Goal: Task Accomplishment & Management: Manage account settings

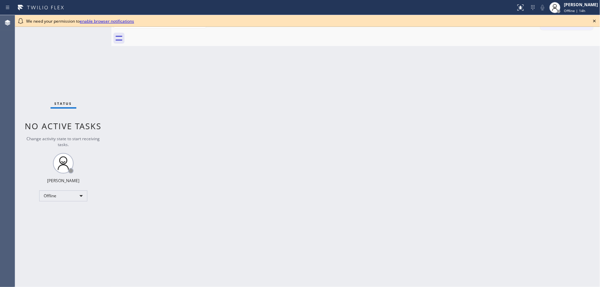
click at [207, 154] on div "Back to Dashboard Change Sender ID Customers Technicians Select a contact Outbo…" at bounding box center [355, 151] width 488 height 272
click at [594, 20] on icon at bounding box center [594, 21] width 8 height 8
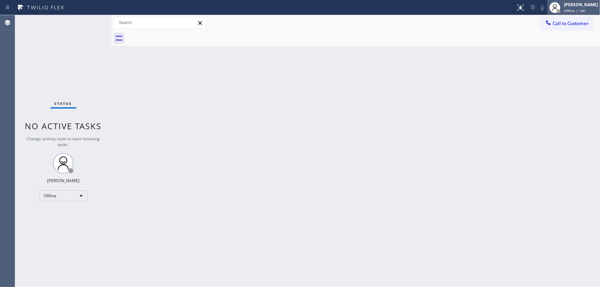
click at [584, 4] on div "Michael Javier" at bounding box center [581, 5] width 34 height 6
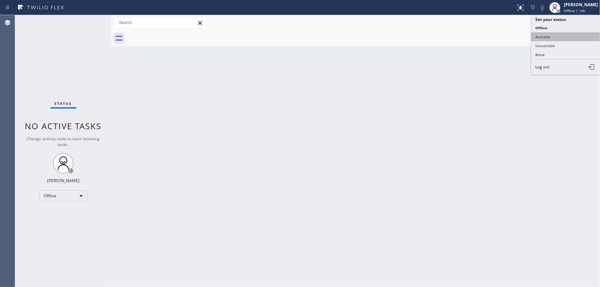
click at [553, 35] on button "Available" at bounding box center [565, 36] width 69 height 9
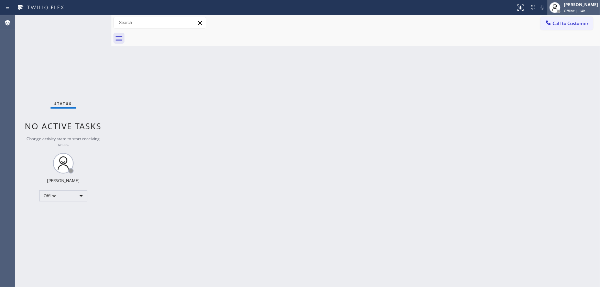
click at [574, 5] on div "Michael Javier" at bounding box center [581, 5] width 34 height 6
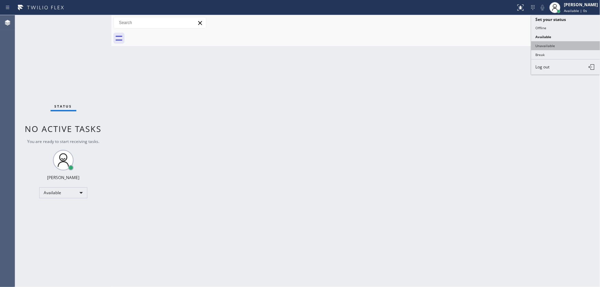
click at [551, 44] on button "Unavailable" at bounding box center [565, 45] width 69 height 9
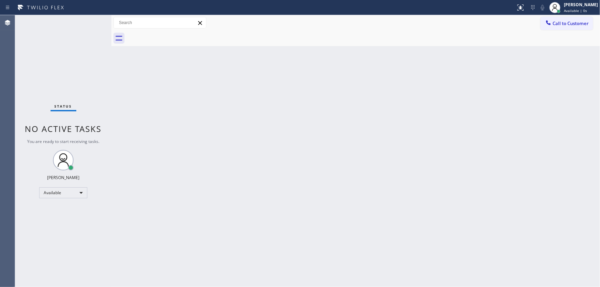
click at [489, 57] on div "Back to Dashboard Change Sender ID Customers Technicians Select a contact Outbo…" at bounding box center [355, 151] width 488 height 272
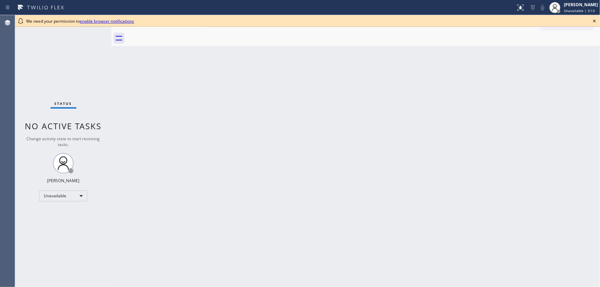
click at [37, 79] on div "Status No active tasks Change activity state to start receiving tasks. [PERSON_…" at bounding box center [63, 151] width 96 height 272
click at [596, 20] on icon at bounding box center [594, 21] width 8 height 8
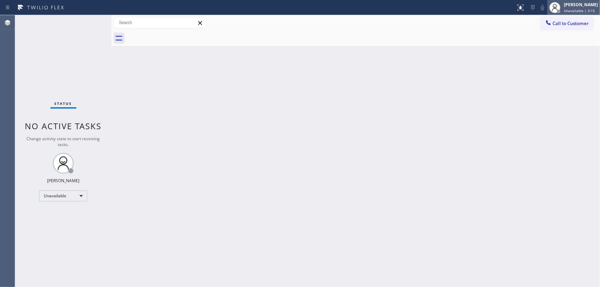
click at [579, 8] on span "Unavailable | 3:15" at bounding box center [579, 10] width 31 height 5
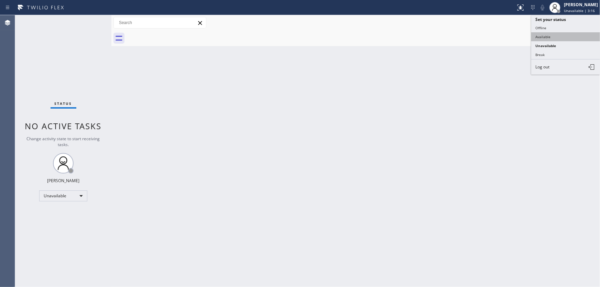
drag, startPoint x: 555, startPoint y: 38, endPoint x: 568, endPoint y: 22, distance: 20.3
click at [556, 37] on button "Available" at bounding box center [565, 36] width 69 height 9
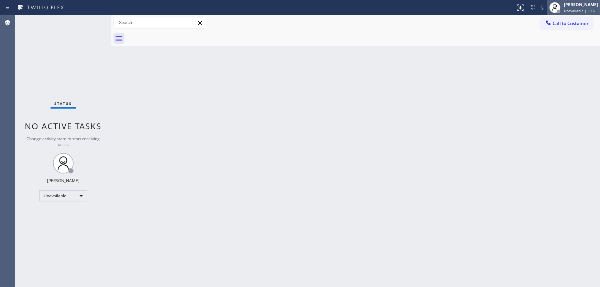
click at [575, 7] on div "[PERSON_NAME]" at bounding box center [581, 5] width 34 height 6
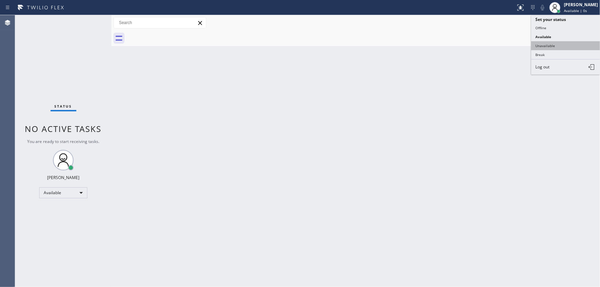
click at [556, 43] on button "Unavailable" at bounding box center [565, 45] width 69 height 9
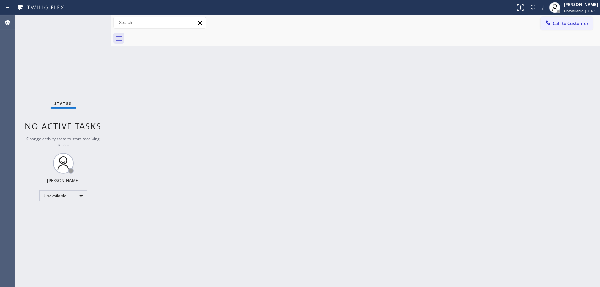
click at [3, 117] on div "Agent Desktop" at bounding box center [7, 151] width 15 height 272
click at [58, 194] on div "Unavailable" at bounding box center [63, 195] width 48 height 11
click at [64, 211] on li "Available" at bounding box center [63, 213] width 47 height 8
drag, startPoint x: 155, startPoint y: 210, endPoint x: 167, endPoint y: 210, distance: 12.0
click at [156, 210] on div "Back to Dashboard Change Sender ID Customers Technicians Select a contact Outbo…" at bounding box center [355, 151] width 488 height 272
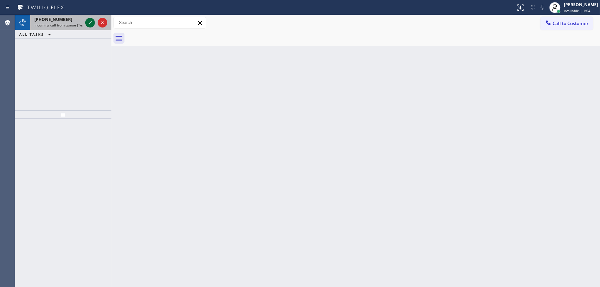
click at [90, 22] on icon at bounding box center [90, 23] width 8 height 8
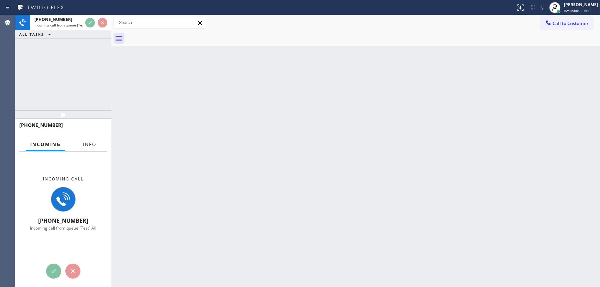
click at [85, 146] on span "Info" at bounding box center [89, 144] width 13 height 6
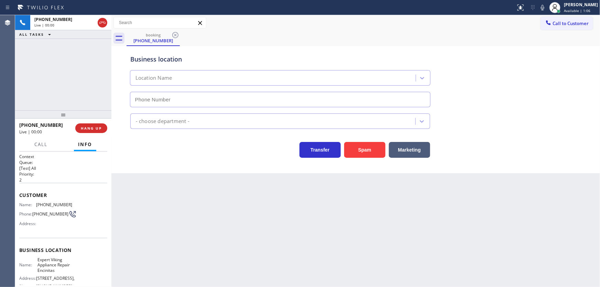
type input "[PHONE_NUMBER]"
click at [368, 150] on button "Spam" at bounding box center [364, 150] width 41 height 16
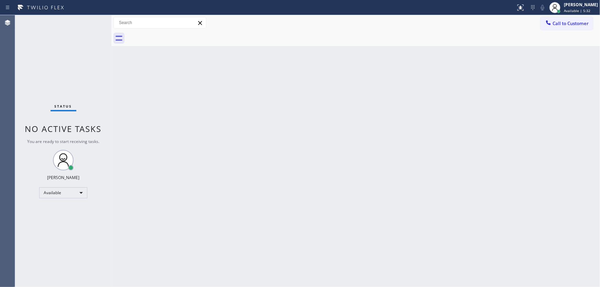
click at [90, 23] on div "Status No active tasks You are ready to start receiving tasks. [PERSON_NAME]" at bounding box center [63, 151] width 96 height 272
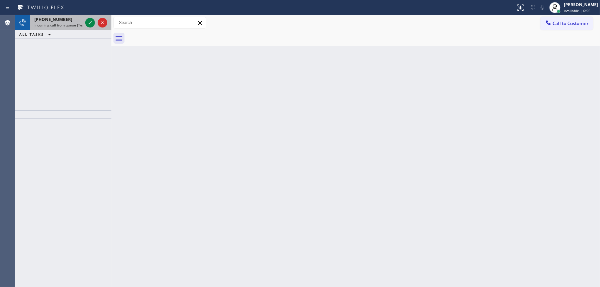
click at [89, 27] on div at bounding box center [96, 22] width 25 height 15
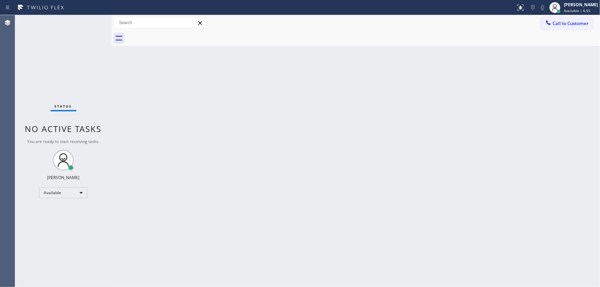
click at [89, 24] on div "Status No active tasks You are ready to start receiving tasks. [PERSON_NAME]" at bounding box center [63, 151] width 96 height 272
click at [95, 17] on div "Status No active tasks You are ready to start receiving tasks. [PERSON_NAME]" at bounding box center [63, 151] width 96 height 272
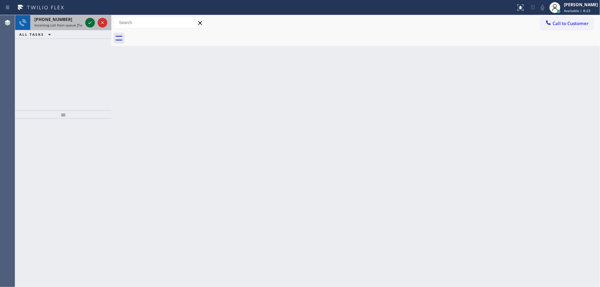
click at [89, 23] on icon at bounding box center [89, 22] width 3 height 3
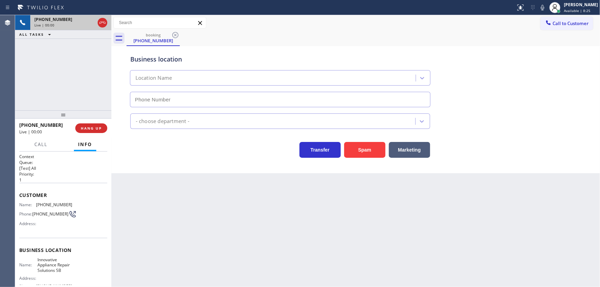
type input "[PHONE_NUMBER]"
click at [84, 65] on div "[PHONE_NUMBER] Live | 00:15 ALL TASKS ALL TASKS ACTIVE TASKS TASKS IN WRAP UP" at bounding box center [63, 62] width 96 height 95
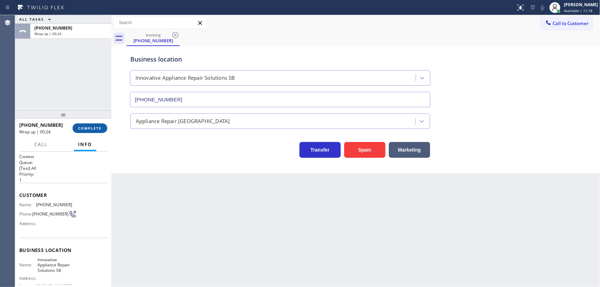
click at [87, 125] on button "COMPLETE" at bounding box center [90, 128] width 35 height 10
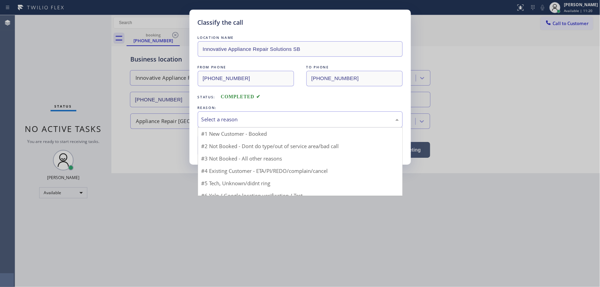
click at [223, 120] on div "Select a reason" at bounding box center [299, 119] width 197 height 8
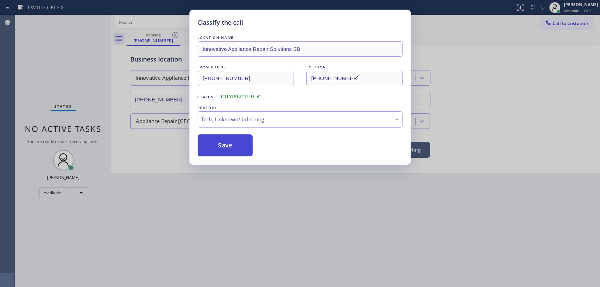
click at [230, 141] on button "Save" at bounding box center [225, 145] width 55 height 22
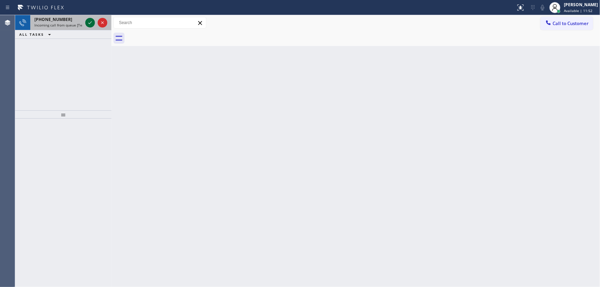
click at [93, 22] on icon at bounding box center [90, 23] width 8 height 8
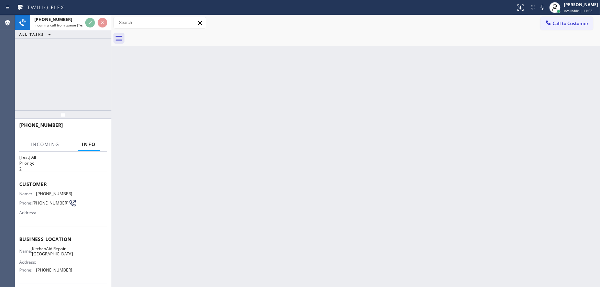
scroll to position [31, 0]
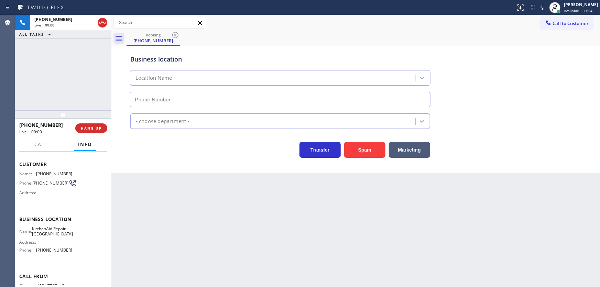
type input "[PHONE_NUMBER]"
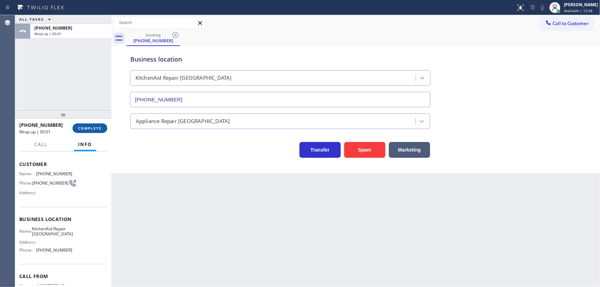
click at [91, 126] on span "COMPLETE" at bounding box center [90, 128] width 24 height 5
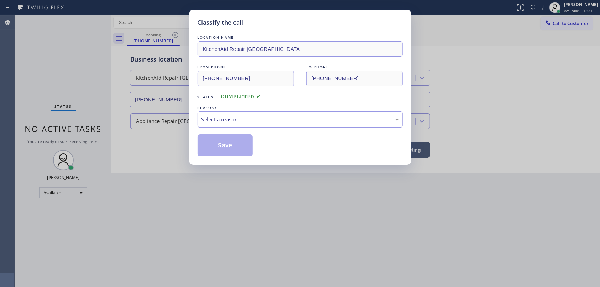
click at [229, 116] on div "Select a reason" at bounding box center [299, 119] width 197 height 8
click at [229, 144] on button "Save" at bounding box center [225, 145] width 55 height 22
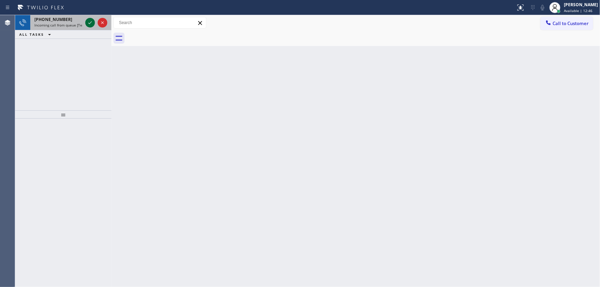
click at [91, 21] on icon at bounding box center [90, 23] width 8 height 8
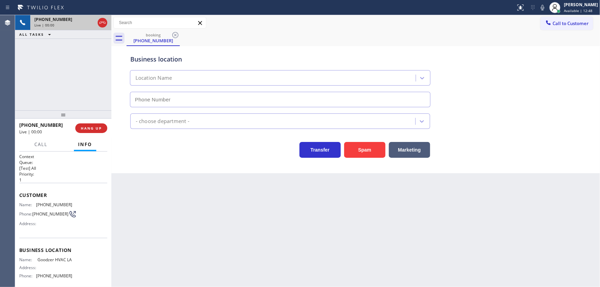
type input "[PHONE_NUMBER]"
click at [357, 150] on button "Spam" at bounding box center [364, 150] width 41 height 16
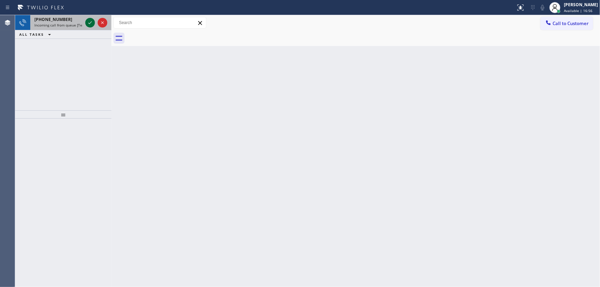
click at [90, 20] on icon at bounding box center [90, 23] width 8 height 8
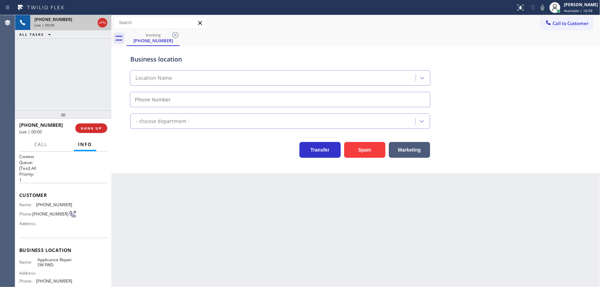
type input "[PHONE_NUMBER]"
click at [369, 146] on button "Spam" at bounding box center [364, 150] width 41 height 16
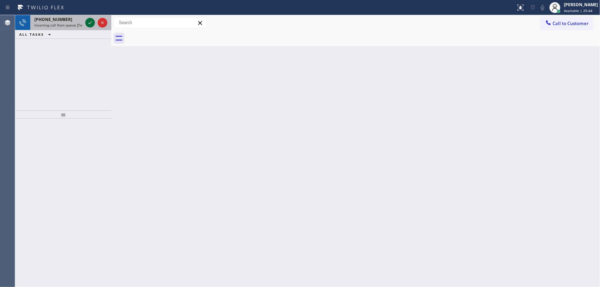
click at [91, 23] on icon at bounding box center [90, 23] width 8 height 8
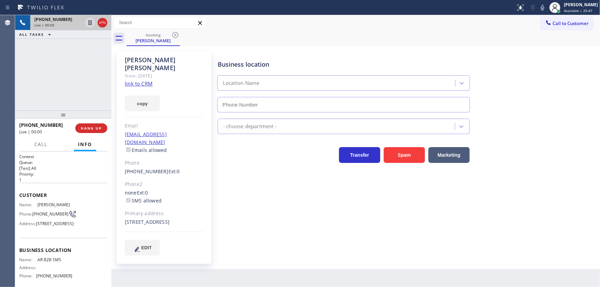
type input "[PHONE_NUMBER]"
click at [140, 80] on link "link to CRM" at bounding box center [139, 83] width 28 height 7
click at [85, 48] on div "[PHONE_NUMBER] Live | 01:46 ALL TASKS ALL TASKS ACTIVE TASKS TASKS IN WRAP UP" at bounding box center [63, 62] width 96 height 95
click at [544, 8] on icon at bounding box center [542, 7] width 3 height 5
click at [91, 21] on icon at bounding box center [89, 22] width 3 height 5
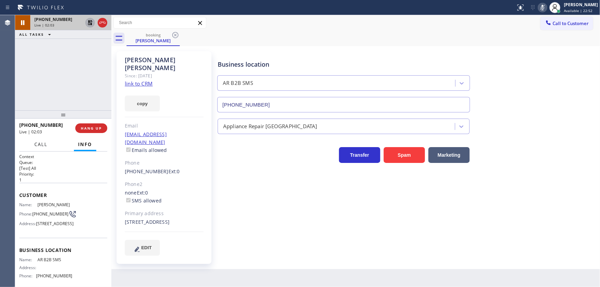
click at [43, 143] on span "Call" at bounding box center [40, 144] width 13 height 6
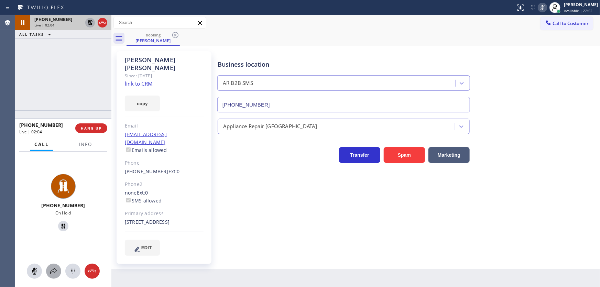
click at [51, 272] on icon at bounding box center [53, 271] width 8 height 8
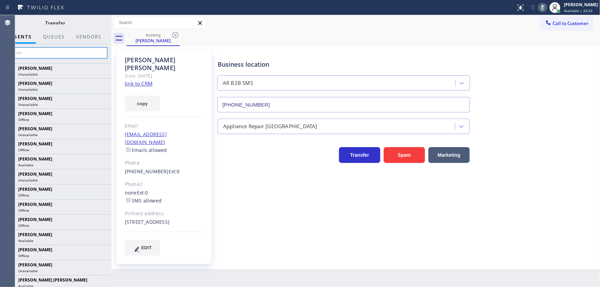
click at [62, 53] on input "text" at bounding box center [55, 52] width 103 height 11
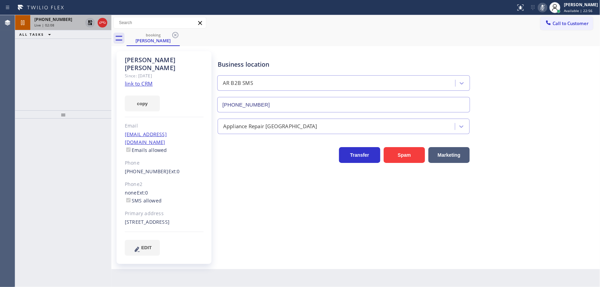
click at [89, 24] on icon at bounding box center [90, 23] width 8 height 8
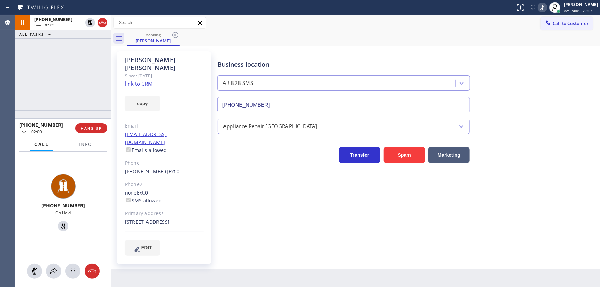
click at [546, 8] on icon at bounding box center [542, 7] width 8 height 8
click at [519, 27] on div "Call to Customer Outbound call Location Search location Your caller id phone nu…" at bounding box center [355, 23] width 488 height 12
click at [42, 79] on div "[PHONE_NUMBER] Live | 02:15 ALL TASKS ALL TASKS ACTIVE TASKS TASKS IN WRAP UP" at bounding box center [63, 62] width 96 height 95
click at [565, 78] on div "Business location AR B2B SMS [PHONE_NUMBER]" at bounding box center [407, 81] width 382 height 62
click at [546, 8] on icon at bounding box center [542, 7] width 8 height 8
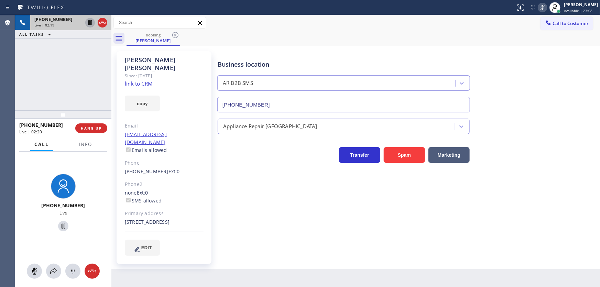
click at [87, 21] on icon at bounding box center [90, 23] width 8 height 8
click at [84, 144] on span "Info" at bounding box center [85, 144] width 13 height 6
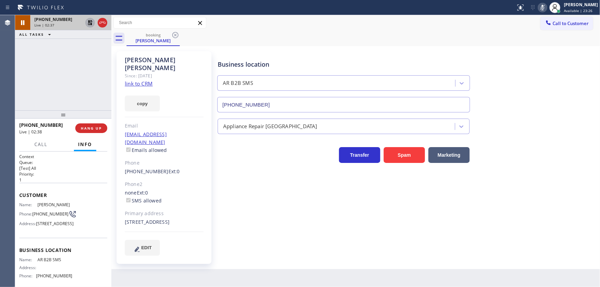
click at [41, 82] on div "[PHONE_NUMBER] Live | 02:37 ALL TASKS ALL TASKS ACTIVE TASKS TASKS IN WRAP UP" at bounding box center [63, 62] width 96 height 95
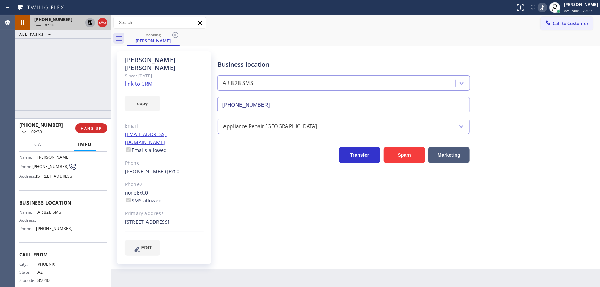
scroll to position [74, 0]
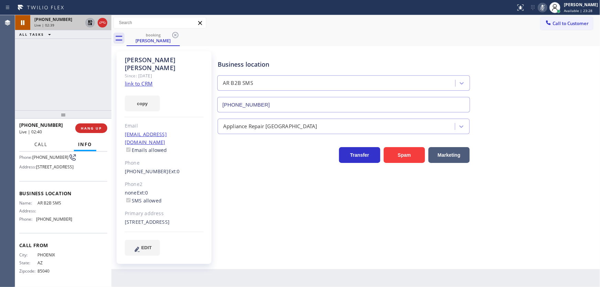
click at [43, 147] on span "Call" at bounding box center [40, 144] width 13 height 6
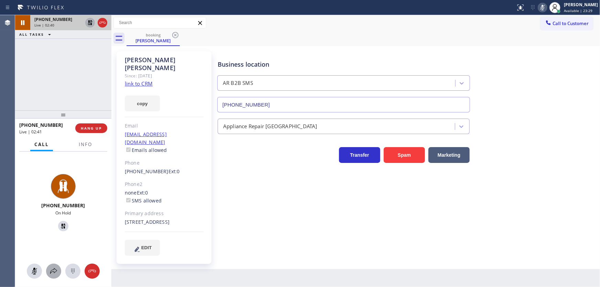
click at [55, 268] on icon at bounding box center [53, 271] width 8 height 8
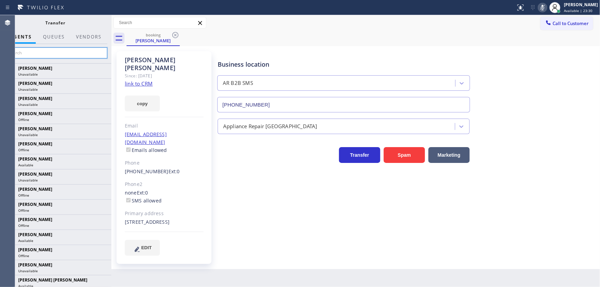
click at [70, 52] on input "text" at bounding box center [55, 52] width 103 height 11
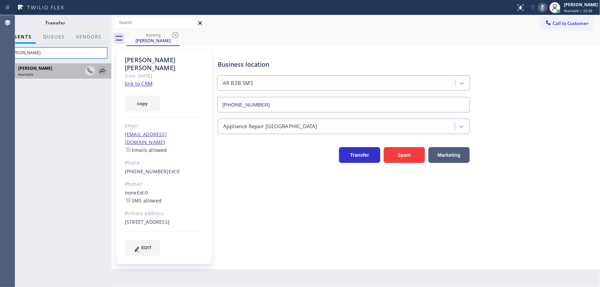
type input "[PERSON_NAME]"
click at [102, 70] on icon at bounding box center [102, 70] width 5 height 4
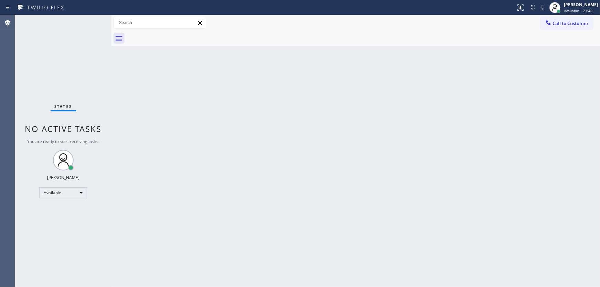
click at [49, 95] on div "Status No active tasks You are ready to start receiving tasks. [PERSON_NAME]" at bounding box center [63, 151] width 96 height 272
click at [46, 116] on div "Status No active tasks You are ready to start receiving tasks. [PERSON_NAME]" at bounding box center [63, 151] width 96 height 272
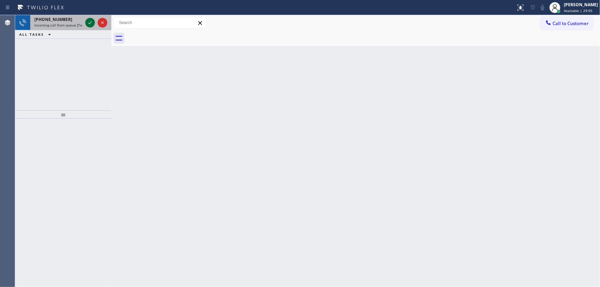
click at [89, 22] on icon at bounding box center [90, 23] width 8 height 8
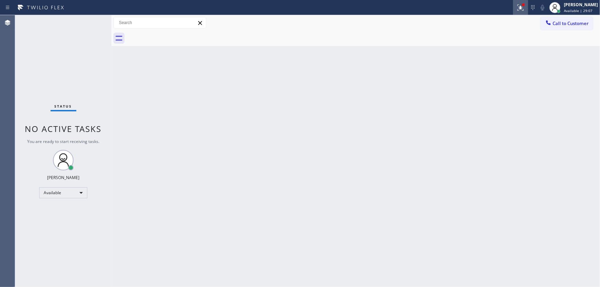
click at [520, 4] on div at bounding box center [520, 7] width 15 height 8
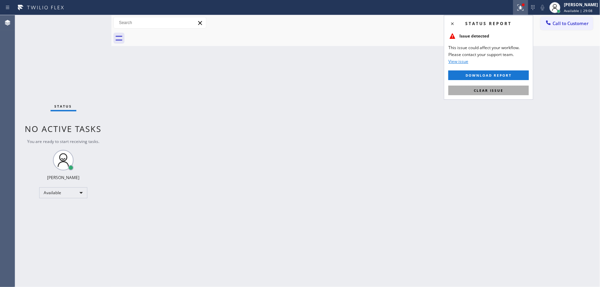
click at [512, 92] on button "Clear issue" at bounding box center [488, 91] width 80 height 10
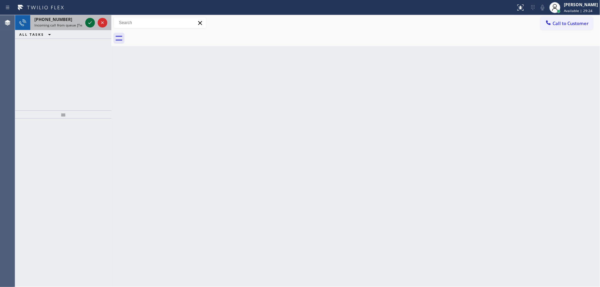
click at [89, 26] on icon at bounding box center [90, 23] width 8 height 8
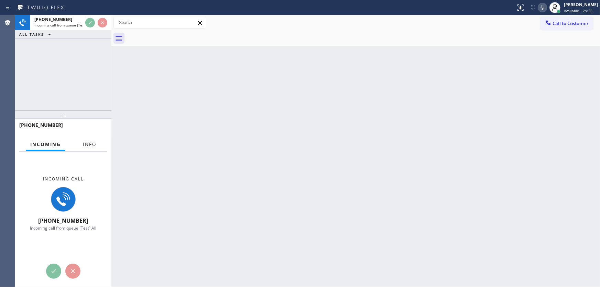
click at [91, 141] on button "Info" at bounding box center [90, 144] width 22 height 13
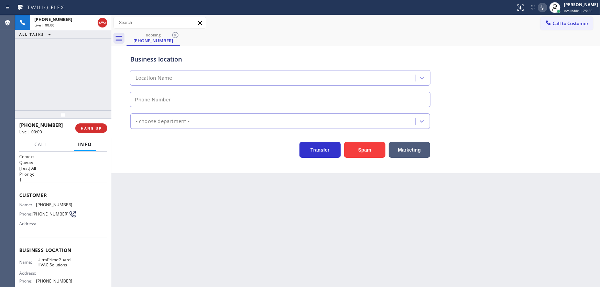
type input "[PHONE_NUMBER]"
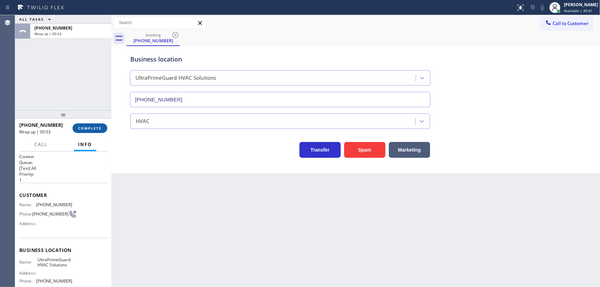
click at [94, 130] on span "COMPLETE" at bounding box center [90, 128] width 24 height 5
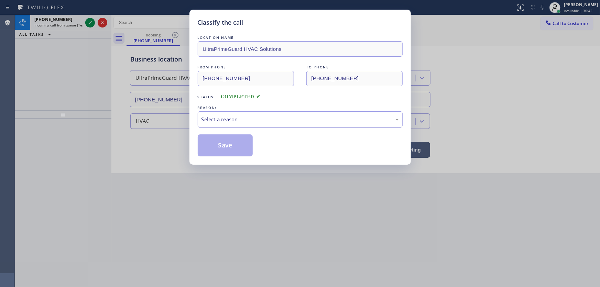
click at [231, 120] on div "Select a reason" at bounding box center [299, 119] width 197 height 8
click at [229, 143] on button "Save" at bounding box center [225, 145] width 55 height 22
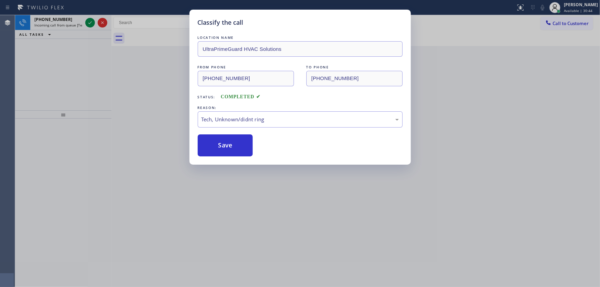
click at [90, 24] on div "Classify the call LOCATION NAME Innovative Appliance Repair Solutions SB FROM P…" at bounding box center [307, 151] width 585 height 272
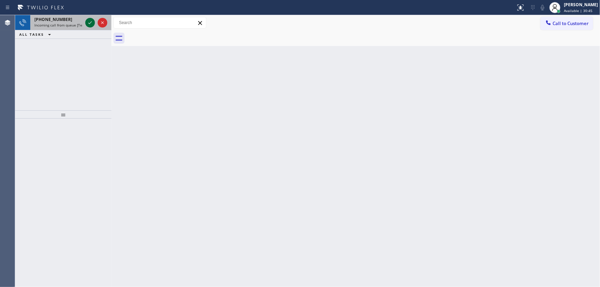
click at [90, 24] on icon at bounding box center [90, 23] width 8 height 8
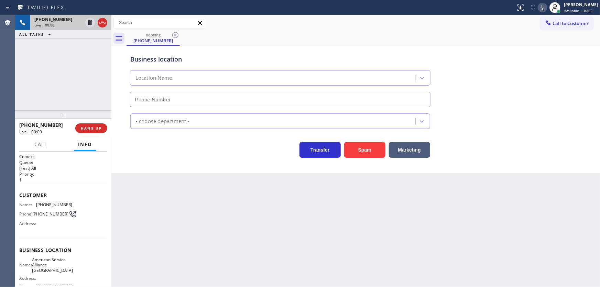
type input "[PHONE_NUMBER]"
click at [59, 192] on span "Customer" at bounding box center [63, 195] width 88 height 7
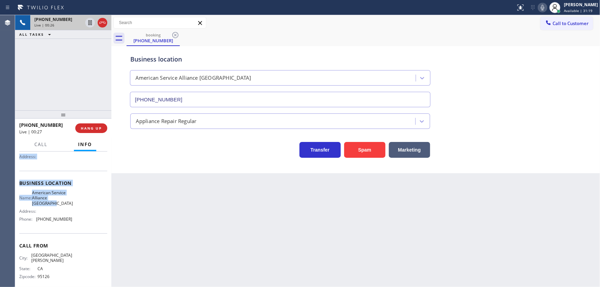
scroll to position [69, 0]
drag, startPoint x: 19, startPoint y: 192, endPoint x: 77, endPoint y: 216, distance: 63.6
click at [77, 216] on div "Context Queue: [Test] All Priority: 1 Customer Name: [PHONE_NUMBER] Phone: [PHO…" at bounding box center [63, 220] width 96 height 136
copy div "Customer Name: [PHONE_NUMBER] Phone: [PHONE_NUMBER] Address: Business location …"
click at [544, 8] on icon at bounding box center [542, 7] width 3 height 5
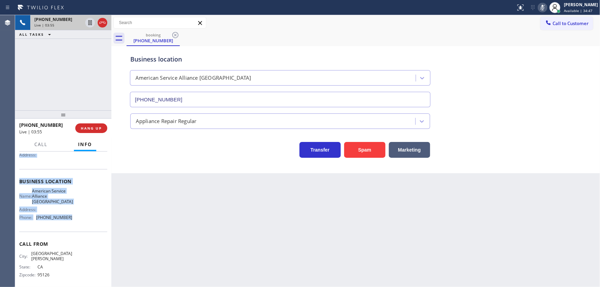
click at [545, 8] on rect at bounding box center [542, 6] width 5 height 5
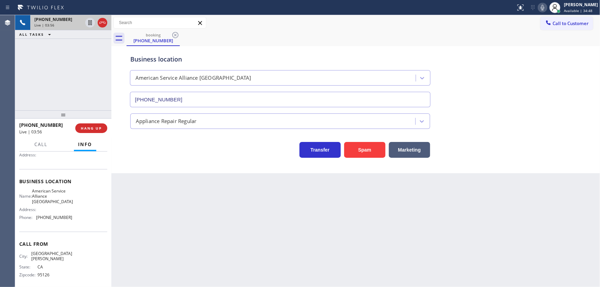
click at [356, 30] on div "Call to Customer Outbound call Location Search location Your caller id phone nu…" at bounding box center [355, 22] width 488 height 15
click at [105, 23] on icon at bounding box center [102, 23] width 6 height 2
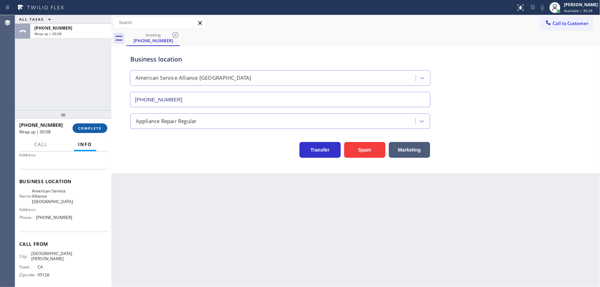
click at [97, 129] on span "COMPLETE" at bounding box center [90, 128] width 24 height 5
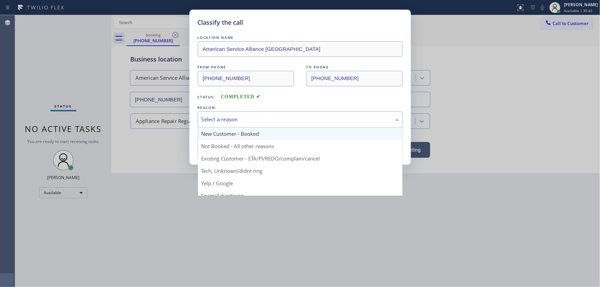
drag, startPoint x: 238, startPoint y: 116, endPoint x: 229, endPoint y: 130, distance: 16.6
click at [238, 117] on div "Select a reason" at bounding box center [299, 119] width 197 height 8
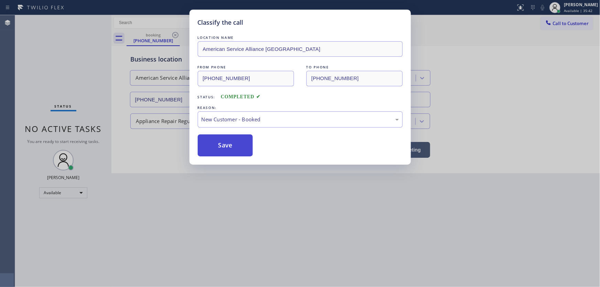
click at [225, 142] on button "Save" at bounding box center [225, 145] width 55 height 22
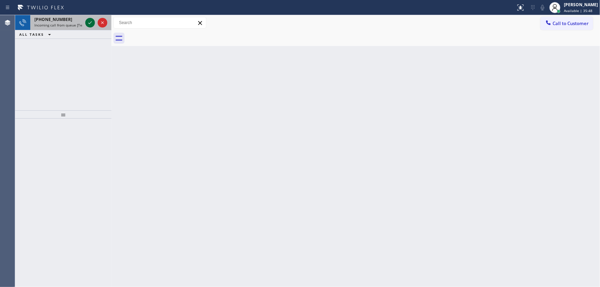
click at [90, 20] on icon at bounding box center [90, 23] width 8 height 8
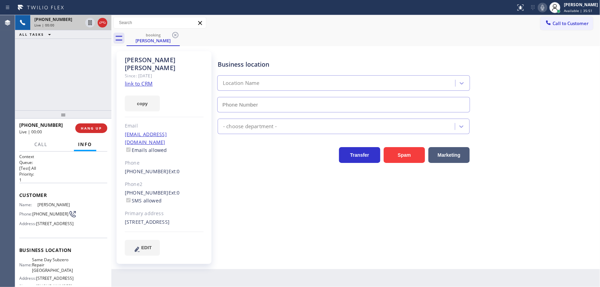
type input "[PHONE_NUMBER]"
click at [69, 75] on div "[PHONE_NUMBER] Live | 00:00 ALL TASKS ALL TASKS ACTIVE TASKS TASKS IN WRAP UP" at bounding box center [63, 62] width 96 height 95
click at [136, 80] on link "link to CRM" at bounding box center [139, 83] width 28 height 7
drag, startPoint x: 45, startPoint y: 216, endPoint x: 34, endPoint y: 210, distance: 13.1
click at [34, 211] on span "[PHONE_NUMBER]" at bounding box center [50, 213] width 36 height 5
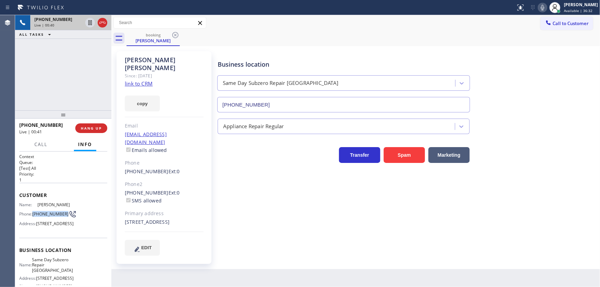
copy span "[PHONE_NUMBER]"
click at [70, 88] on div "[PHONE_NUMBER] Live | 00:41 ALL TASKS ALL TASKS ACTIVE TASKS TASKS IN WRAP UP" at bounding box center [63, 62] width 96 height 95
click at [99, 131] on button "HANG UP" at bounding box center [91, 128] width 32 height 10
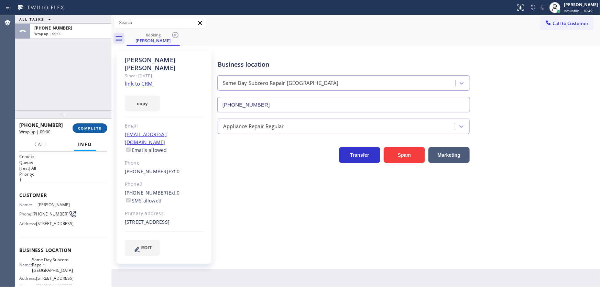
click at [99, 131] on button "COMPLETE" at bounding box center [90, 128] width 35 height 10
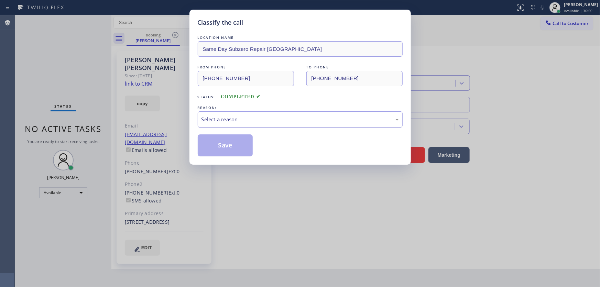
click at [226, 123] on div "Select a reason" at bounding box center [300, 119] width 205 height 16
click at [222, 143] on button "Save" at bounding box center [225, 145] width 55 height 22
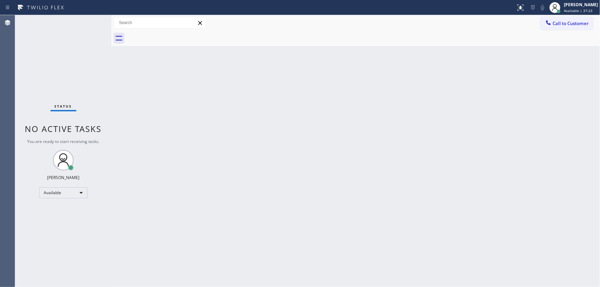
click at [84, 74] on div "Status No active tasks You are ready to start receiving tasks. [PERSON_NAME]" at bounding box center [63, 151] width 96 height 272
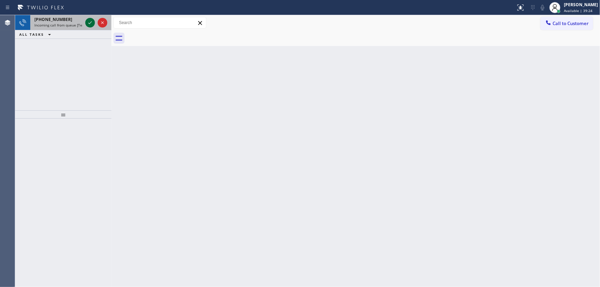
click at [91, 22] on icon at bounding box center [90, 23] width 8 height 8
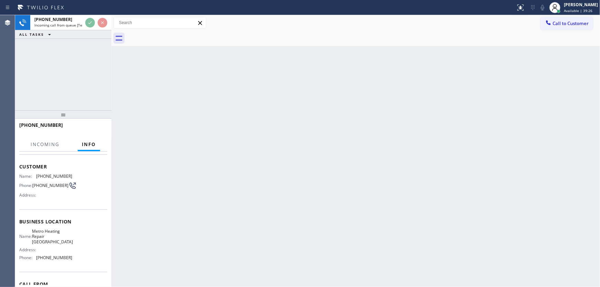
scroll to position [31, 0]
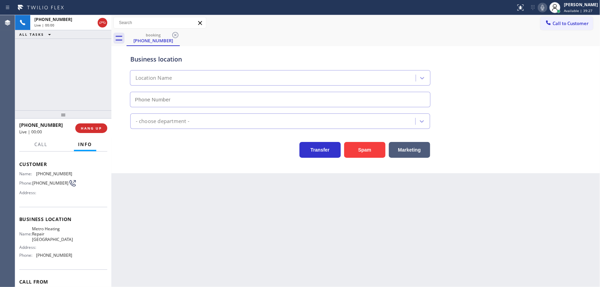
type input "[PHONE_NUMBER]"
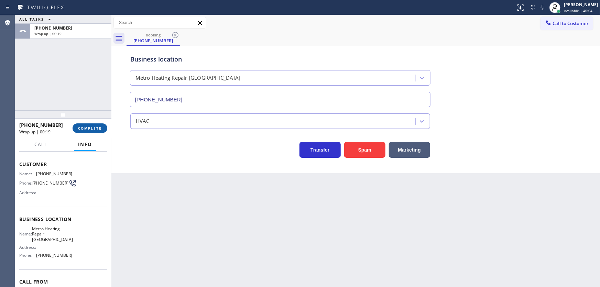
click at [100, 127] on span "COMPLETE" at bounding box center [90, 128] width 24 height 5
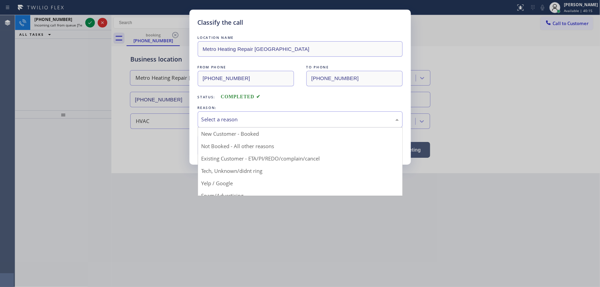
click at [227, 115] on div "Select a reason" at bounding box center [299, 119] width 197 height 8
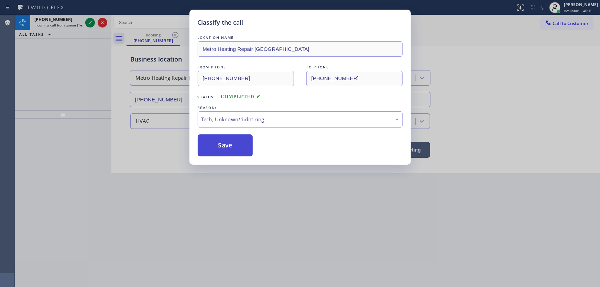
click at [231, 137] on button "Save" at bounding box center [225, 145] width 55 height 22
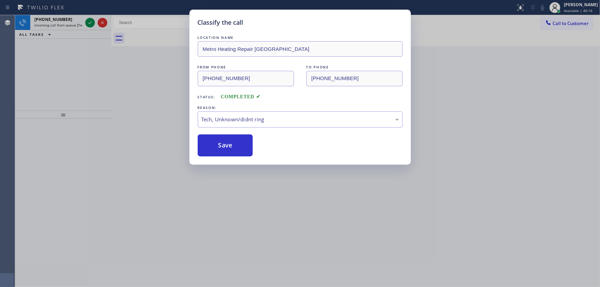
click at [89, 24] on div "Classify the call LOCATION NAME Innovative Appliance Repair Solutions SB FROM P…" at bounding box center [307, 151] width 585 height 272
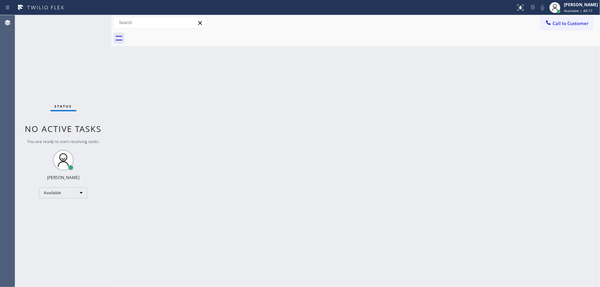
click at [89, 24] on div "Status No active tasks You are ready to start receiving tasks. [PERSON_NAME]" at bounding box center [63, 151] width 96 height 272
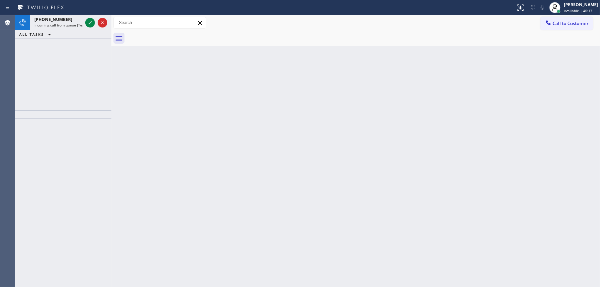
click at [89, 24] on icon at bounding box center [89, 22] width 3 height 3
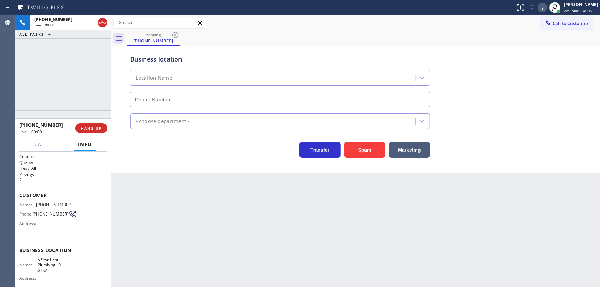
type input "[PHONE_NUMBER]"
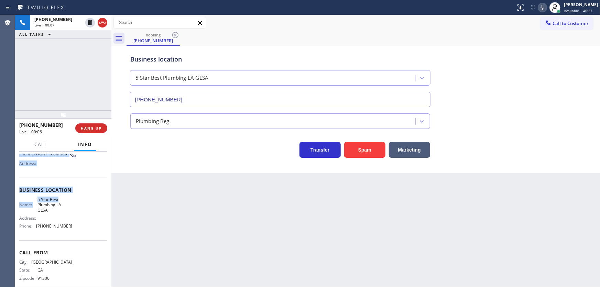
scroll to position [69, 0]
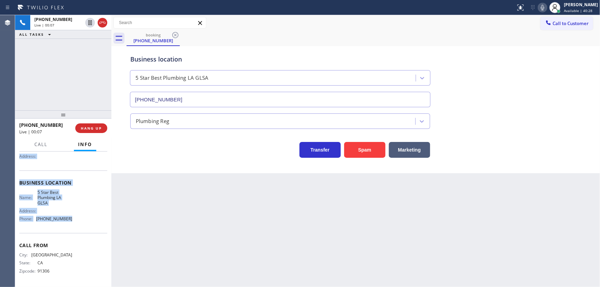
drag, startPoint x: 18, startPoint y: 162, endPoint x: 71, endPoint y: 220, distance: 78.8
click at [71, 220] on div "Context Queue: [Test] All Priority: 2 Customer Name: [PHONE_NUMBER] Phone: [PHO…" at bounding box center [63, 220] width 96 height 136
copy div "Customer Name: [PHONE_NUMBER] Phone: [PHONE_NUMBER] Address: Business location …"
click at [60, 78] on div "[PHONE_NUMBER] Live | 00:08 ALL TASKS ALL TASKS ACTIVE TASKS TASKS IN WRAP UP" at bounding box center [63, 62] width 96 height 95
click at [38, 78] on div "[PHONE_NUMBER] Live | 00:52 ALL TASKS ALL TASKS ACTIVE TASKS TASKS IN WRAP UP" at bounding box center [63, 62] width 96 height 95
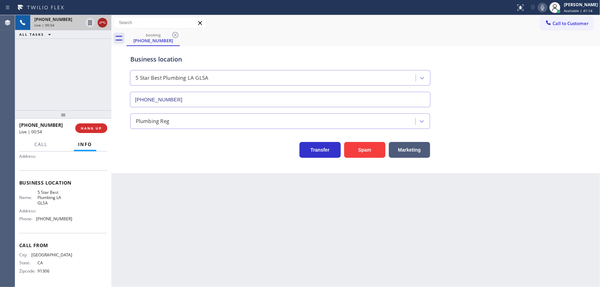
click at [102, 22] on icon at bounding box center [102, 23] width 8 height 8
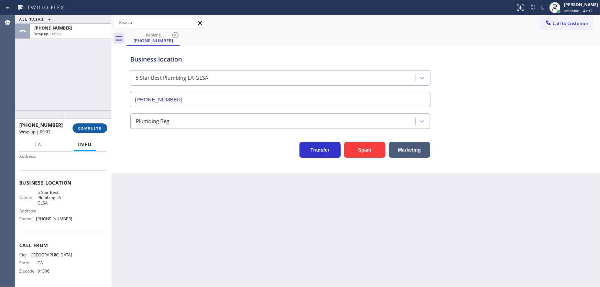
click at [92, 126] on span "COMPLETE" at bounding box center [90, 128] width 24 height 5
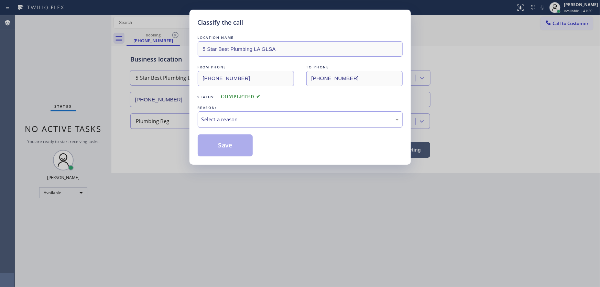
drag, startPoint x: 224, startPoint y: 121, endPoint x: 227, endPoint y: 124, distance: 3.7
click at [227, 121] on div "Select a reason" at bounding box center [299, 119] width 197 height 8
click at [222, 144] on button "Save" at bounding box center [225, 145] width 55 height 22
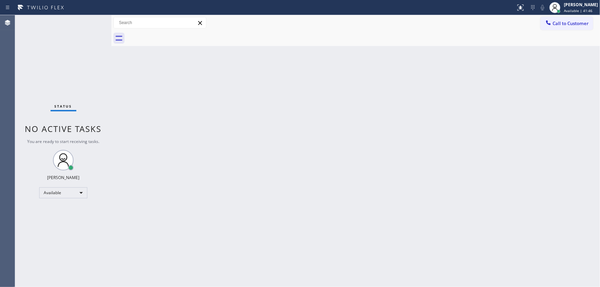
drag, startPoint x: 78, startPoint y: 17, endPoint x: 84, endPoint y: 19, distance: 6.3
click at [78, 17] on div "Status No active tasks You are ready to start receiving tasks. [PERSON_NAME]" at bounding box center [63, 151] width 96 height 272
click at [88, 20] on div "Status No active tasks You are ready to start receiving tasks. [PERSON_NAME]" at bounding box center [63, 151] width 96 height 272
click at [562, 10] on div at bounding box center [554, 7] width 15 height 15
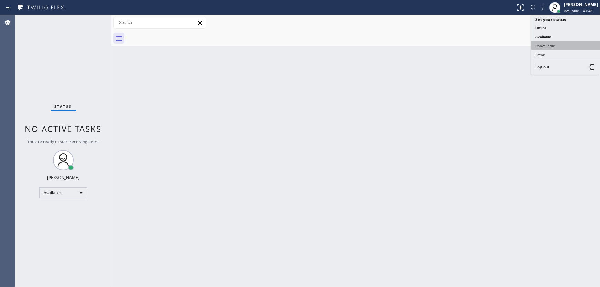
click at [546, 45] on button "Unavailable" at bounding box center [565, 45] width 69 height 9
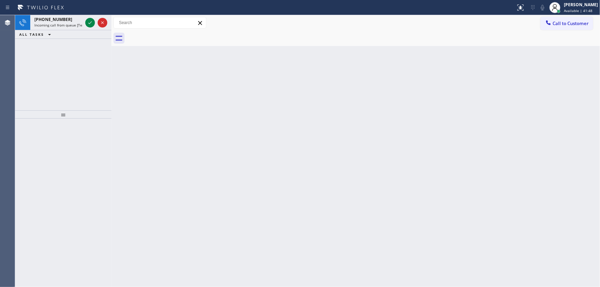
click at [409, 65] on div "Back to Dashboard Change Sender ID Customers Technicians Select a contact Outbo…" at bounding box center [355, 151] width 488 height 272
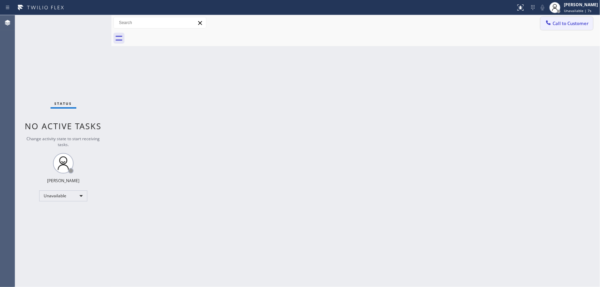
click at [559, 17] on button "Call to Customer" at bounding box center [566, 23] width 53 height 13
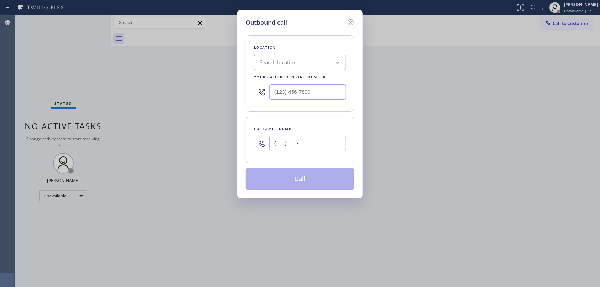
click at [302, 141] on input "(___) ___-____" at bounding box center [307, 143] width 77 height 15
paste input "323) 819-1016"
type input "[PHONE_NUMBER]"
type input "(___) ___-____"
click at [316, 96] on input "(___) ___-____" at bounding box center [307, 91] width 77 height 15
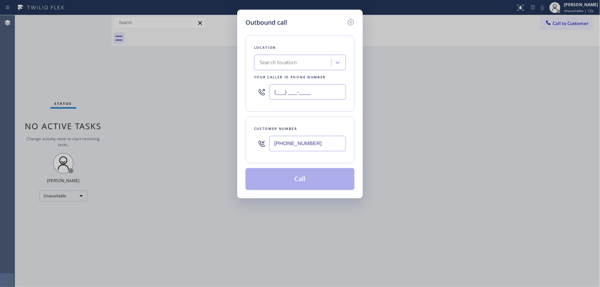
paste input "213) 444-7988"
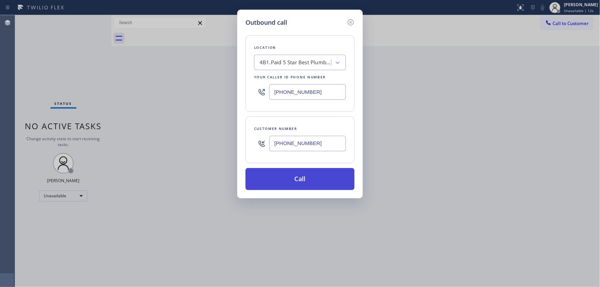
type input "[PHONE_NUMBER]"
click at [291, 179] on button "Call" at bounding box center [299, 179] width 109 height 22
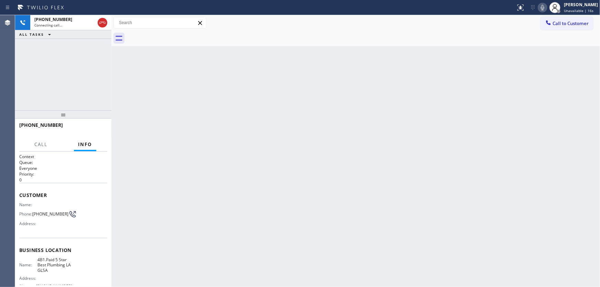
click at [48, 79] on div "[PHONE_NUMBER] Connecting call… ALL TASKS ALL TASKS ACTIVE TASKS TASKS IN WRAP …" at bounding box center [63, 62] width 96 height 95
click at [58, 84] on div "[PHONE_NUMBER] Connecting call… ALL TASKS ALL TASKS ACTIVE TASKS TASKS IN WRAP …" at bounding box center [63, 62] width 96 height 95
drag, startPoint x: 70, startPoint y: 77, endPoint x: 75, endPoint y: 72, distance: 6.8
click at [70, 77] on div "[PHONE_NUMBER] Connecting call… ALL TASKS ALL TASKS ACTIVE TASKS TASKS IN WRAP …" at bounding box center [63, 62] width 96 height 95
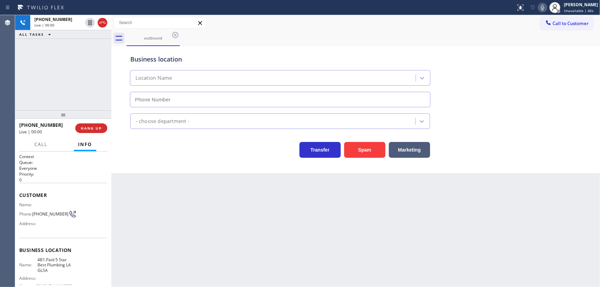
type input "[PHONE_NUMBER]"
click at [43, 88] on div "[PHONE_NUMBER] Live | 00:27 ALL TASKS ALL TASKS ACTIVE TASKS TASKS IN WRAP UP" at bounding box center [63, 62] width 96 height 95
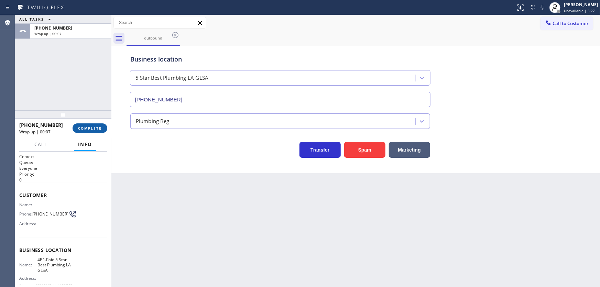
click at [98, 128] on span "COMPLETE" at bounding box center [90, 128] width 24 height 5
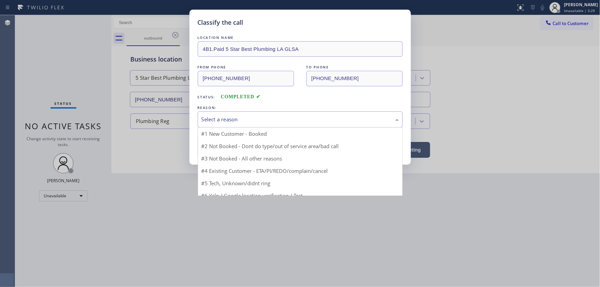
click at [232, 118] on div "Select a reason" at bounding box center [299, 119] width 197 height 8
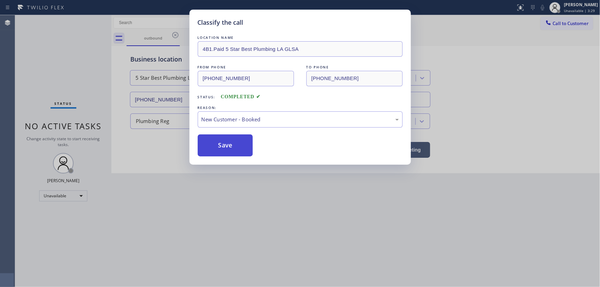
click at [222, 145] on button "Save" at bounding box center [225, 145] width 55 height 22
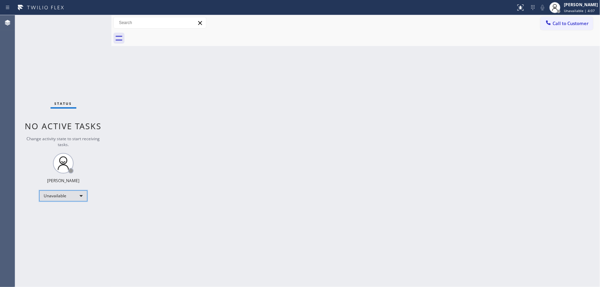
click at [76, 196] on div "Unavailable" at bounding box center [63, 195] width 48 height 11
click at [64, 213] on li "Available" at bounding box center [63, 213] width 47 height 8
click at [134, 159] on div "Back to Dashboard Change Sender ID Customers Technicians Select a contact Outbo…" at bounding box center [355, 151] width 488 height 272
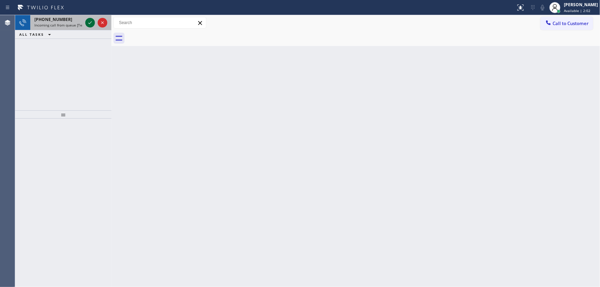
click at [89, 22] on icon at bounding box center [90, 23] width 8 height 8
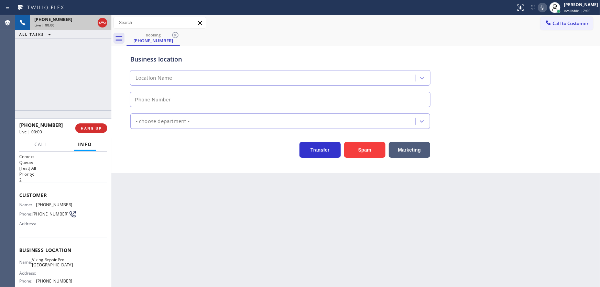
type input "[PHONE_NUMBER]"
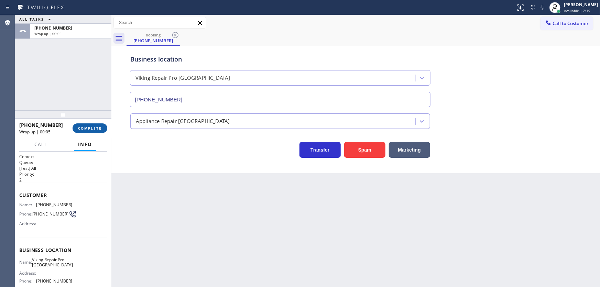
click at [100, 129] on span "COMPLETE" at bounding box center [90, 128] width 24 height 5
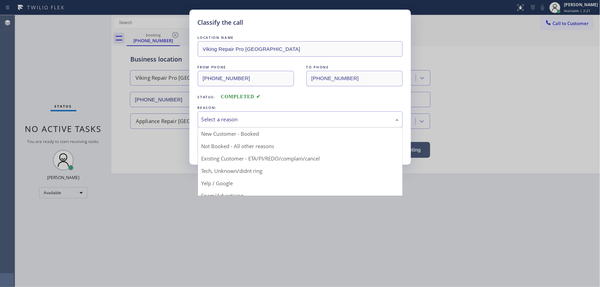
click at [227, 120] on div "Select a reason" at bounding box center [299, 119] width 197 height 8
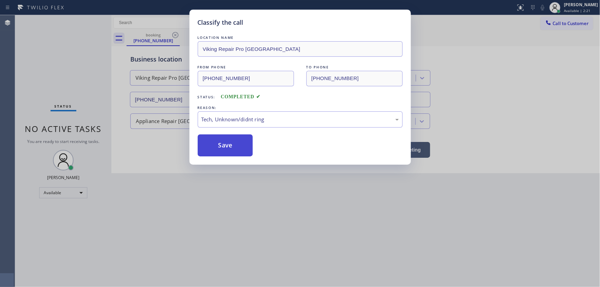
click at [233, 142] on button "Save" at bounding box center [225, 145] width 55 height 22
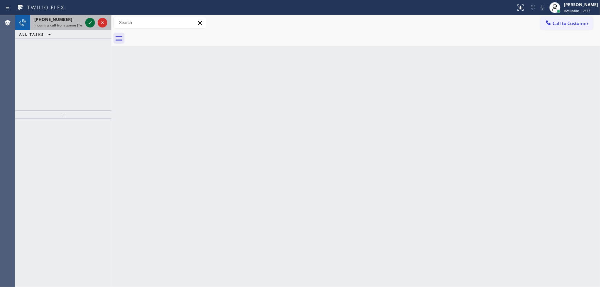
click at [90, 21] on icon at bounding box center [90, 23] width 8 height 8
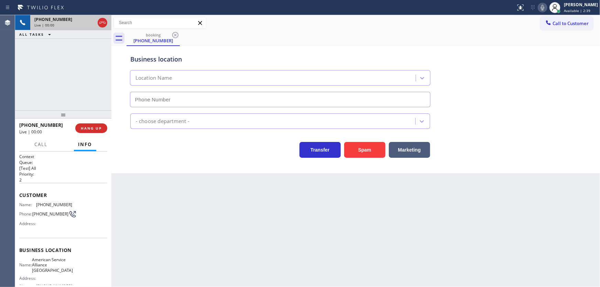
type input "[PHONE_NUMBER]"
click at [367, 152] on button "Spam" at bounding box center [364, 150] width 41 height 16
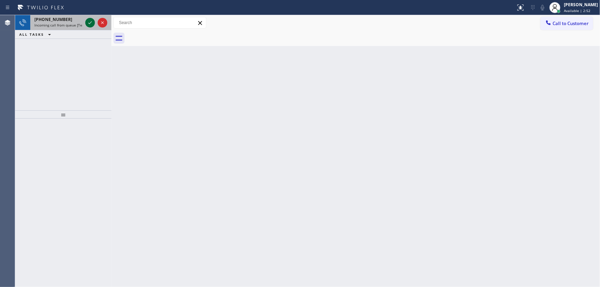
click at [91, 22] on icon at bounding box center [89, 22] width 3 height 3
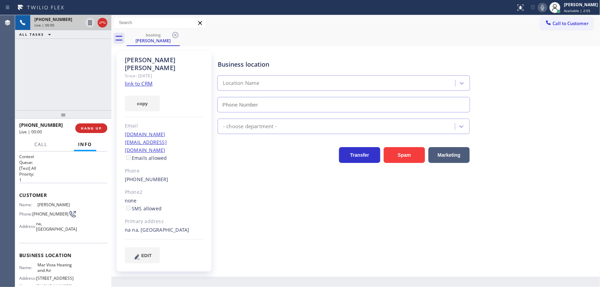
type input "[PHONE_NUMBER]"
click at [139, 80] on link "link to CRM" at bounding box center [139, 83] width 28 height 7
click at [393, 153] on button "Spam" at bounding box center [404, 155] width 41 height 16
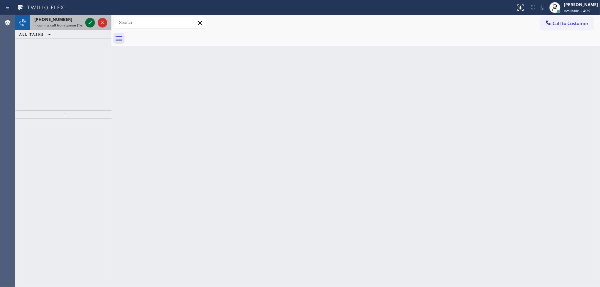
click at [88, 23] on icon at bounding box center [89, 22] width 3 height 3
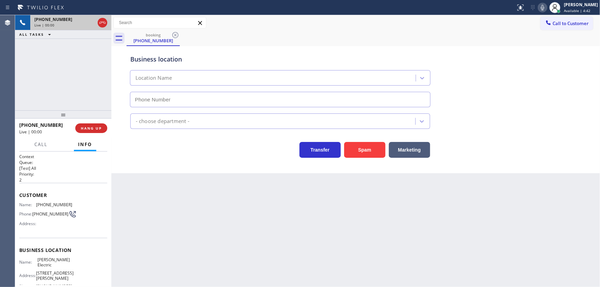
click at [103, 24] on icon at bounding box center [102, 23] width 8 height 8
type input "[PHONE_NUMBER]"
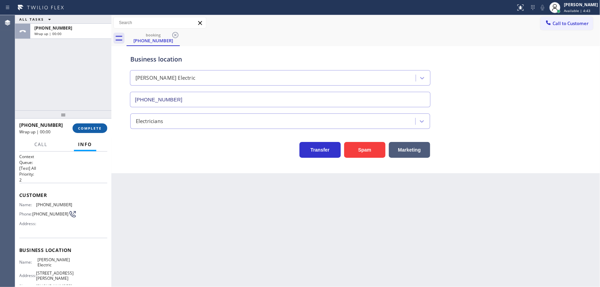
click at [93, 129] on span "COMPLETE" at bounding box center [90, 128] width 24 height 5
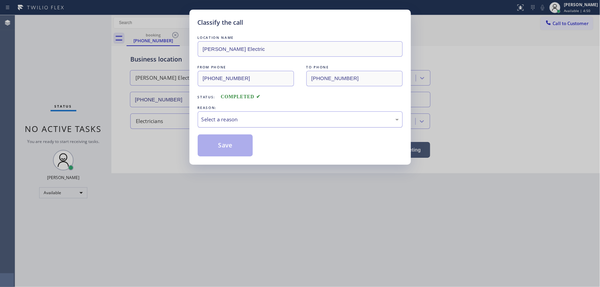
click at [222, 111] on div "Select a reason" at bounding box center [300, 119] width 205 height 16
click at [227, 146] on button "Save" at bounding box center [225, 145] width 55 height 22
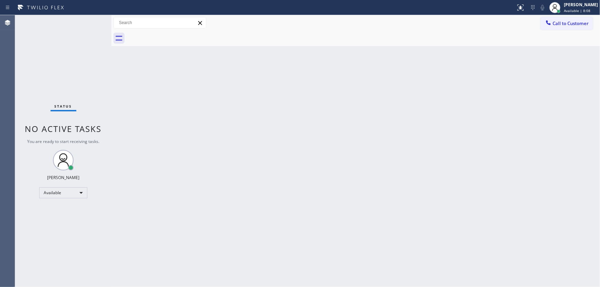
click at [79, 24] on div "Status No active tasks You are ready to start receiving tasks. [PERSON_NAME]" at bounding box center [63, 151] width 96 height 272
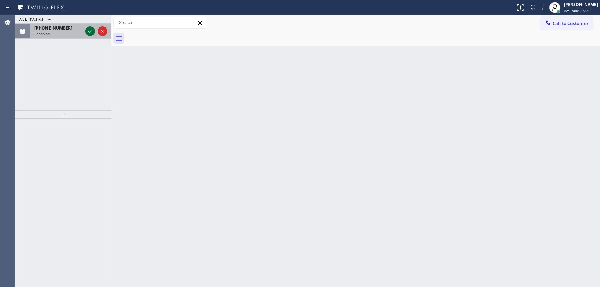
click at [89, 31] on icon at bounding box center [90, 31] width 8 height 8
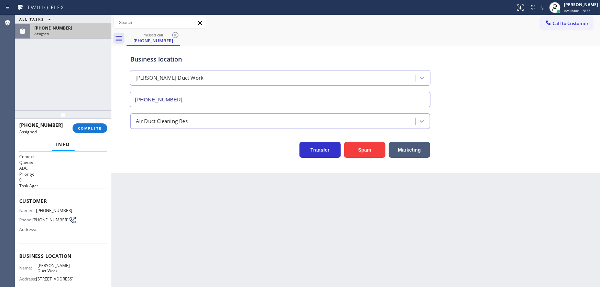
type input "[PHONE_NUMBER]"
click at [101, 126] on span "COMPLETE" at bounding box center [90, 128] width 24 height 5
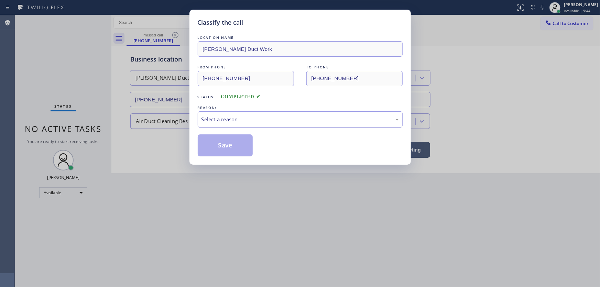
click at [245, 122] on div "Select a reason" at bounding box center [299, 119] width 197 height 8
click at [230, 152] on button "Save" at bounding box center [225, 145] width 55 height 22
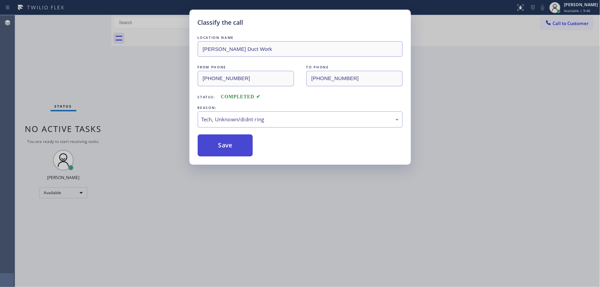
click at [230, 152] on button "Save" at bounding box center [225, 145] width 55 height 22
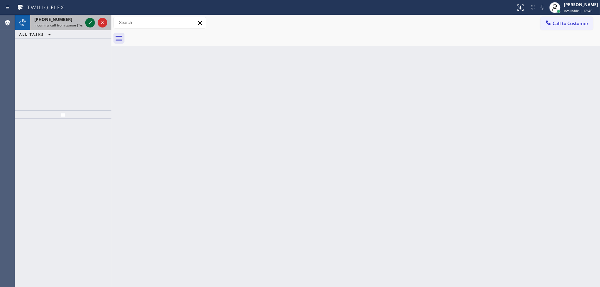
click at [90, 20] on icon at bounding box center [90, 23] width 8 height 8
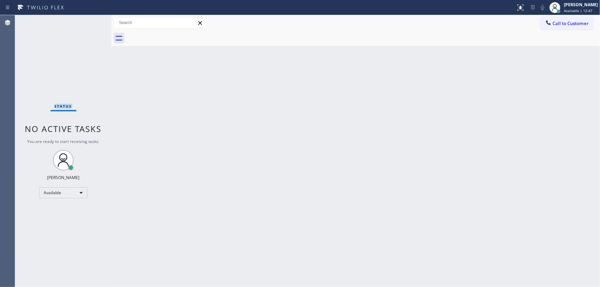
click at [90, 20] on div "Status No active tasks You are ready to start receiving tasks. [PERSON_NAME]" at bounding box center [63, 151] width 96 height 272
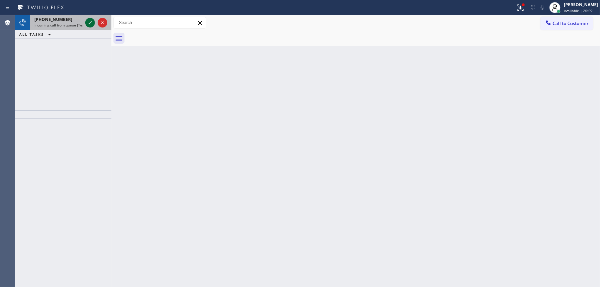
click at [90, 21] on icon at bounding box center [90, 23] width 8 height 8
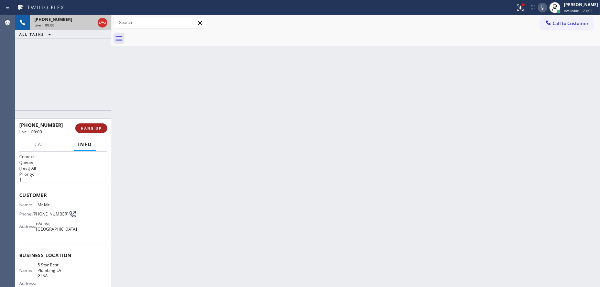
click at [104, 131] on button "HANG UP" at bounding box center [91, 128] width 32 height 10
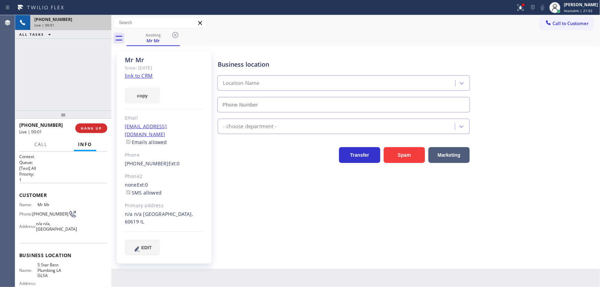
type input "[PHONE_NUMBER]"
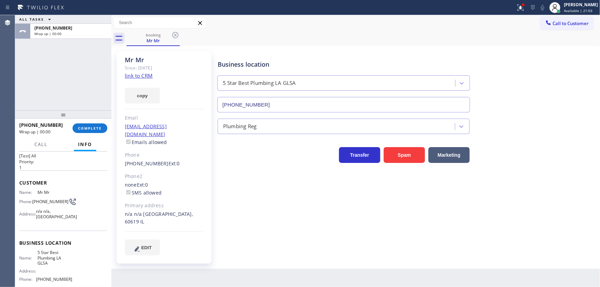
scroll to position [62, 0]
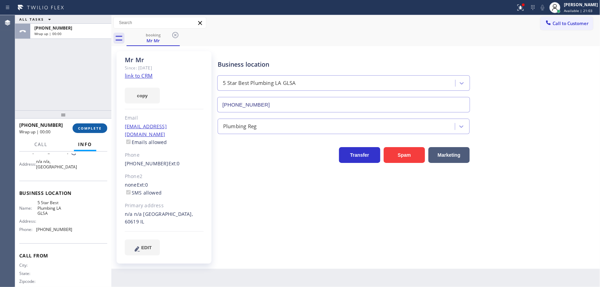
click at [97, 132] on button "COMPLETE" at bounding box center [90, 128] width 35 height 10
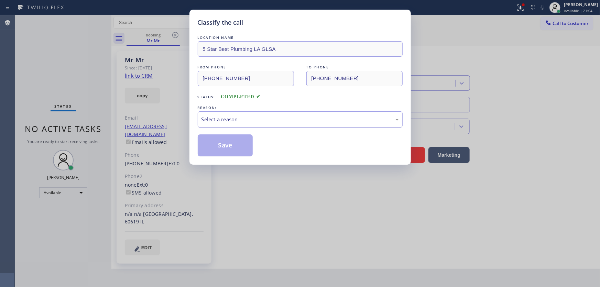
click at [237, 120] on div "Select a reason" at bounding box center [299, 119] width 197 height 8
click at [223, 143] on button "Save" at bounding box center [225, 145] width 55 height 22
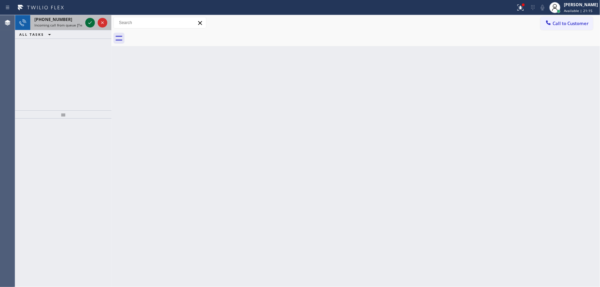
click at [89, 22] on icon at bounding box center [90, 23] width 8 height 8
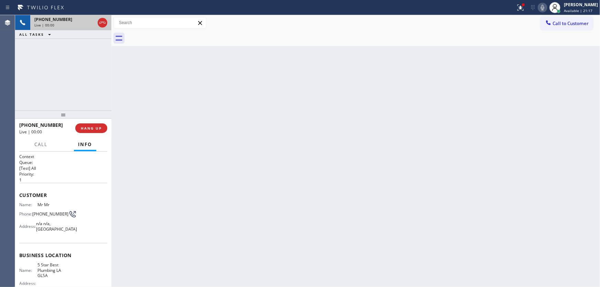
click at [98, 139] on div "Call Info" at bounding box center [63, 145] width 88 height 14
click at [99, 129] on span "HANG UP" at bounding box center [91, 128] width 21 height 5
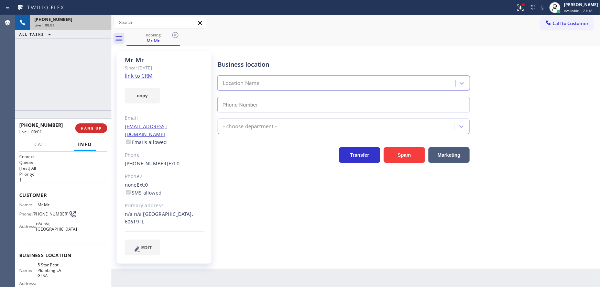
type input "[PHONE_NUMBER]"
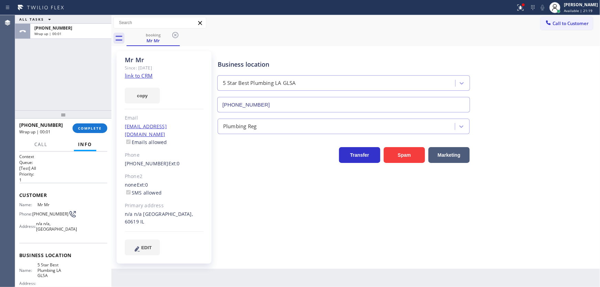
click at [137, 75] on link "link to CRM" at bounding box center [139, 75] width 28 height 7
click at [88, 128] on span "COMPLETE" at bounding box center [90, 128] width 24 height 5
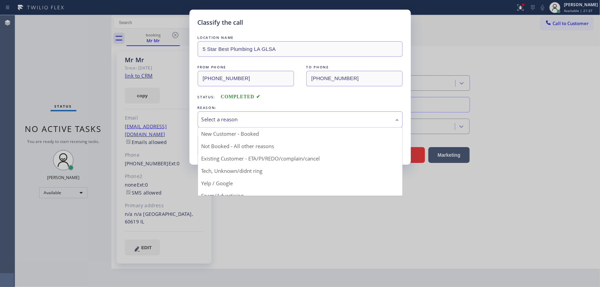
click at [210, 122] on div "Select a reason" at bounding box center [299, 119] width 197 height 8
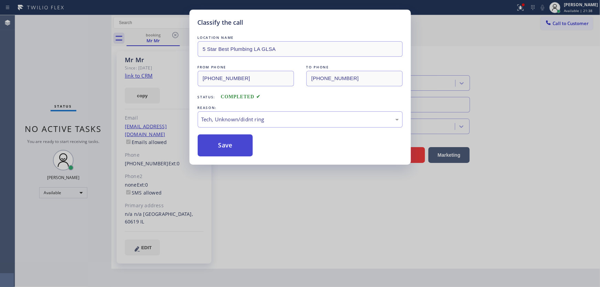
click at [220, 145] on button "Save" at bounding box center [225, 145] width 55 height 22
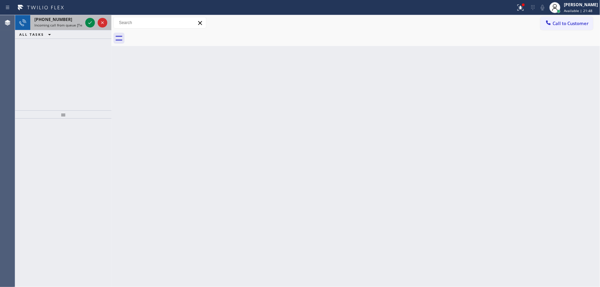
click at [67, 27] on div "[PHONE_NUMBER] Incoming call from queue [Test] All" at bounding box center [57, 22] width 54 height 15
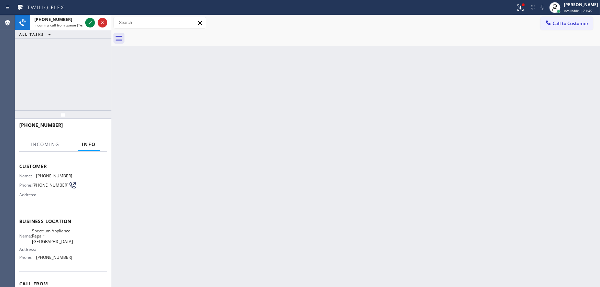
scroll to position [31, 0]
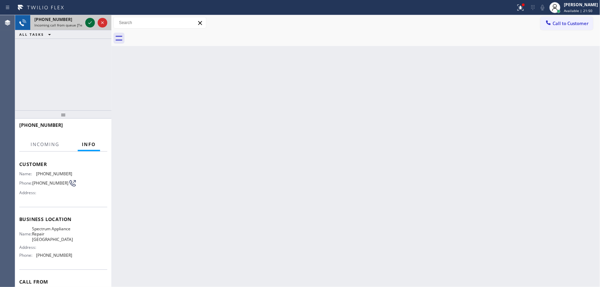
click at [91, 20] on icon at bounding box center [90, 23] width 8 height 8
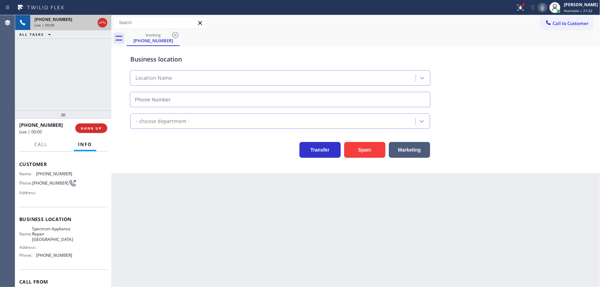
type input "[PHONE_NUMBER]"
click at [363, 147] on button "Spam" at bounding box center [364, 150] width 41 height 16
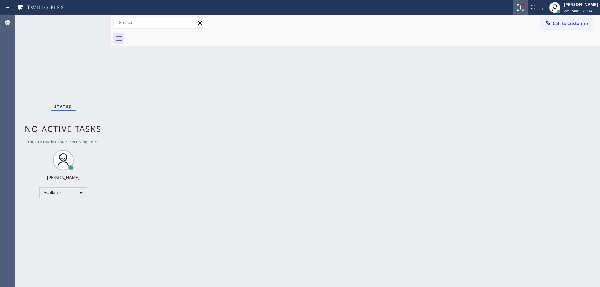
click at [522, 6] on icon at bounding box center [520, 6] width 4 height 2
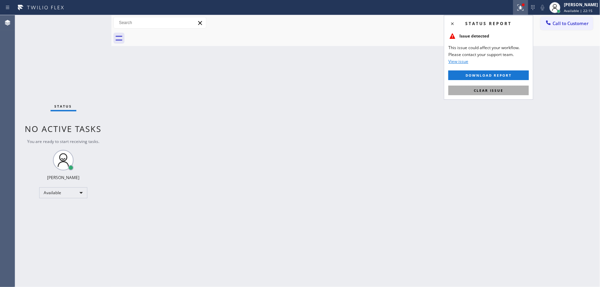
click at [493, 86] on button "Clear issue" at bounding box center [488, 91] width 80 height 10
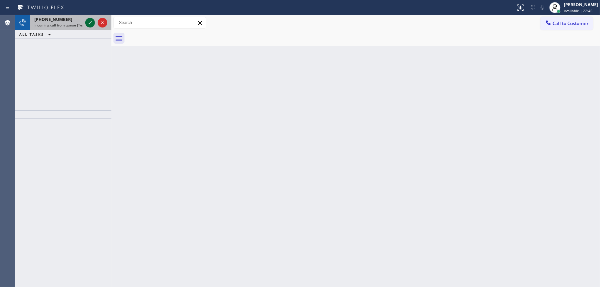
click at [89, 21] on icon at bounding box center [90, 23] width 8 height 8
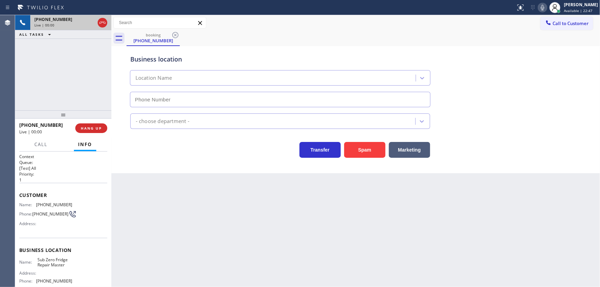
type input "[PHONE_NUMBER]"
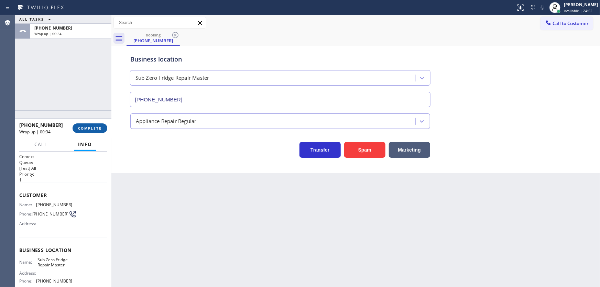
click at [97, 125] on button "COMPLETE" at bounding box center [90, 128] width 35 height 10
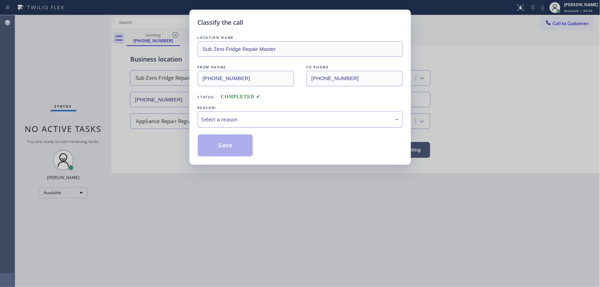
click at [224, 116] on div "Select a reason" at bounding box center [299, 119] width 197 height 8
drag, startPoint x: 220, startPoint y: 169, endPoint x: 218, endPoint y: 143, distance: 25.9
click at [218, 143] on button "Save" at bounding box center [225, 145] width 55 height 22
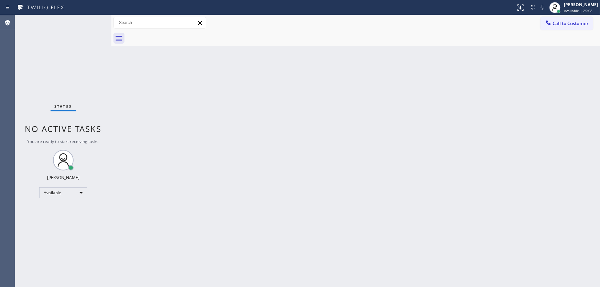
click at [23, 77] on div "Status No active tasks You are ready to start receiving tasks. [PERSON_NAME]" at bounding box center [63, 151] width 96 height 272
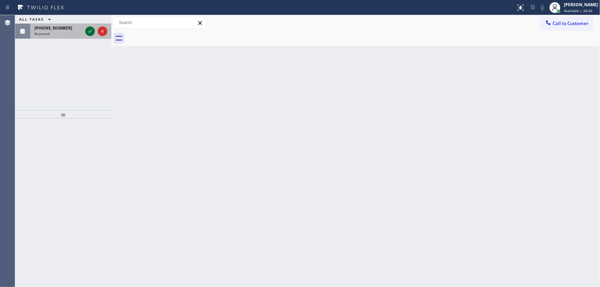
click at [90, 31] on icon at bounding box center [90, 31] width 8 height 8
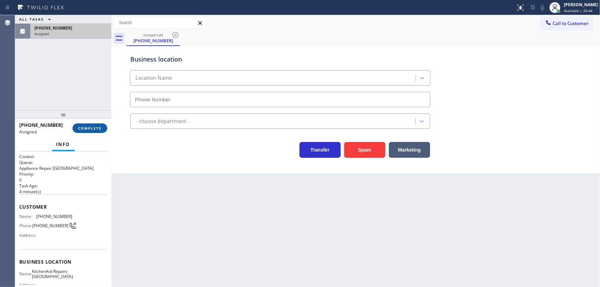
type input "[PHONE_NUMBER]"
click at [89, 131] on button "COMPLETE" at bounding box center [90, 128] width 35 height 10
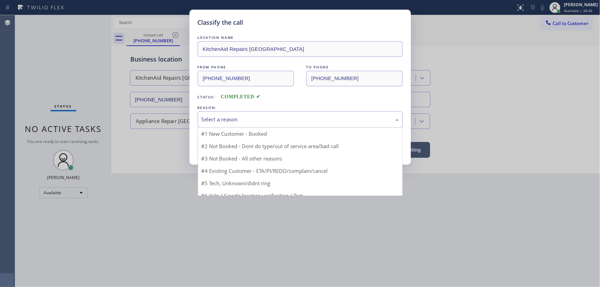
click at [232, 120] on div "Select a reason" at bounding box center [299, 119] width 197 height 8
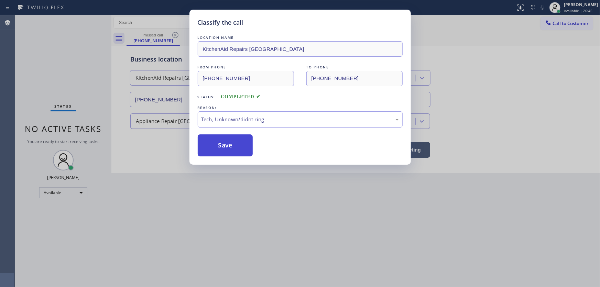
click at [227, 147] on button "Save" at bounding box center [225, 145] width 55 height 22
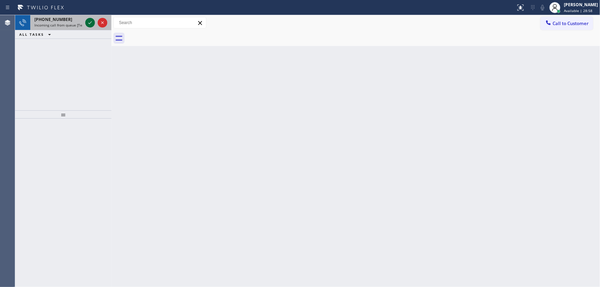
click at [90, 22] on icon at bounding box center [90, 23] width 8 height 8
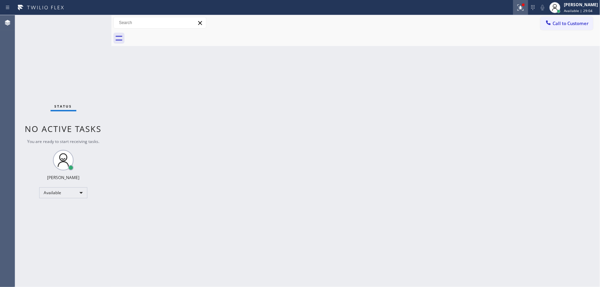
click at [528, 11] on button at bounding box center [520, 7] width 15 height 15
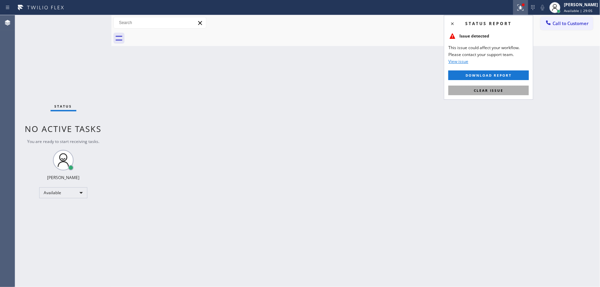
click at [453, 90] on button "Clear issue" at bounding box center [488, 91] width 80 height 10
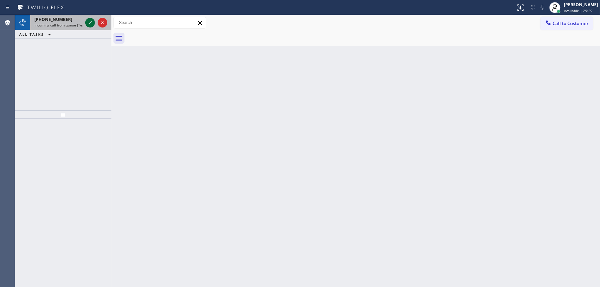
click at [88, 21] on icon at bounding box center [90, 23] width 8 height 8
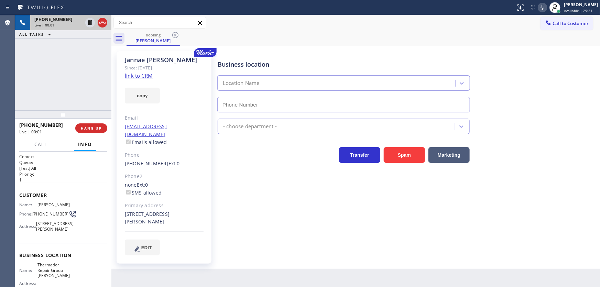
type input "[PHONE_NUMBER]"
click at [143, 74] on link "link to CRM" at bounding box center [139, 75] width 28 height 7
click at [546, 8] on icon at bounding box center [542, 7] width 8 height 8
click at [91, 22] on icon at bounding box center [89, 22] width 3 height 5
click at [305, 21] on div "Call to Customer Outbound call Location 5 Star Best Plumbing [GEOGRAPHIC_DATA] …" at bounding box center [355, 23] width 488 height 12
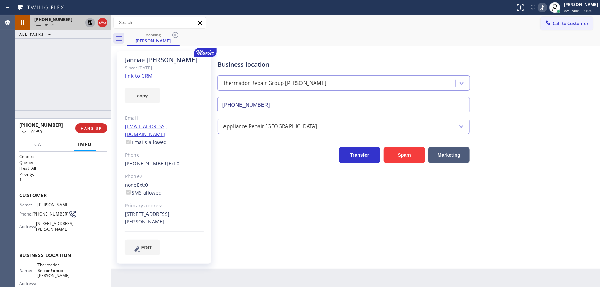
click at [378, 26] on div "Call to Customer Outbound call Location 5 Star Best Plumbing [GEOGRAPHIC_DATA] …" at bounding box center [355, 23] width 488 height 12
click at [545, 9] on rect at bounding box center [542, 6] width 5 height 5
click at [86, 21] on div at bounding box center [90, 23] width 10 height 8
drag, startPoint x: 37, startPoint y: 71, endPoint x: 44, endPoint y: 70, distance: 7.6
click at [37, 71] on div "[PHONE_NUMBER] Live | 02:24 ALL TASKS ALL TASKS ACTIVE TASKS TASKS IN WRAP UP" at bounding box center [63, 62] width 96 height 95
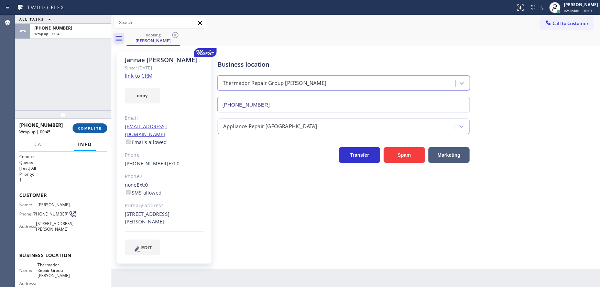
click at [88, 126] on button "COMPLETE" at bounding box center [90, 128] width 35 height 10
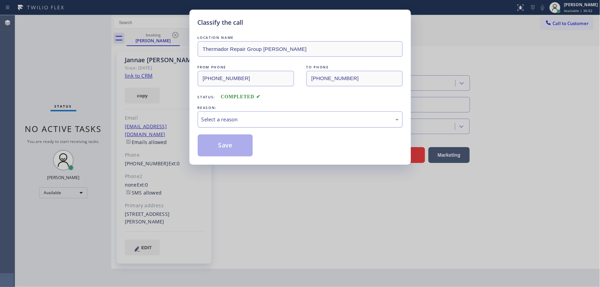
drag, startPoint x: 231, startPoint y: 117, endPoint x: 234, endPoint y: 126, distance: 8.9
click at [232, 118] on div "Select a reason" at bounding box center [299, 119] width 197 height 8
click at [228, 145] on button "Save" at bounding box center [225, 145] width 55 height 22
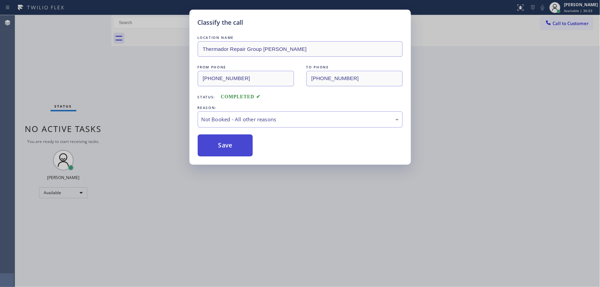
click at [228, 145] on button "Save" at bounding box center [225, 145] width 55 height 22
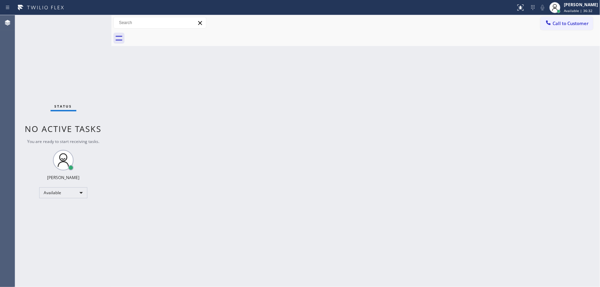
click at [104, 19] on div "Status No active tasks You are ready to start receiving tasks. [PERSON_NAME]" at bounding box center [63, 151] width 96 height 272
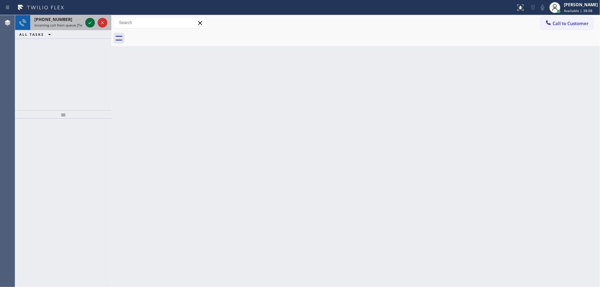
click at [88, 20] on icon at bounding box center [90, 23] width 8 height 8
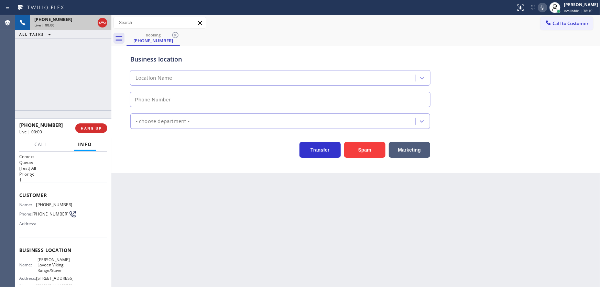
type input "[PHONE_NUMBER]"
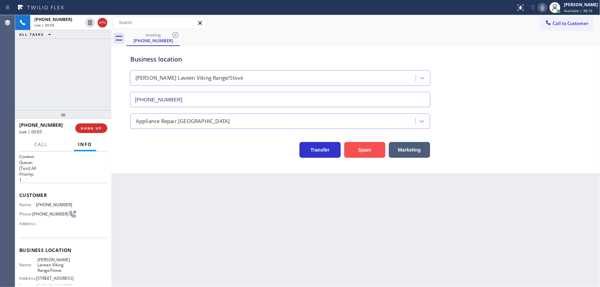
click at [357, 142] on button "Spam" at bounding box center [364, 150] width 41 height 16
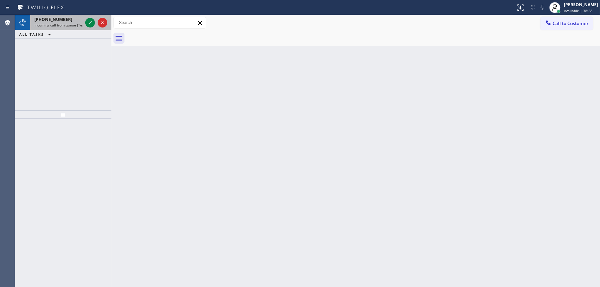
click at [65, 24] on span "Incoming call from queue [Test] All" at bounding box center [62, 25] width 57 height 5
click at [67, 24] on span "Incoming call from queue [Test] All" at bounding box center [62, 25] width 57 height 5
click at [74, 25] on span "Incoming call from queue [Test] All" at bounding box center [62, 25] width 57 height 5
click at [75, 23] on span "Incoming call from queue [Test] All" at bounding box center [62, 25] width 57 height 5
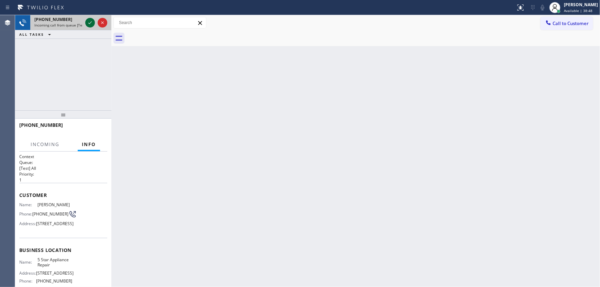
click at [89, 23] on icon at bounding box center [89, 22] width 3 height 3
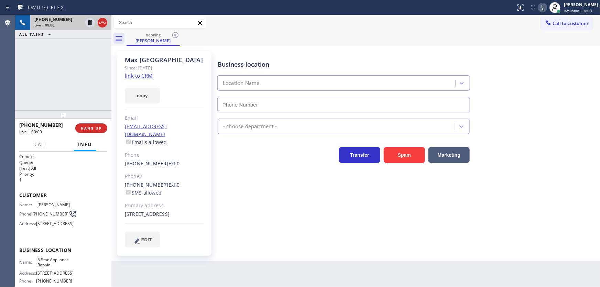
type input "[PHONE_NUMBER]"
click at [29, 81] on div "[PHONE_NUMBER] Live | 00:12 ALL TASKS ALL TASKS ACTIVE TASKS TASKS IN WRAP UP" at bounding box center [63, 62] width 96 height 95
click at [392, 153] on button "Spam" at bounding box center [404, 155] width 41 height 16
click at [140, 74] on link "link to CRM" at bounding box center [139, 75] width 28 height 7
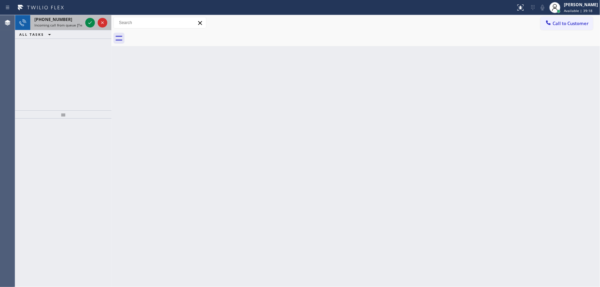
click at [62, 20] on span "[PHONE_NUMBER]" at bounding box center [53, 19] width 38 height 6
click at [74, 23] on span "Incoming call from queue [Test] All" at bounding box center [62, 25] width 57 height 5
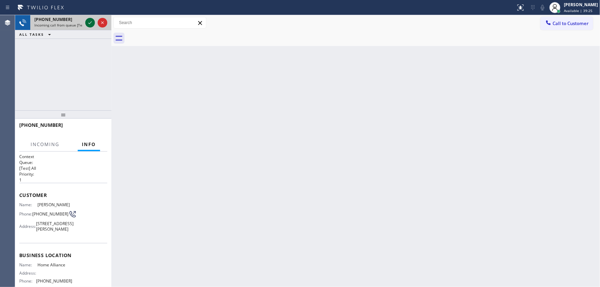
click at [91, 22] on icon at bounding box center [89, 22] width 3 height 3
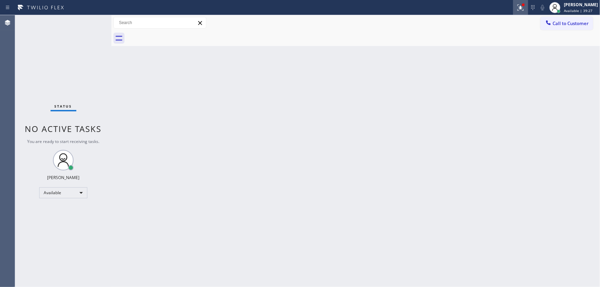
click at [521, 11] on icon at bounding box center [520, 7] width 8 height 8
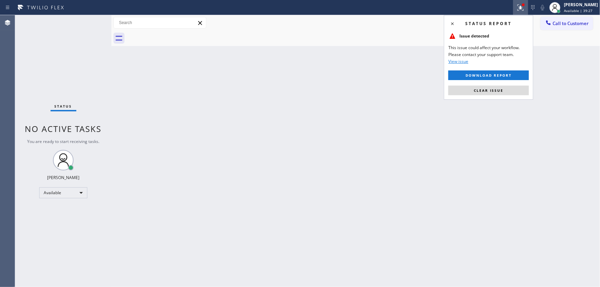
click at [481, 91] on span "Clear issue" at bounding box center [489, 90] width 30 height 5
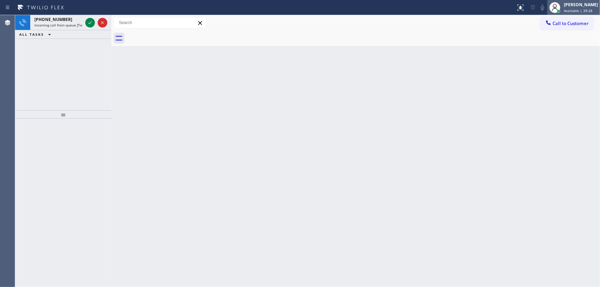
click at [576, 5] on div "[PERSON_NAME]" at bounding box center [581, 5] width 34 height 6
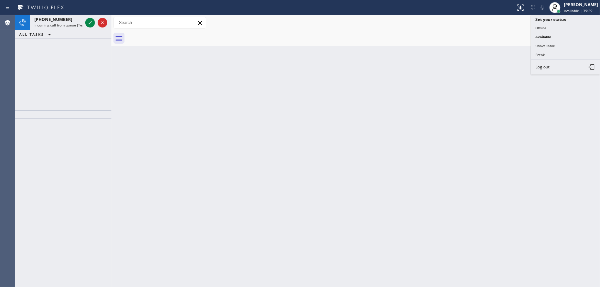
click at [357, 53] on div "Back to Dashboard Change Sender ID Customers Technicians Select a contact Outbo…" at bounding box center [355, 151] width 488 height 272
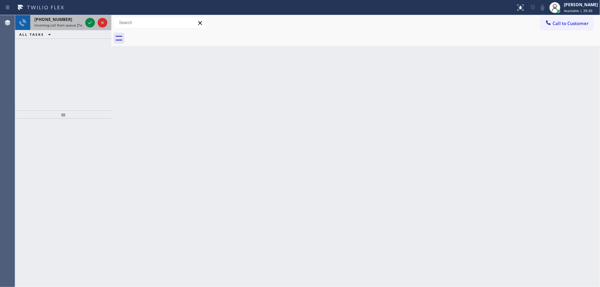
click at [72, 19] on div "[PHONE_NUMBER]" at bounding box center [58, 19] width 48 height 6
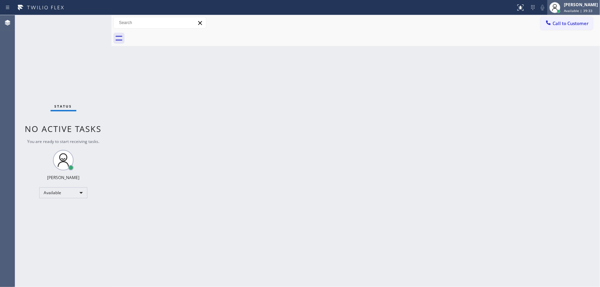
click at [562, 7] on div at bounding box center [554, 7] width 15 height 15
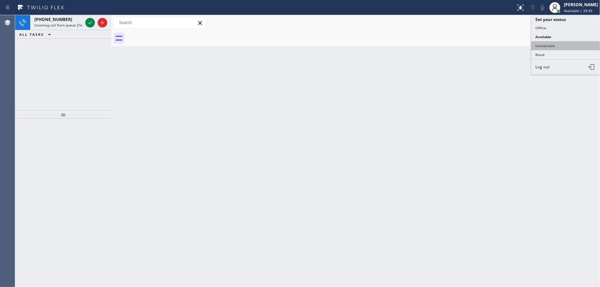
click at [545, 44] on button "Unavailable" at bounding box center [565, 45] width 69 height 9
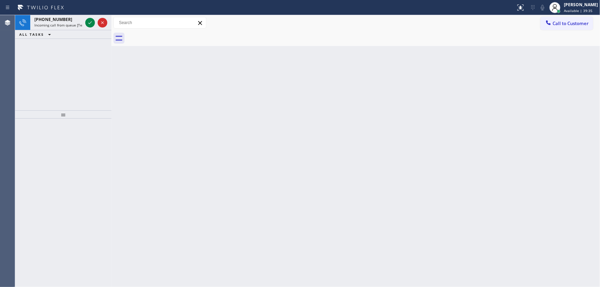
drag, startPoint x: 235, startPoint y: 153, endPoint x: 235, endPoint y: 164, distance: 11.7
click at [235, 154] on div "Back to Dashboard Change Sender ID Customers Technicians Select a contact Outbo…" at bounding box center [355, 151] width 488 height 272
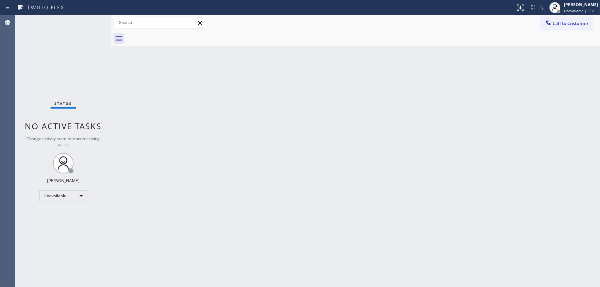
click at [20, 165] on div "Status No active tasks Change activity state to start receiving tasks. [PERSON_…" at bounding box center [63, 151] width 96 height 272
click at [58, 192] on div "Unavailable" at bounding box center [63, 195] width 48 height 11
click at [53, 212] on li "Available" at bounding box center [63, 213] width 47 height 8
click at [79, 119] on div "Status No active tasks Change activity state to start receiving tasks. [PERSON_…" at bounding box center [63, 151] width 96 height 272
click at [571, 5] on div "[PERSON_NAME]" at bounding box center [581, 5] width 34 height 6
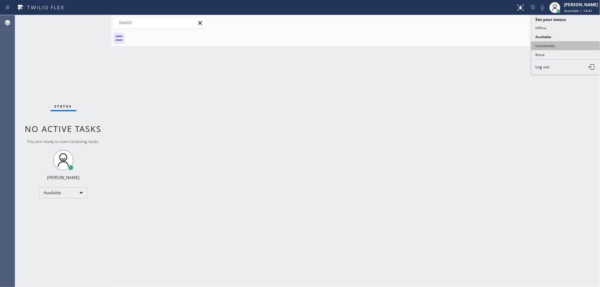
click at [549, 45] on button "Unavailable" at bounding box center [565, 45] width 69 height 9
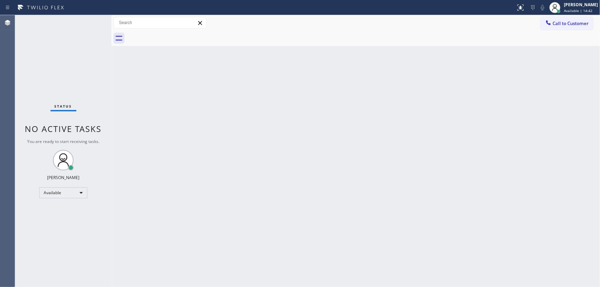
click at [304, 71] on div "Back to Dashboard Change Sender ID Customers Technicians Select a contact Outbo…" at bounding box center [355, 151] width 488 height 272
click at [569, 5] on div "[PERSON_NAME]" at bounding box center [581, 5] width 34 height 6
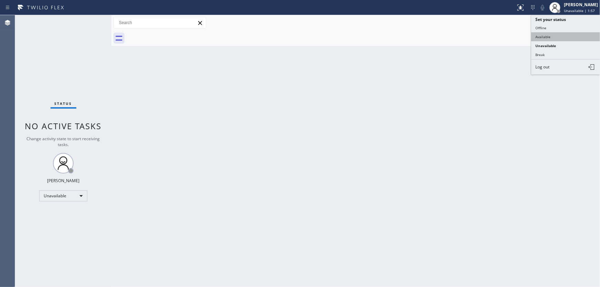
click at [541, 33] on button "Available" at bounding box center [565, 36] width 69 height 9
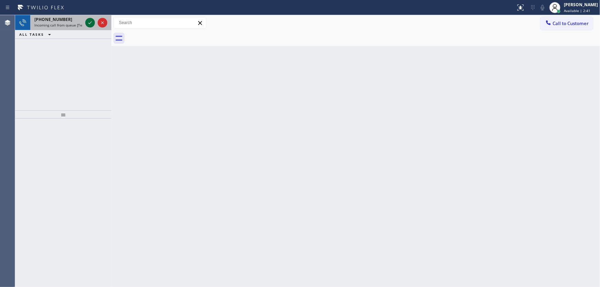
click at [88, 22] on icon at bounding box center [90, 23] width 8 height 8
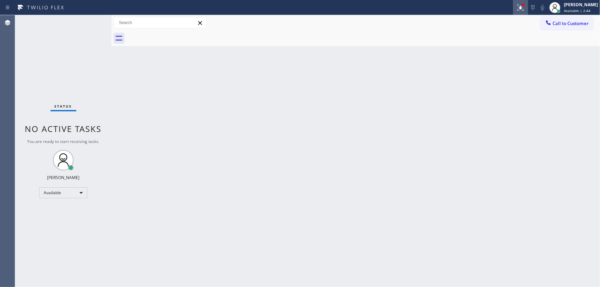
click at [525, 8] on icon at bounding box center [520, 7] width 8 height 8
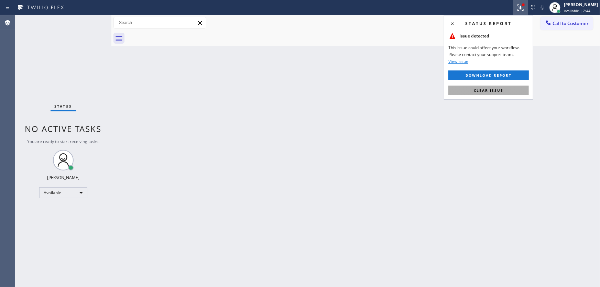
click at [494, 92] on span "Clear issue" at bounding box center [489, 90] width 30 height 5
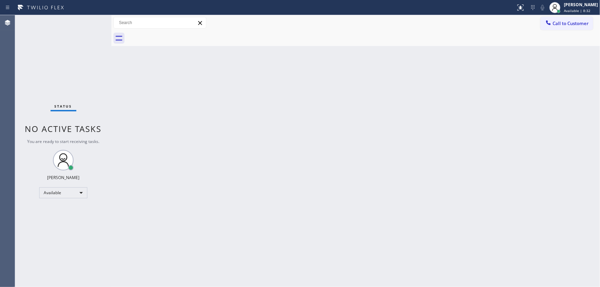
click at [91, 24] on div "Status No active tasks You are ready to start receiving tasks. [PERSON_NAME]" at bounding box center [63, 151] width 96 height 272
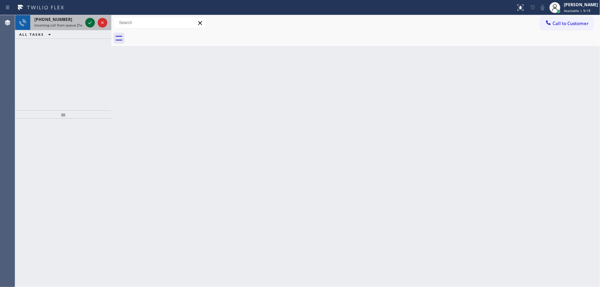
click at [90, 22] on icon at bounding box center [90, 23] width 8 height 8
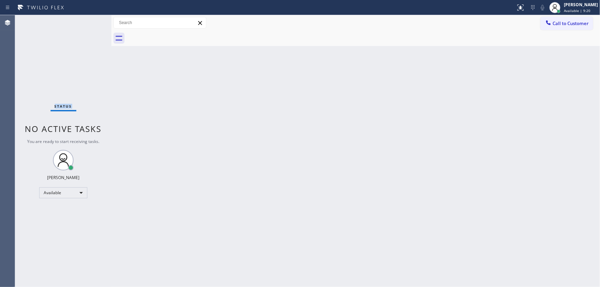
click at [90, 21] on div "Status No active tasks You are ready to start receiving tasks. [PERSON_NAME]" at bounding box center [63, 151] width 96 height 272
click at [525, 11] on icon at bounding box center [520, 7] width 8 height 8
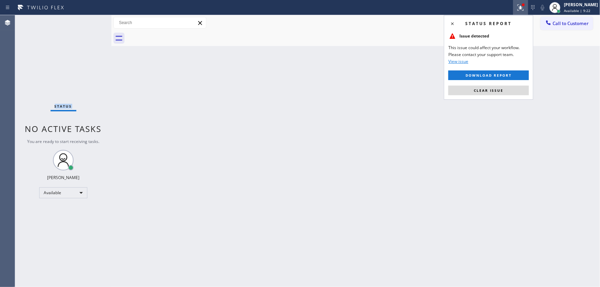
click at [495, 88] on span "Clear issue" at bounding box center [489, 90] width 30 height 5
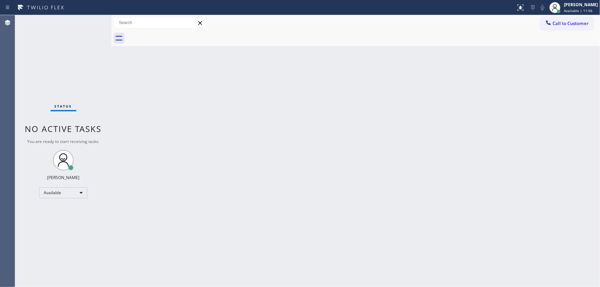
click at [97, 18] on div "Status No active tasks You are ready to start receiving tasks. [PERSON_NAME]" at bounding box center [63, 151] width 96 height 272
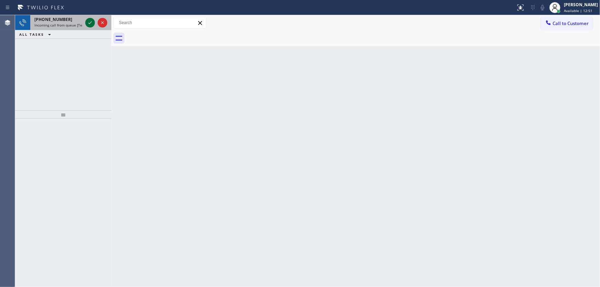
click at [88, 22] on icon at bounding box center [90, 23] width 8 height 8
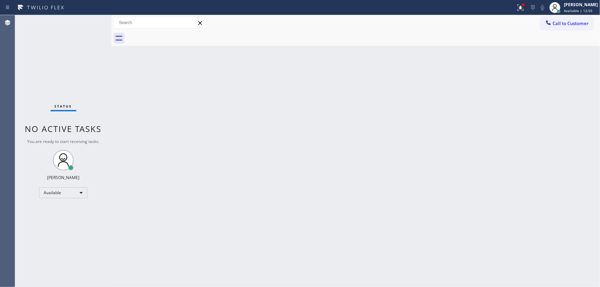
drag, startPoint x: 519, startPoint y: 7, endPoint x: 510, endPoint y: 50, distance: 43.8
click at [519, 7] on div at bounding box center [520, 7] width 15 height 8
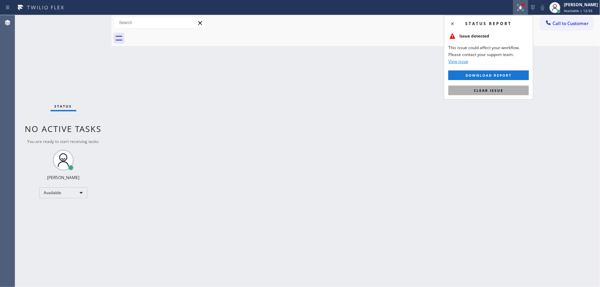
click at [499, 87] on button "Clear issue" at bounding box center [488, 91] width 80 height 10
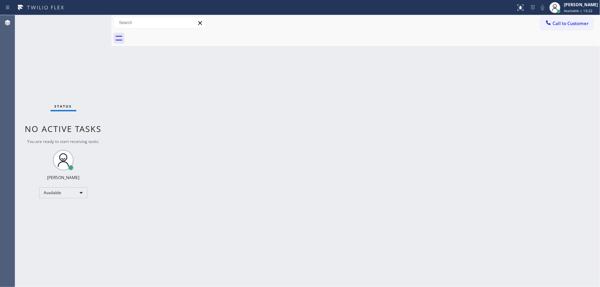
click at [91, 20] on div "Status No active tasks You are ready to start receiving tasks. [PERSON_NAME]" at bounding box center [63, 151] width 96 height 272
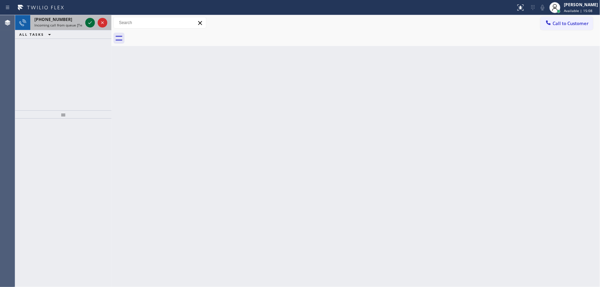
click at [89, 22] on icon at bounding box center [90, 23] width 8 height 8
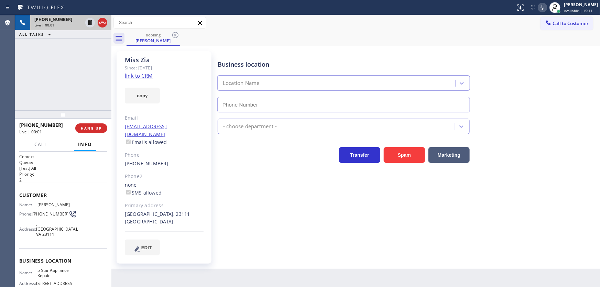
type input "[PHONE_NUMBER]"
click at [141, 76] on link "link to CRM" at bounding box center [139, 75] width 28 height 7
click at [60, 65] on div "[PHONE_NUMBER] Live | 00:19 ALL TASKS ALL TASKS ACTIVE TASKS TASKS IN WRAP UP" at bounding box center [63, 62] width 96 height 95
click at [106, 24] on icon at bounding box center [102, 23] width 8 height 8
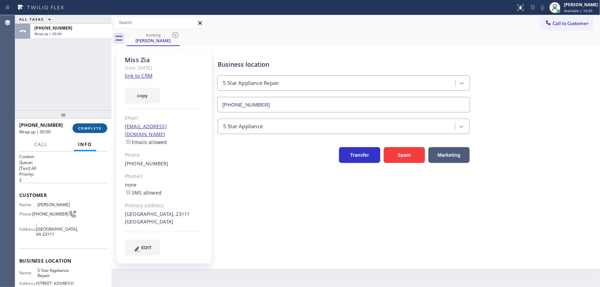
click at [103, 131] on button "COMPLETE" at bounding box center [90, 128] width 35 height 10
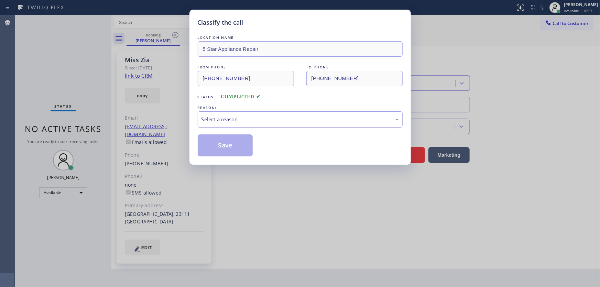
click at [241, 122] on div "Select a reason" at bounding box center [299, 119] width 197 height 8
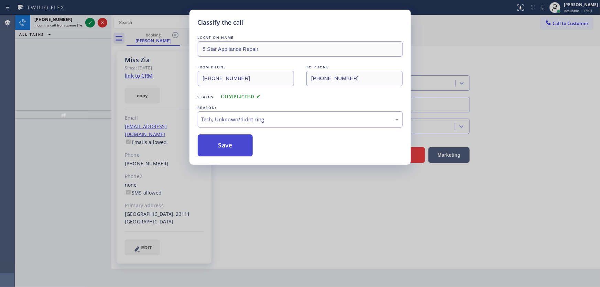
click at [229, 151] on button "Save" at bounding box center [225, 145] width 55 height 22
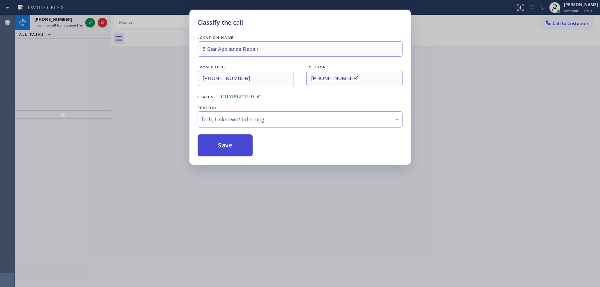
click at [229, 151] on button "Save" at bounding box center [225, 145] width 55 height 22
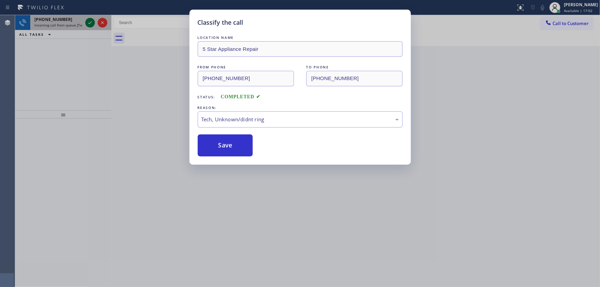
click at [90, 23] on icon at bounding box center [89, 22] width 3 height 3
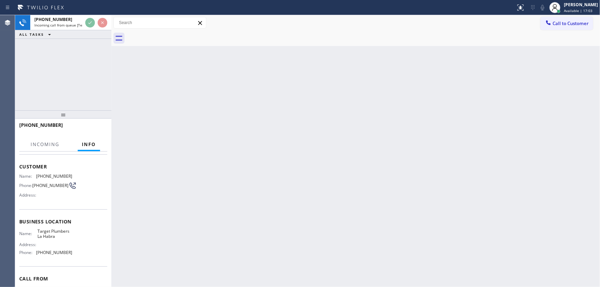
scroll to position [31, 0]
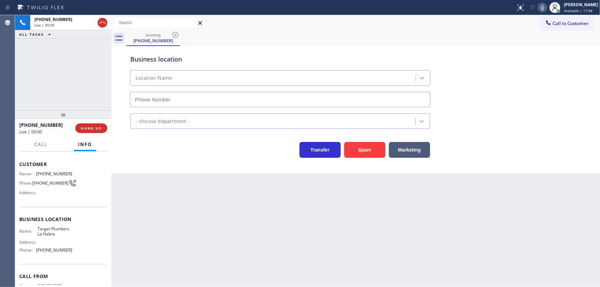
type input "[PHONE_NUMBER]"
click at [27, 87] on div "[PHONE_NUMBER] Live | 00:10 ALL TASKS ALL TASKS ACTIVE TASKS TASKS IN WRAP UP" at bounding box center [63, 62] width 96 height 95
click at [371, 148] on button "Spam" at bounding box center [364, 150] width 41 height 16
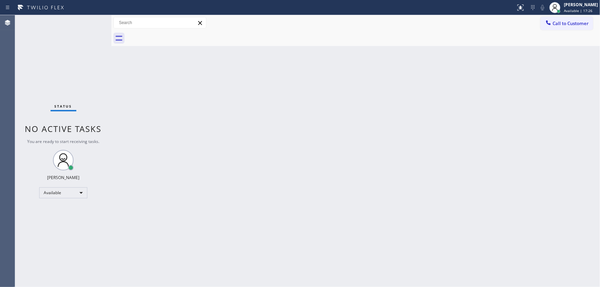
click at [40, 13] on div "Status report No issues detected If you experience an issue, please download th…" at bounding box center [300, 7] width 600 height 15
click at [89, 29] on div "Status No active tasks You are ready to start receiving tasks. [PERSON_NAME]" at bounding box center [63, 151] width 96 height 272
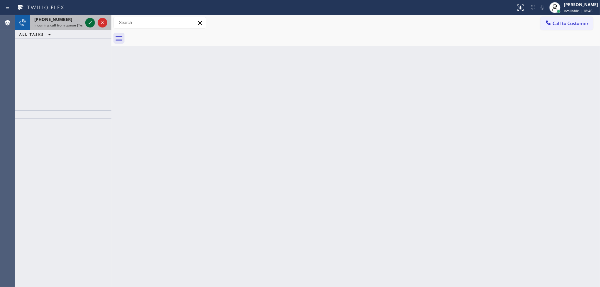
click at [90, 23] on icon at bounding box center [90, 23] width 8 height 8
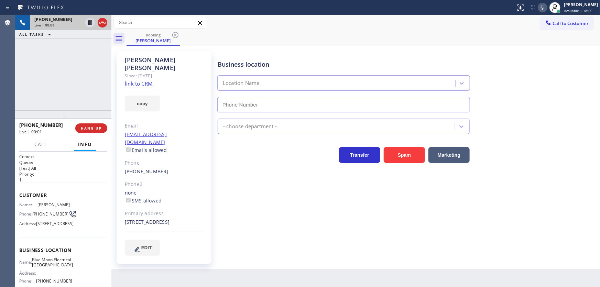
type input "[PHONE_NUMBER]"
click at [137, 80] on link "link to CRM" at bounding box center [139, 83] width 28 height 7
drag, startPoint x: 33, startPoint y: 95, endPoint x: 37, endPoint y: 95, distance: 3.8
click at [34, 95] on div "[PHONE_NUMBER] Live | 00:50 ALL TASKS ALL TASKS ACTIVE TASKS TASKS IN WRAP UP" at bounding box center [63, 62] width 96 height 95
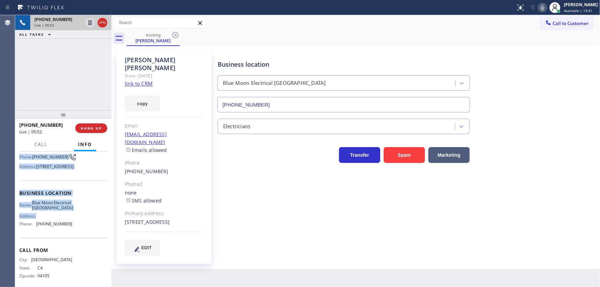
scroll to position [85, 0]
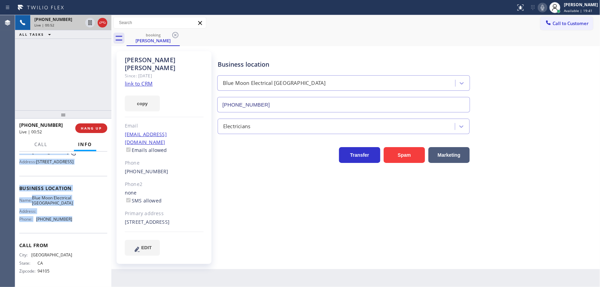
drag, startPoint x: 19, startPoint y: 194, endPoint x: 81, endPoint y: 155, distance: 72.8
click at [86, 230] on div "Context Queue: [Test] All Priority: 1 Customer Name: [PERSON_NAME] Phone: [PHON…" at bounding box center [63, 189] width 88 height 194
copy div "Customer Name: [PERSON_NAME] Phone: [PHONE_NUMBER] Address: [STREET_ADDRESS] Bu…"
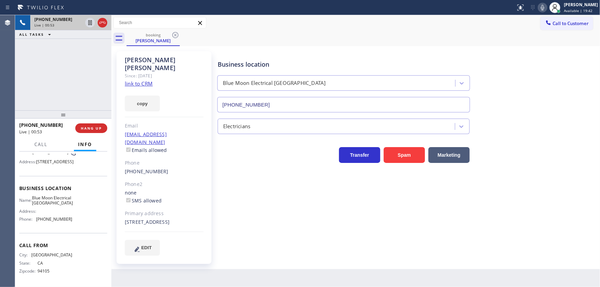
drag, startPoint x: 69, startPoint y: 88, endPoint x: 69, endPoint y: 91, distance: 3.8
click at [69, 89] on div "[PHONE_NUMBER] Live | 00:53 ALL TASKS ALL TASKS ACTIVE TASKS TASKS IN WRAP UP" at bounding box center [63, 62] width 96 height 95
click at [142, 80] on link "link to CRM" at bounding box center [139, 83] width 28 height 7
click at [545, 9] on icon at bounding box center [542, 7] width 8 height 8
click at [88, 23] on icon at bounding box center [90, 23] width 8 height 8
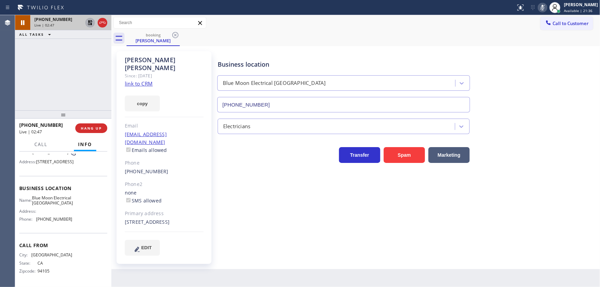
click at [62, 69] on div "[PHONE_NUMBER] Live | 02:47 ALL TASKS ALL TASKS ACTIVE TASKS TASKS IN WRAP UP" at bounding box center [63, 62] width 96 height 95
click at [546, 5] on icon at bounding box center [542, 7] width 8 height 8
click at [91, 21] on icon at bounding box center [90, 22] width 5 height 5
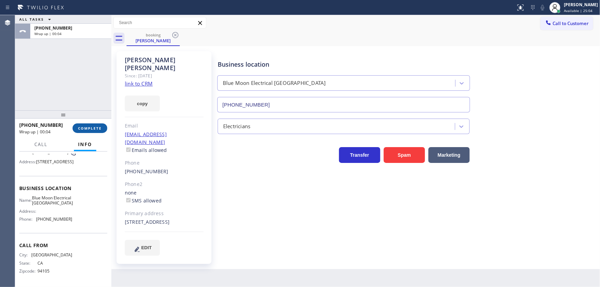
click at [100, 127] on span "COMPLETE" at bounding box center [90, 128] width 24 height 5
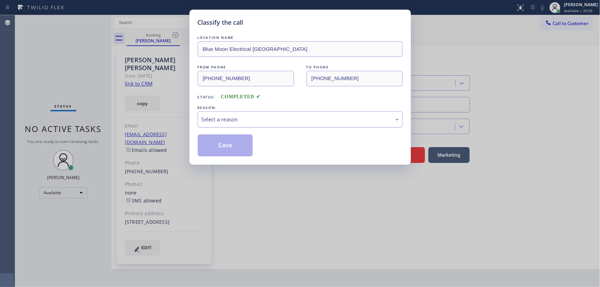
click at [222, 123] on div "Select a reason" at bounding box center [300, 119] width 205 height 16
click at [220, 144] on button "Save" at bounding box center [225, 145] width 55 height 22
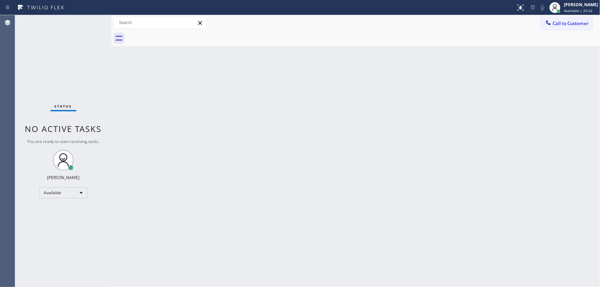
click at [44, 67] on div "Status No active tasks You are ready to start receiving tasks. [PERSON_NAME]" at bounding box center [63, 151] width 96 height 272
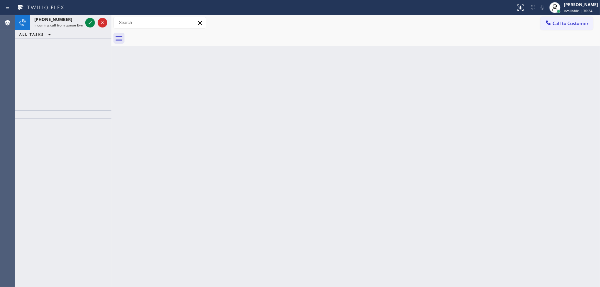
click at [67, 55] on div "[PHONE_NUMBER] Incoming call from queue Everybody ALL TASKS ALL TASKS ACTIVE TA…" at bounding box center [63, 62] width 96 height 95
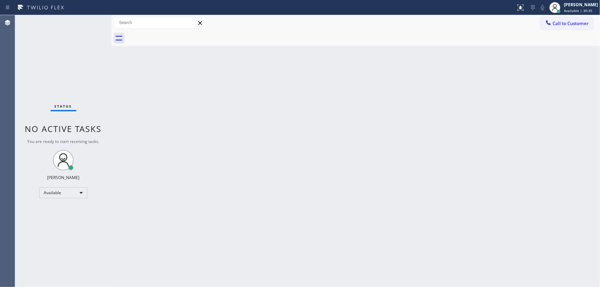
click at [90, 23] on div "Status No active tasks You are ready to start receiving tasks. [PERSON_NAME]" at bounding box center [63, 151] width 96 height 272
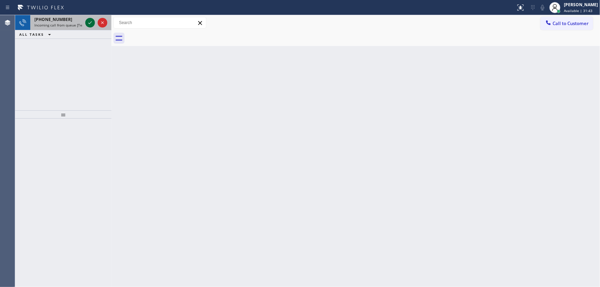
click at [89, 20] on icon at bounding box center [90, 23] width 8 height 8
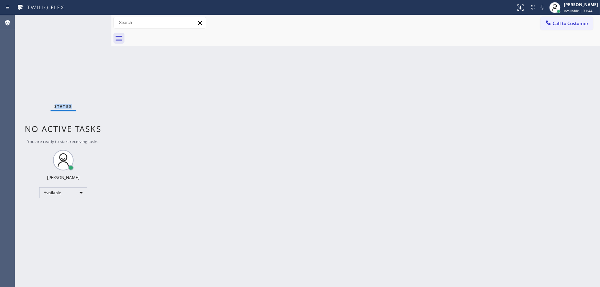
click at [89, 20] on div "Status No active tasks You are ready to start receiving tasks. [PERSON_NAME]" at bounding box center [63, 151] width 96 height 272
click at [525, 6] on div at bounding box center [523, 5] width 4 height 4
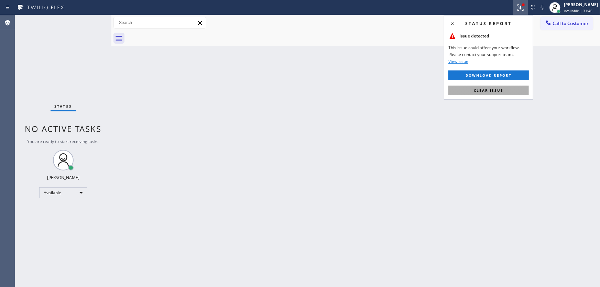
click at [494, 89] on span "Clear issue" at bounding box center [489, 90] width 30 height 5
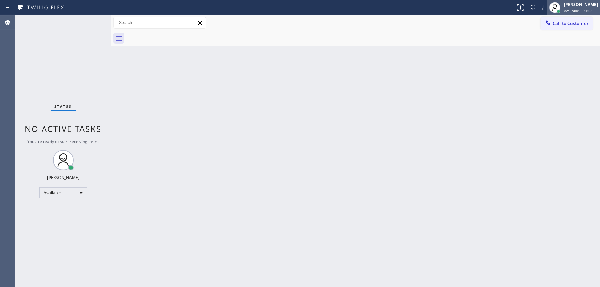
drag, startPoint x: 579, startPoint y: 11, endPoint x: 563, endPoint y: 32, distance: 26.3
click at [579, 10] on span "Available | 31:52" at bounding box center [578, 10] width 29 height 5
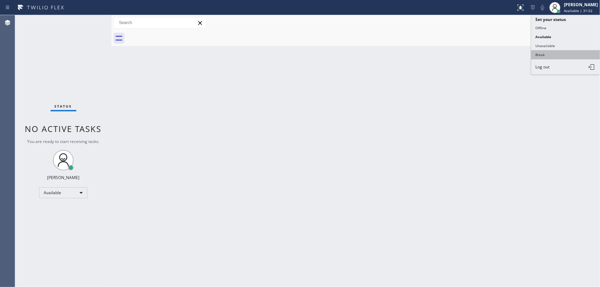
click at [550, 50] on button "Break" at bounding box center [565, 54] width 69 height 9
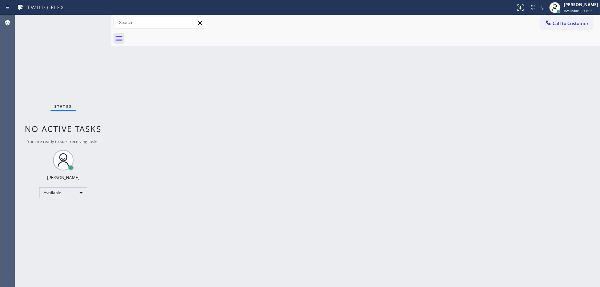
click at [385, 79] on div "Back to Dashboard Change Sender ID Customers Technicians Select a contact Outbo…" at bounding box center [355, 151] width 488 height 272
click at [582, 3] on div "[PERSON_NAME]" at bounding box center [581, 5] width 34 height 6
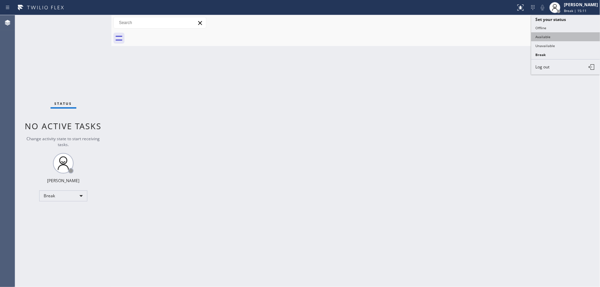
click at [561, 35] on button "Available" at bounding box center [565, 36] width 69 height 9
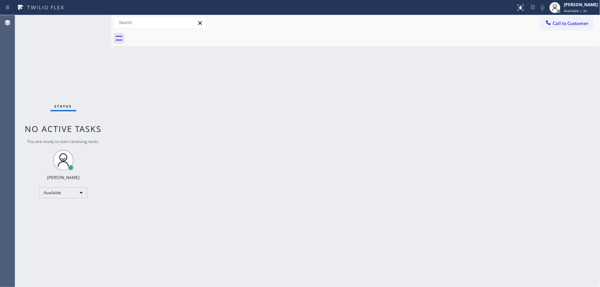
click at [387, 104] on div "Back to Dashboard Change Sender ID Customers Technicians Select a contact Outbo…" at bounding box center [355, 151] width 488 height 272
click at [106, 33] on div "Status No active tasks You are ready to start receiving tasks. [PERSON_NAME]" at bounding box center [63, 151] width 96 height 272
click at [559, 5] on icon at bounding box center [555, 7] width 8 height 8
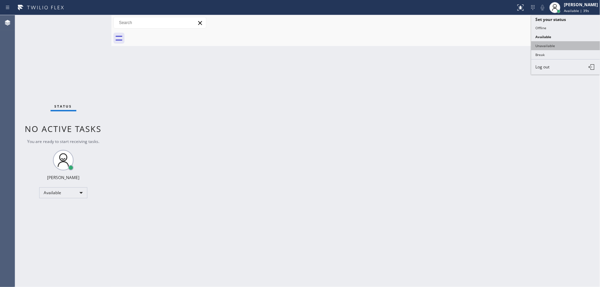
click at [542, 44] on button "Unavailable" at bounding box center [565, 45] width 69 height 9
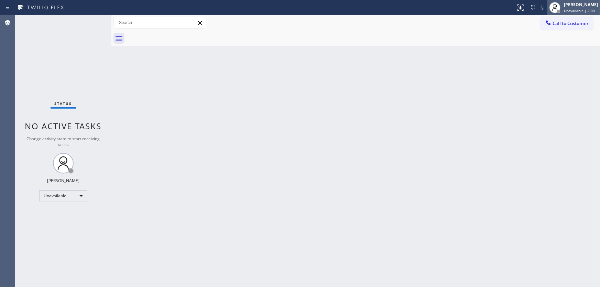
click at [576, 9] on span "Unavailable | 2:00" at bounding box center [579, 10] width 31 height 5
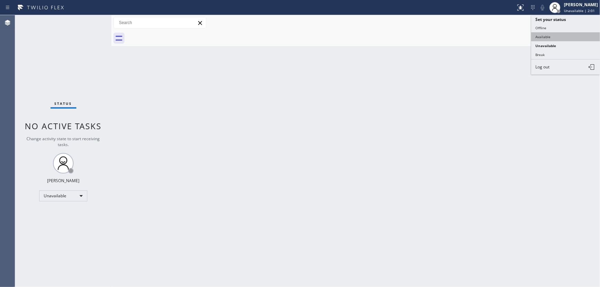
click at [552, 33] on button "Available" at bounding box center [565, 36] width 69 height 9
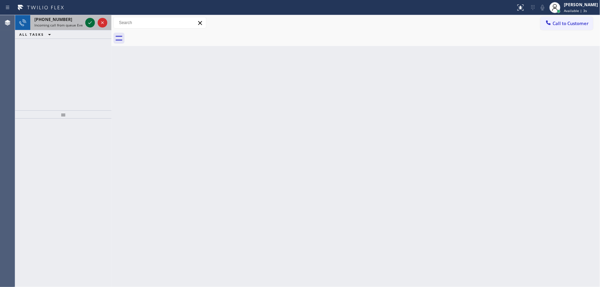
click at [91, 22] on icon at bounding box center [90, 23] width 8 height 8
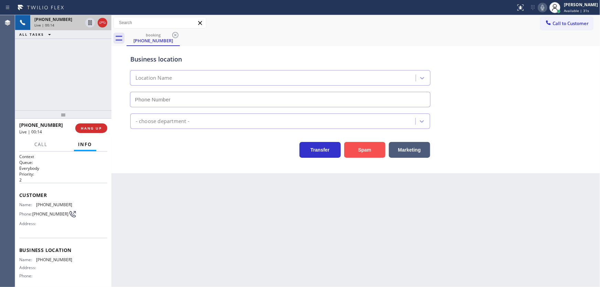
click at [361, 152] on button "Spam" at bounding box center [364, 150] width 41 height 16
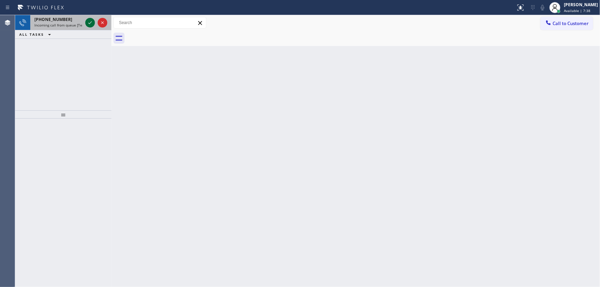
click at [86, 22] on icon at bounding box center [90, 23] width 8 height 8
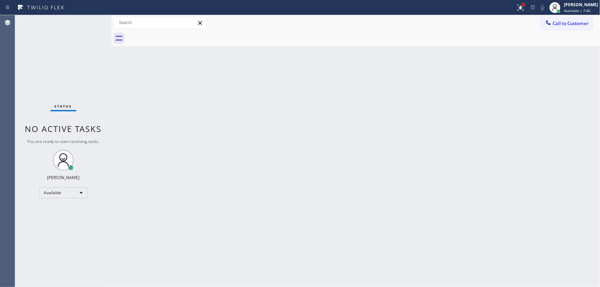
click at [525, 3] on div at bounding box center [523, 4] width 3 height 3
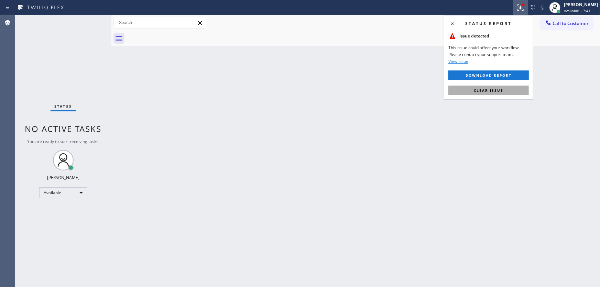
click at [494, 91] on span "Clear issue" at bounding box center [489, 90] width 30 height 5
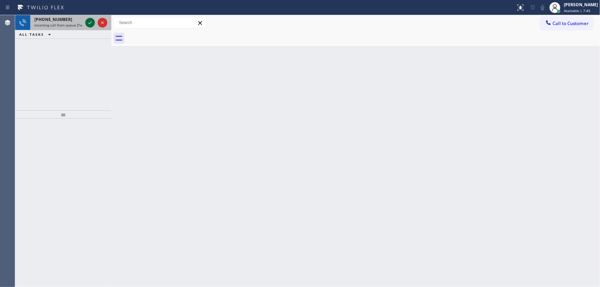
click at [87, 24] on icon at bounding box center [90, 23] width 8 height 8
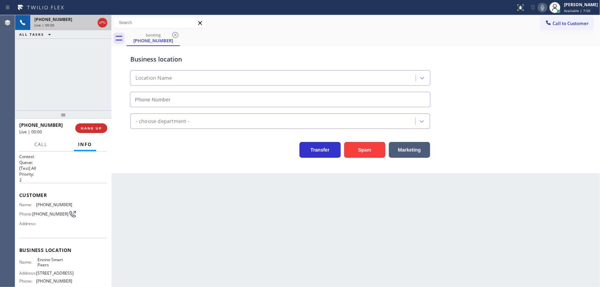
type input "[PHONE_NUMBER]"
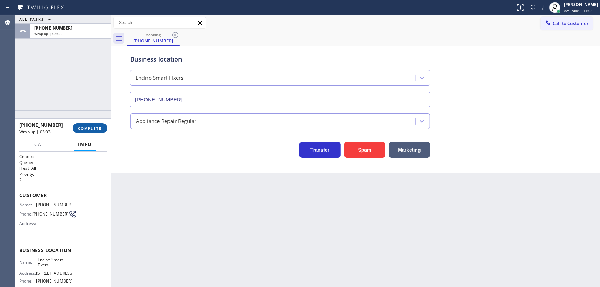
click at [94, 128] on span "COMPLETE" at bounding box center [90, 128] width 24 height 5
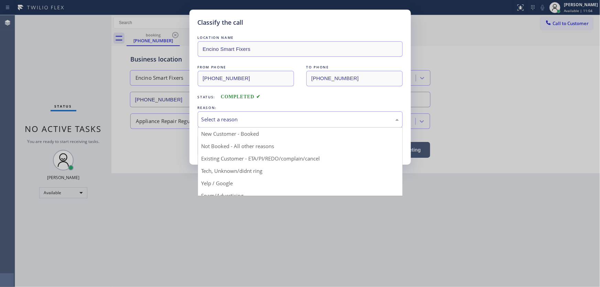
click at [239, 125] on div "Select a reason" at bounding box center [300, 119] width 205 height 16
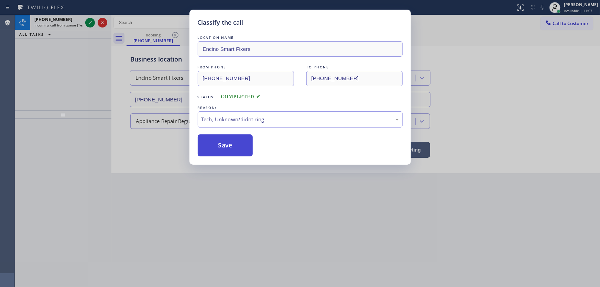
click at [228, 146] on button "Save" at bounding box center [225, 145] width 55 height 22
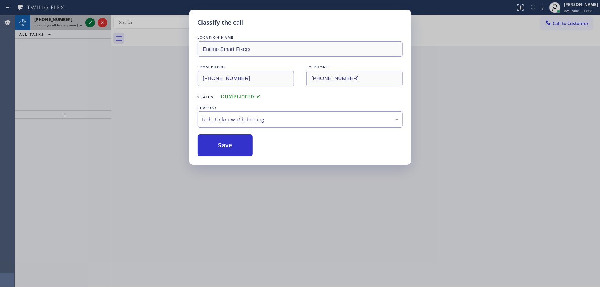
click at [92, 23] on icon at bounding box center [90, 23] width 8 height 8
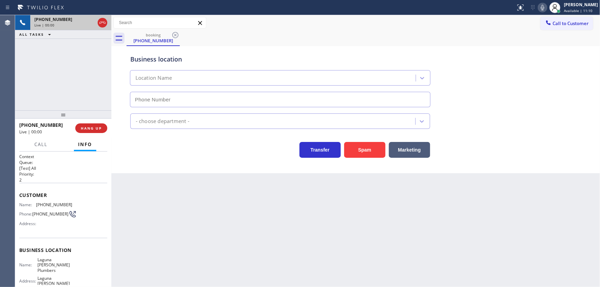
type input "[PHONE_NUMBER]"
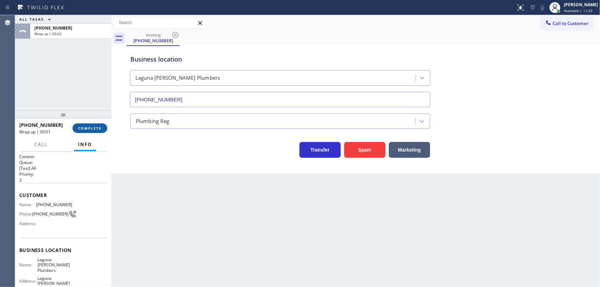
click at [100, 132] on button "COMPLETE" at bounding box center [90, 128] width 35 height 10
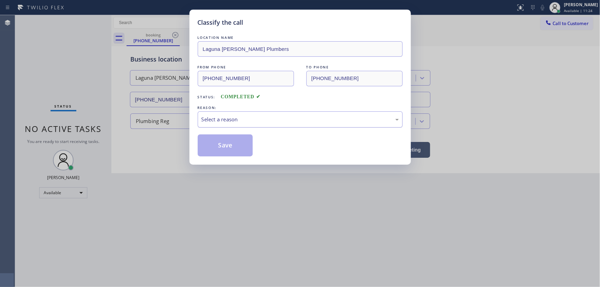
click at [235, 125] on div "Select a reason" at bounding box center [300, 119] width 205 height 16
click at [225, 144] on button "Save" at bounding box center [225, 145] width 55 height 22
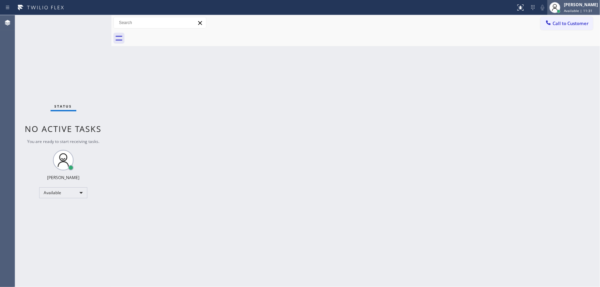
click at [583, 9] on span "Available | 11:31" at bounding box center [578, 10] width 29 height 5
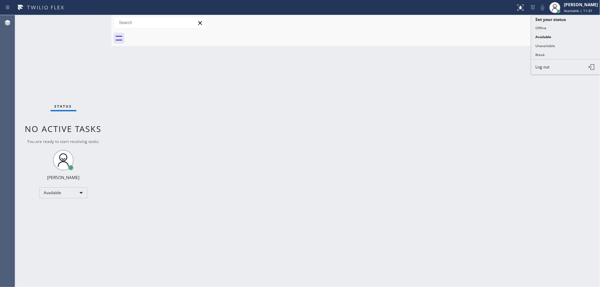
click at [537, 48] on button "Unavailable" at bounding box center [565, 45] width 69 height 9
click at [395, 59] on div "Back to Dashboard Change Sender ID Customers Technicians Select a contact Outbo…" at bounding box center [355, 151] width 488 height 272
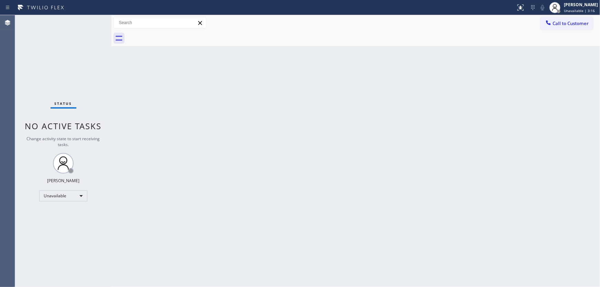
click at [49, 167] on div "Status No active tasks Change activity state to start receiving tasks. [PERSON_…" at bounding box center [63, 151] width 96 height 272
click at [54, 202] on div "Status No active tasks Change activity state to start receiving tasks. [PERSON_…" at bounding box center [63, 151] width 96 height 272
click at [58, 196] on div "Unavailable" at bounding box center [63, 195] width 48 height 11
click at [58, 212] on li "Available" at bounding box center [63, 213] width 47 height 8
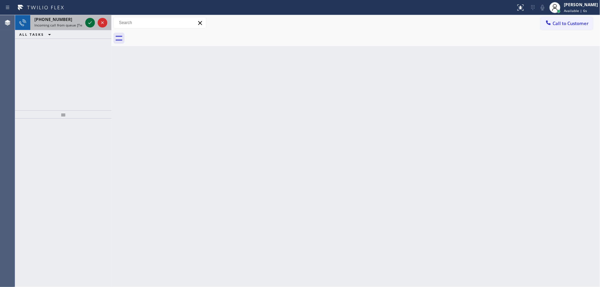
click at [90, 20] on icon at bounding box center [90, 23] width 8 height 8
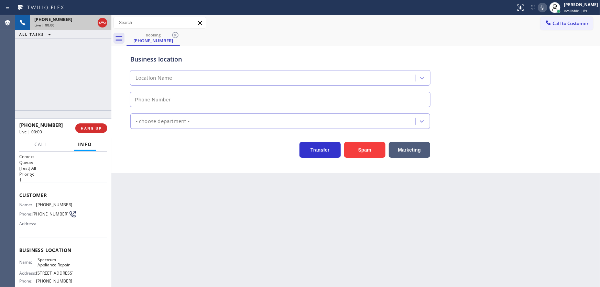
type input "[PHONE_NUMBER]"
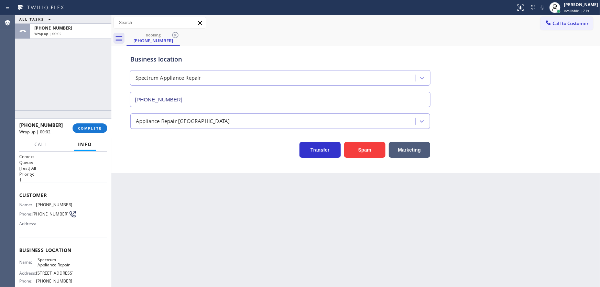
drag, startPoint x: 53, startPoint y: 82, endPoint x: 87, endPoint y: 93, distance: 35.4
click at [55, 81] on div "ALL TASKS ALL TASKS ACTIVE TASKS TASKS IN WRAP UP [PHONE_NUMBER] Wrap up | 00:02" at bounding box center [63, 62] width 96 height 95
click at [93, 126] on span "COMPLETE" at bounding box center [90, 128] width 24 height 5
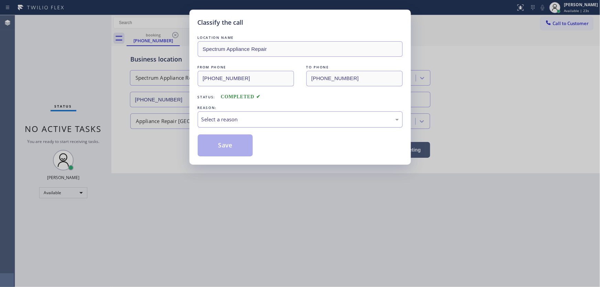
click at [225, 119] on div "Select a reason" at bounding box center [299, 119] width 197 height 8
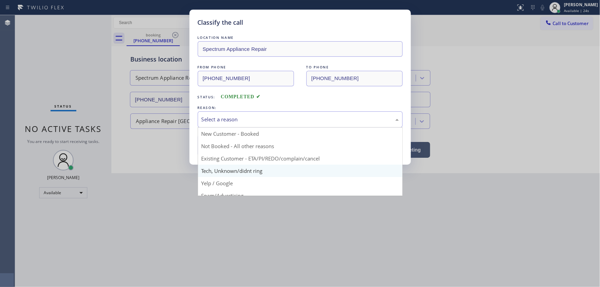
drag, startPoint x: 231, startPoint y: 167, endPoint x: 225, endPoint y: 150, distance: 18.3
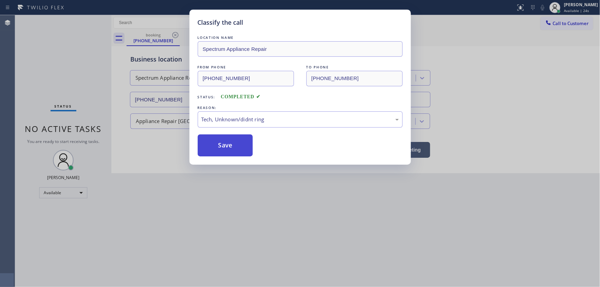
click at [223, 141] on button "Save" at bounding box center [225, 145] width 55 height 22
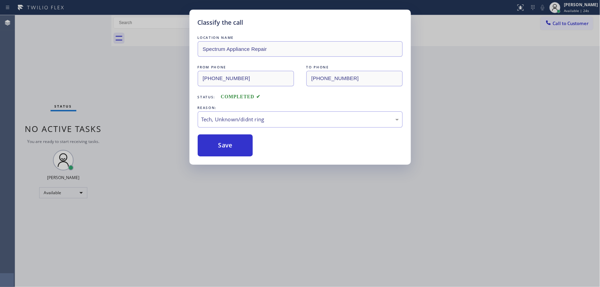
click at [80, 49] on div "Classify the call LOCATION NAME Spectrum Appliance Repair FROM PHONE [PHONE_NUM…" at bounding box center [300, 143] width 600 height 287
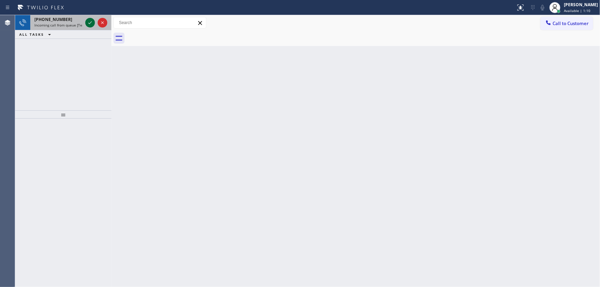
click at [89, 21] on icon at bounding box center [90, 23] width 8 height 8
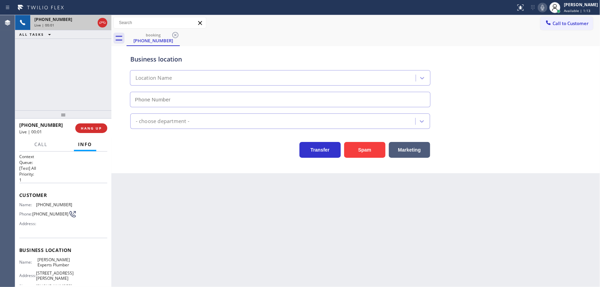
type input "[PHONE_NUMBER]"
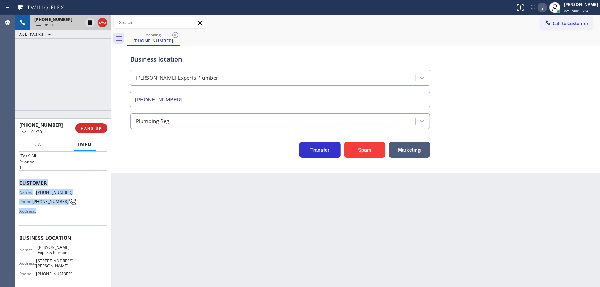
scroll to position [62, 0]
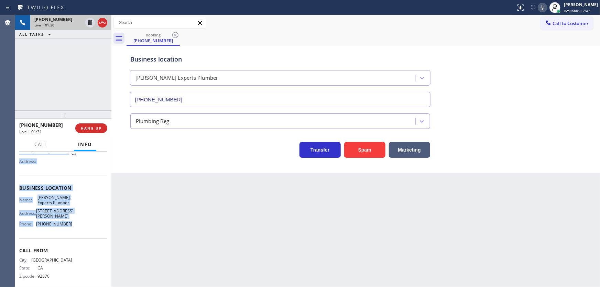
drag, startPoint x: 19, startPoint y: 192, endPoint x: 85, endPoint y: 220, distance: 70.7
click at [82, 224] on div "Context Queue: [Test] All Priority: 1 Customer Name: [PHONE_NUMBER] Phone: [PHO…" at bounding box center [63, 190] width 88 height 199
copy div "Customer Name: [PHONE_NUMBER] Phone: [PHONE_NUMBER] Address: Business location …"
drag, startPoint x: 546, startPoint y: 8, endPoint x: 536, endPoint y: 11, distance: 10.4
click at [544, 8] on icon at bounding box center [542, 7] width 3 height 5
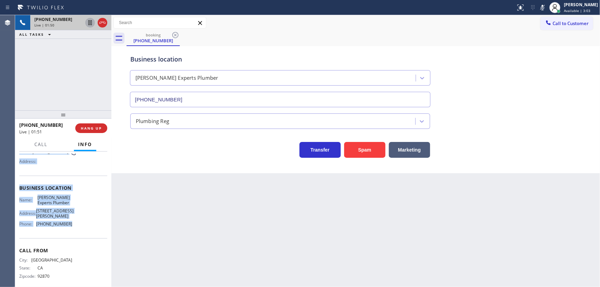
click at [88, 24] on icon at bounding box center [90, 23] width 8 height 8
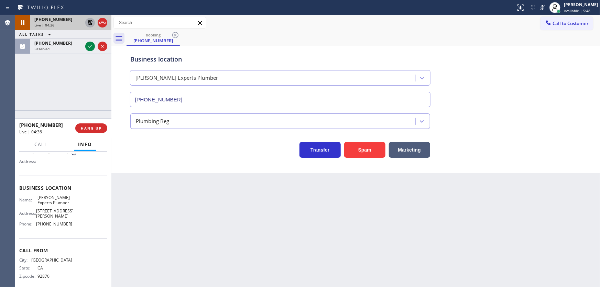
drag, startPoint x: 55, startPoint y: 86, endPoint x: 83, endPoint y: 70, distance: 32.1
click at [55, 87] on div "[PHONE_NUMBER] Live | 04:36 ALL TASKS ALL TASKS ACTIVE TASKS TASKS IN WRAP UP […" at bounding box center [63, 62] width 96 height 95
click at [91, 45] on icon at bounding box center [89, 46] width 3 height 3
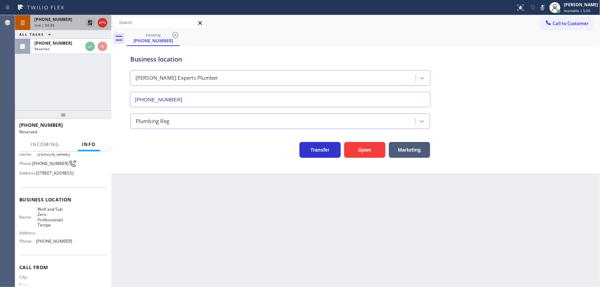
scroll to position [42, 0]
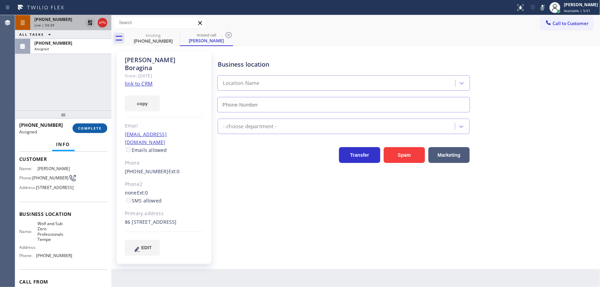
click at [93, 129] on span "COMPLETE" at bounding box center [90, 128] width 24 height 5
type input "[PHONE_NUMBER]"
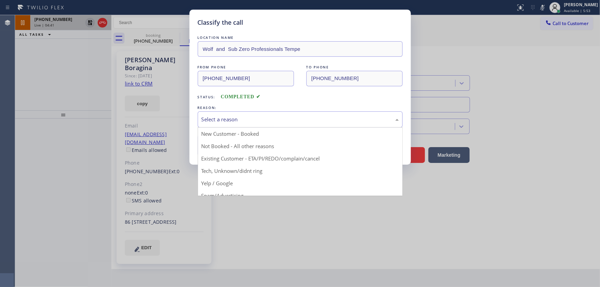
drag, startPoint x: 221, startPoint y: 120, endPoint x: 223, endPoint y: 123, distance: 3.9
click at [221, 120] on div "Select a reason" at bounding box center [299, 119] width 197 height 8
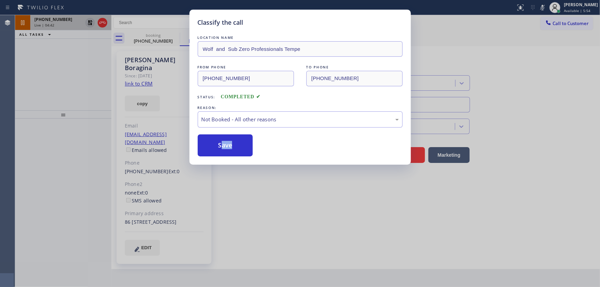
drag, startPoint x: 222, startPoint y: 146, endPoint x: 278, endPoint y: 135, distance: 57.8
click at [186, 76] on div "Classify the call LOCATION NAME Wolf and Sub Zero Professionals Tempe FROM PHON…" at bounding box center [300, 143] width 600 height 287
drag, startPoint x: 228, startPoint y: 143, endPoint x: 247, endPoint y: 150, distance: 20.0
click at [228, 143] on button "Save" at bounding box center [225, 145] width 55 height 22
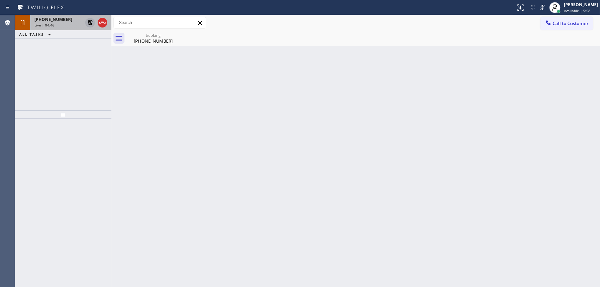
drag, startPoint x: 47, startPoint y: 85, endPoint x: 60, endPoint y: 65, distance: 23.1
click at [48, 80] on div "[PHONE_NUMBER] Live | 04:46 ALL TASKS ALL TASKS ACTIVE TASKS TASKS IN WRAP UP" at bounding box center [63, 62] width 96 height 95
click at [50, 21] on span "[PHONE_NUMBER]" at bounding box center [53, 19] width 38 height 6
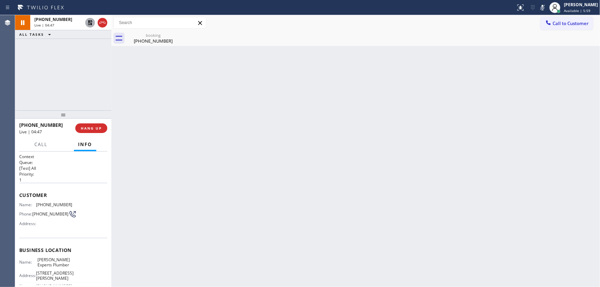
drag, startPoint x: 88, startPoint y: 22, endPoint x: 196, endPoint y: 22, distance: 108.3
click at [88, 22] on icon at bounding box center [90, 23] width 8 height 8
drag, startPoint x: 544, startPoint y: 8, endPoint x: 383, endPoint y: 52, distance: 167.2
click at [544, 8] on icon at bounding box center [542, 7] width 8 height 8
click at [64, 83] on div "[PHONE_NUMBER] Live | 04:49 ALL TASKS ALL TASKS ACTIVE TASKS TASKS IN WRAP UP" at bounding box center [63, 62] width 96 height 95
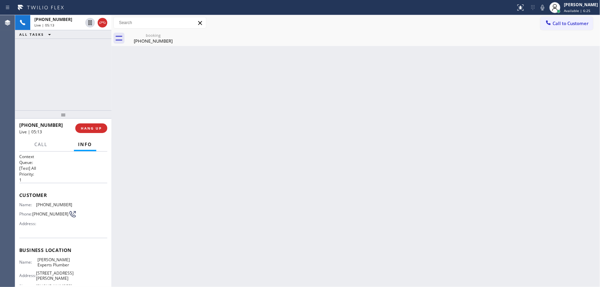
drag, startPoint x: 432, startPoint y: 27, endPoint x: 488, endPoint y: 25, distance: 56.4
click at [432, 27] on div "Call to Customer Outbound call Location Search location Your caller id phone nu…" at bounding box center [355, 23] width 488 height 12
drag, startPoint x: 38, startPoint y: 68, endPoint x: 43, endPoint y: 64, distance: 6.6
click at [38, 67] on div "[PHONE_NUMBER] Live | 05:34 ALL TASKS ALL TASKS ACTIVE TASKS TASKS IN WRAP UP" at bounding box center [63, 62] width 96 height 95
click at [46, 71] on div "[PHONE_NUMBER] Live | 06:11 ALL TASKS ALL TASKS ACTIVE TASKS TASKS IN WRAP UP" at bounding box center [63, 62] width 96 height 95
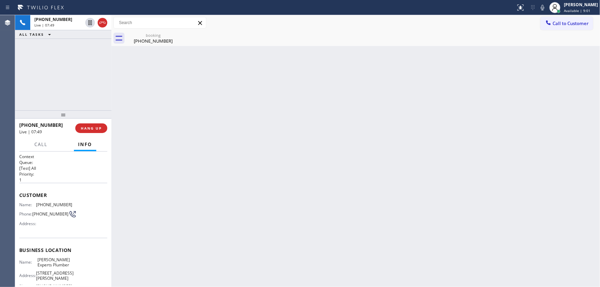
drag, startPoint x: 64, startPoint y: 41, endPoint x: 64, endPoint y: 46, distance: 4.8
click at [64, 41] on div "[PHONE_NUMBER] Live | 07:49 ALL TASKS ALL TASKS ACTIVE TASKS TASKS IN WRAP UP" at bounding box center [63, 62] width 96 height 95
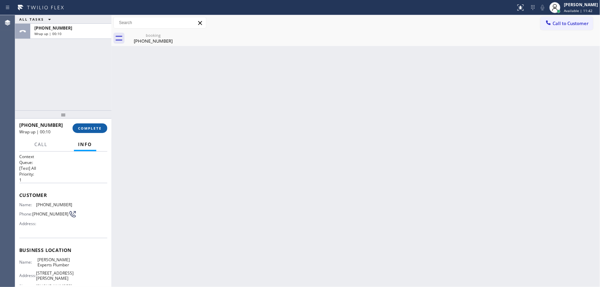
click at [102, 131] on button "COMPLETE" at bounding box center [90, 128] width 35 height 10
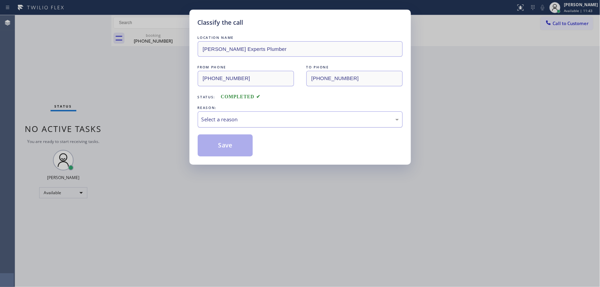
click at [222, 120] on div "Select a reason" at bounding box center [299, 119] width 197 height 8
click at [221, 146] on button "Save" at bounding box center [225, 145] width 55 height 22
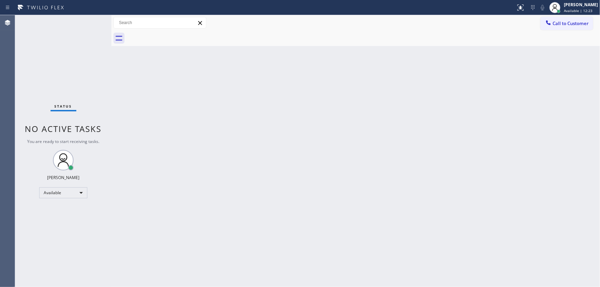
click at [87, 24] on div "Status No active tasks You are ready to start receiving tasks. [PERSON_NAME]" at bounding box center [63, 151] width 96 height 272
click at [91, 21] on div "Status No active tasks You are ready to start receiving tasks. [PERSON_NAME]" at bounding box center [63, 151] width 96 height 272
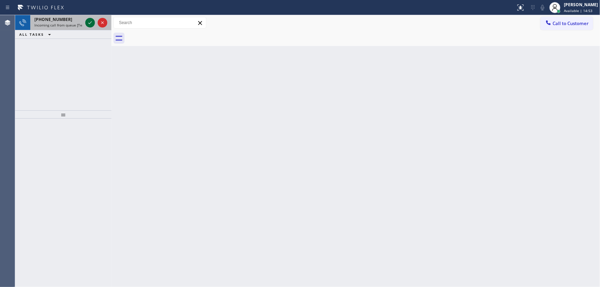
click at [88, 23] on icon at bounding box center [90, 23] width 8 height 8
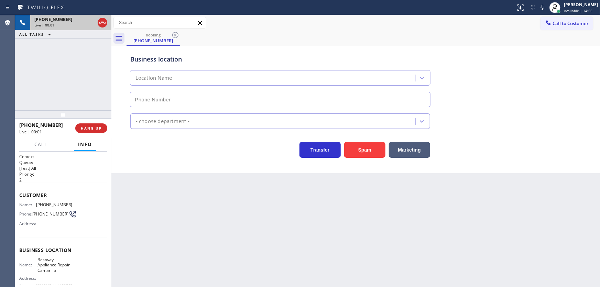
type input "[PHONE_NUMBER]"
click at [18, 71] on div "[PHONE_NUMBER] Live | 00:02 ALL TASKS ALL TASKS ACTIVE TASKS TASKS IN WRAP UP" at bounding box center [63, 62] width 96 height 95
click at [357, 147] on button "Spam" at bounding box center [364, 150] width 41 height 16
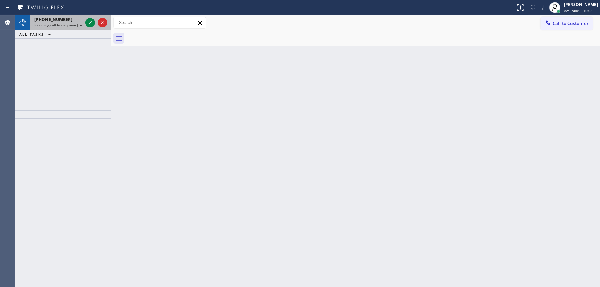
click at [84, 18] on div at bounding box center [96, 22] width 25 height 15
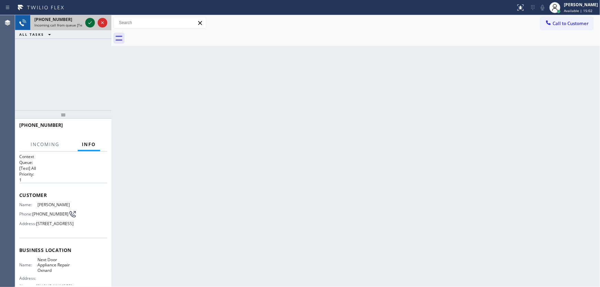
drag, startPoint x: 88, startPoint y: 20, endPoint x: 89, endPoint y: 25, distance: 4.9
click at [88, 21] on icon at bounding box center [90, 23] width 8 height 8
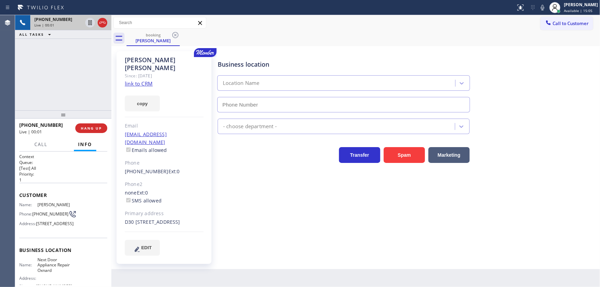
type input "[PHONE_NUMBER]"
click at [21, 77] on div "[PHONE_NUMBER] Live | 00:11 ALL TASKS ALL TASKS ACTIVE TASKS TASKS IN WRAP UP" at bounding box center [63, 62] width 96 height 95
click at [147, 80] on link "link to CRM" at bounding box center [139, 83] width 28 height 7
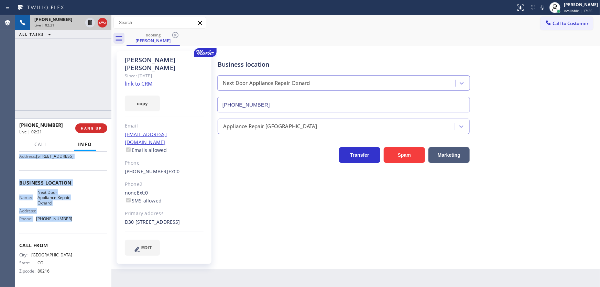
scroll to position [79, 0]
drag, startPoint x: 18, startPoint y: 194, endPoint x: 72, endPoint y: 173, distance: 57.9
click at [76, 225] on div "Context Queue: [Test] All Priority: 1 Customer Name: [PERSON_NAME] Phone: [PHON…" at bounding box center [63, 220] width 96 height 136
copy div "Customer Name: [PERSON_NAME] Phone: [PHONE_NUMBER] Address: [STREET_ADDRESS] Bu…"
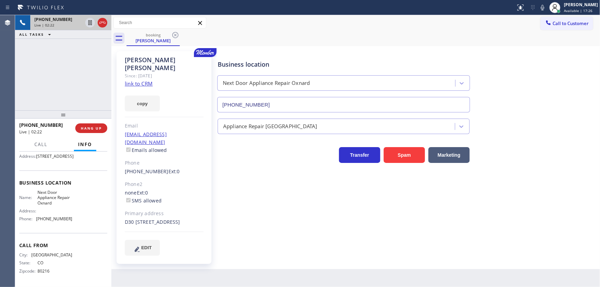
click at [63, 89] on div "[PHONE_NUMBER] Live | 02:22 ALL TASKS ALL TASKS ACTIVE TASKS TASKS IN WRAP UP" at bounding box center [63, 62] width 96 height 95
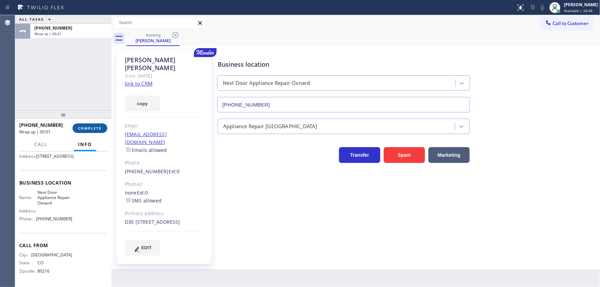
click at [95, 130] on span "COMPLETE" at bounding box center [90, 128] width 24 height 5
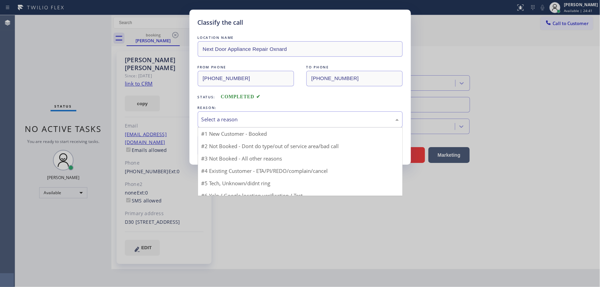
click at [213, 122] on div "Select a reason" at bounding box center [299, 119] width 197 height 8
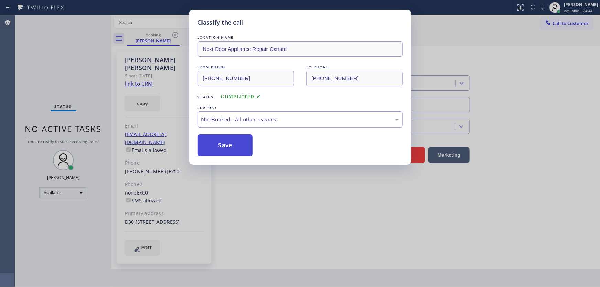
click at [220, 145] on button "Save" at bounding box center [225, 145] width 55 height 22
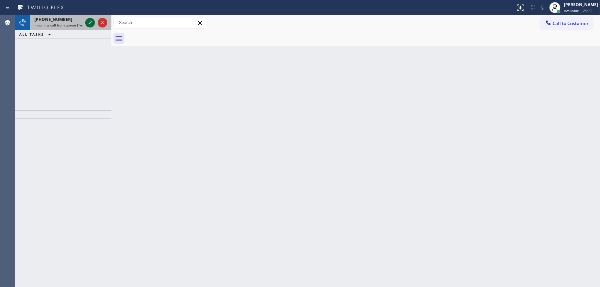
click at [90, 24] on icon at bounding box center [90, 23] width 8 height 8
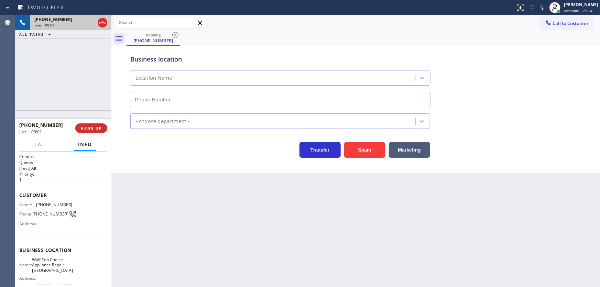
type input "[PHONE_NUMBER]"
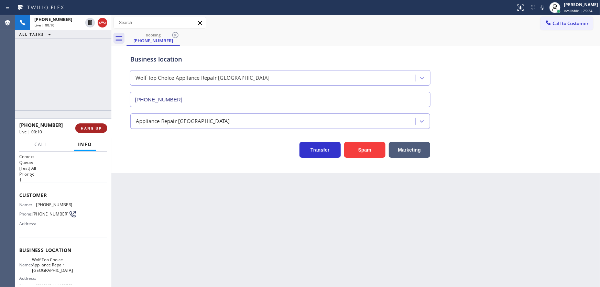
click at [99, 126] on span "HANG UP" at bounding box center [91, 128] width 21 height 5
click at [99, 128] on span "HANG UP" at bounding box center [91, 128] width 21 height 5
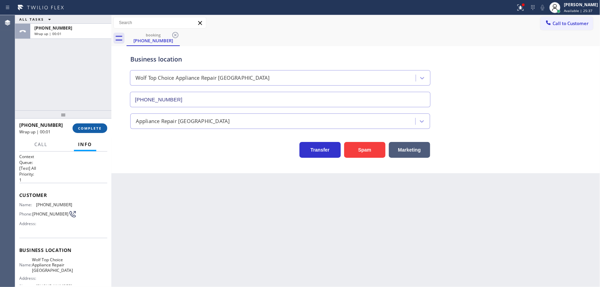
click at [100, 128] on span "COMPLETE" at bounding box center [90, 128] width 24 height 5
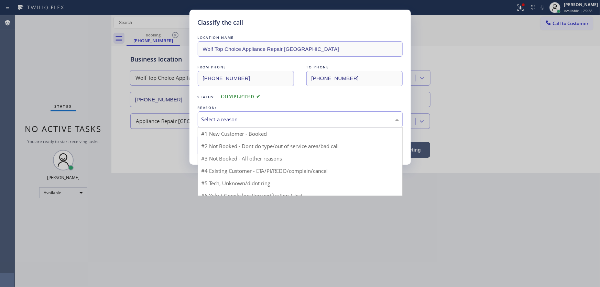
drag, startPoint x: 228, startPoint y: 119, endPoint x: 246, endPoint y: 147, distance: 33.8
click at [229, 119] on div "Select a reason" at bounding box center [299, 119] width 197 height 8
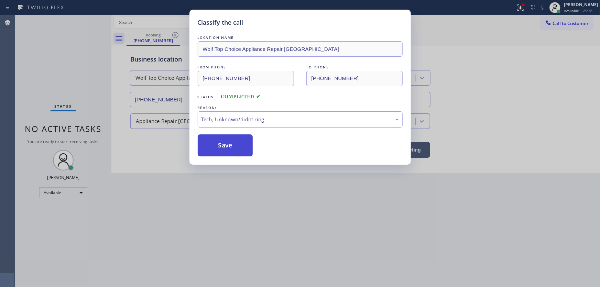
click at [232, 146] on button "Save" at bounding box center [225, 145] width 55 height 22
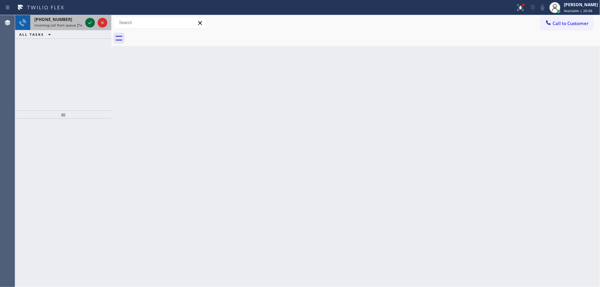
click at [89, 23] on icon at bounding box center [89, 22] width 3 height 3
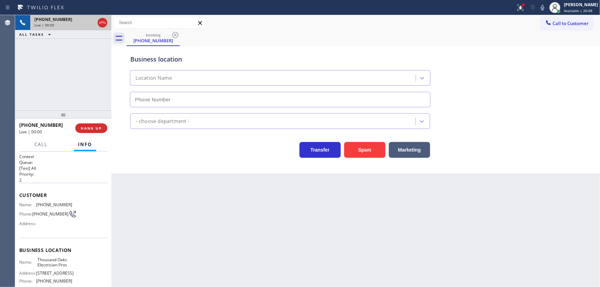
type input "[PHONE_NUMBER]"
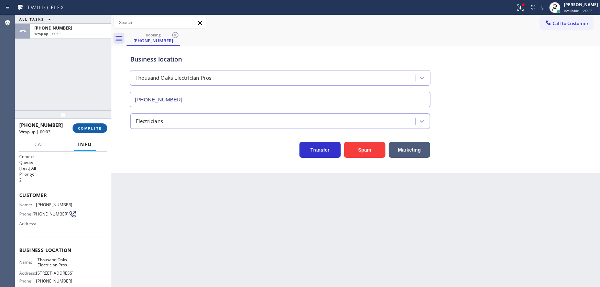
click at [91, 131] on button "COMPLETE" at bounding box center [90, 128] width 35 height 10
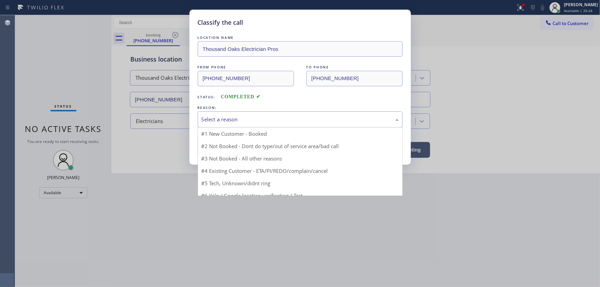
click at [213, 119] on div "Select a reason" at bounding box center [299, 119] width 197 height 8
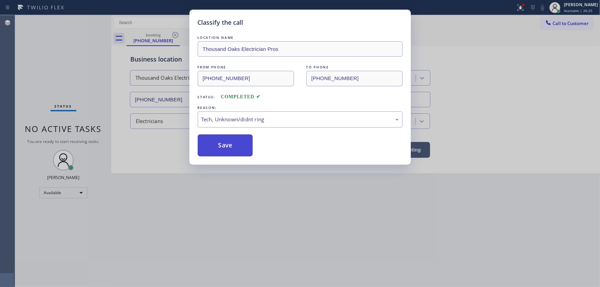
click at [222, 143] on button "Save" at bounding box center [225, 145] width 55 height 22
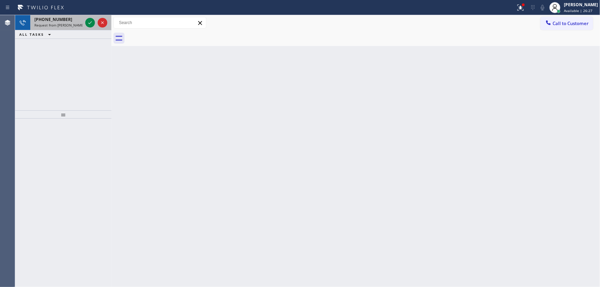
click at [71, 23] on span "Request from [PERSON_NAME] (direct)" at bounding box center [65, 25] width 63 height 5
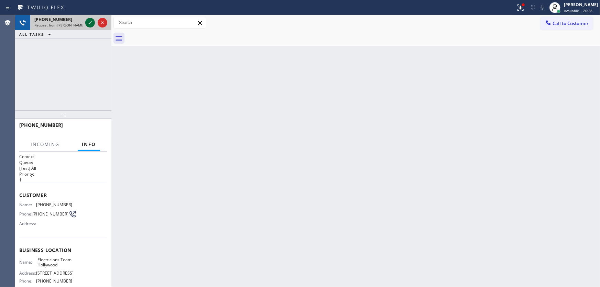
click at [90, 23] on icon at bounding box center [89, 22] width 3 height 3
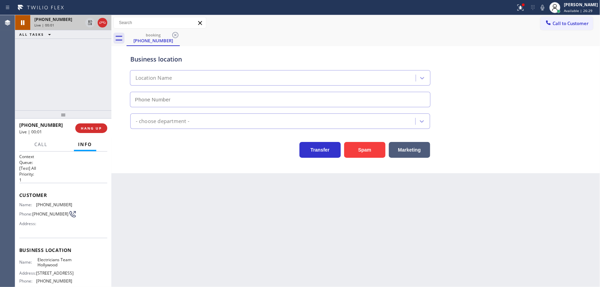
type input "[PHONE_NUMBER]"
click at [133, 201] on div "Back to Dashboard Change Sender ID Customers Technicians Select a contact Outbo…" at bounding box center [355, 151] width 488 height 272
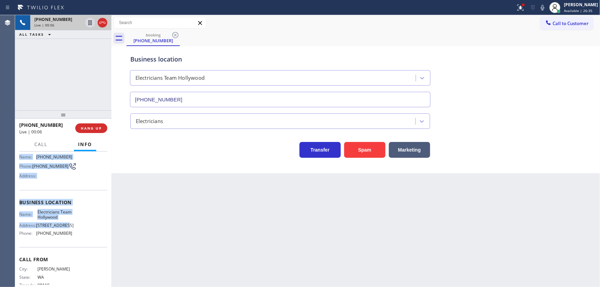
scroll to position [62, 0]
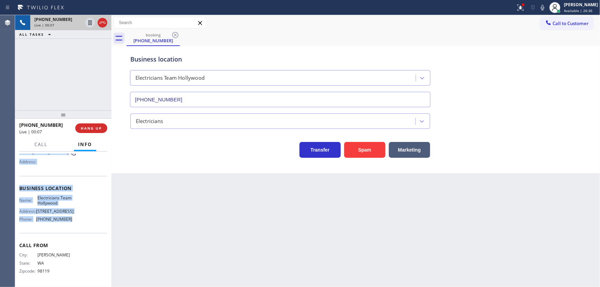
drag, startPoint x: 21, startPoint y: 192, endPoint x: 78, endPoint y: 225, distance: 66.0
click at [78, 225] on div "Context Queue: [Test] All Priority: 1 Customer Name: [PHONE_NUMBER] Phone: [PHO…" at bounding box center [63, 189] width 88 height 194
copy div "Customer Name: [PHONE_NUMBER] Phone: [PHONE_NUMBER] Address: Business location …"
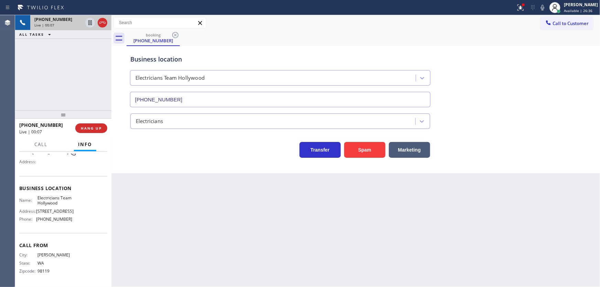
drag, startPoint x: 72, startPoint y: 93, endPoint x: 75, endPoint y: 98, distance: 5.9
click at [71, 93] on div "[PHONE_NUMBER] Live | 00:07 ALL TASKS ALL TASKS ACTIVE TASKS TASKS IN WRAP UP" at bounding box center [63, 62] width 96 height 95
click at [522, 8] on icon at bounding box center [520, 7] width 8 height 8
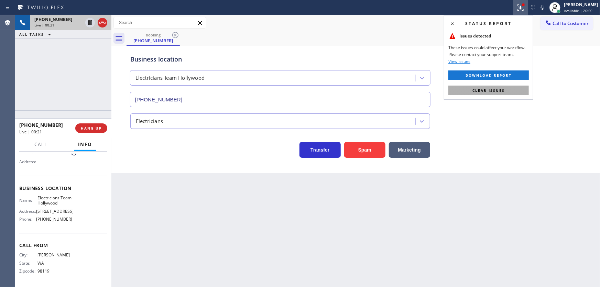
click at [487, 88] on span "Clear issues" at bounding box center [488, 90] width 32 height 5
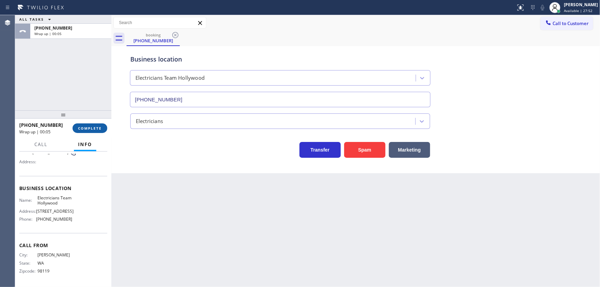
click at [90, 128] on span "COMPLETE" at bounding box center [90, 128] width 24 height 5
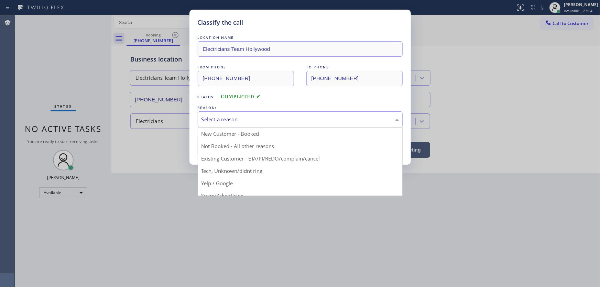
click at [232, 124] on div "Select a reason" at bounding box center [300, 119] width 205 height 16
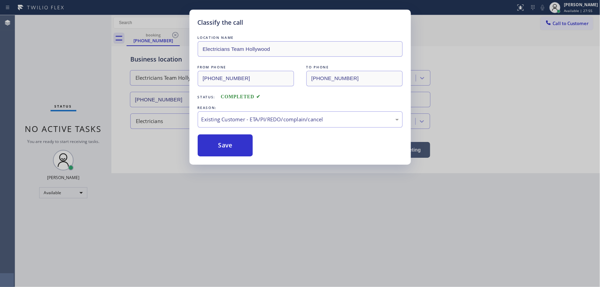
drag, startPoint x: 232, startPoint y: 164, endPoint x: 288, endPoint y: 155, distance: 57.0
click at [286, 152] on div "Save" at bounding box center [300, 145] width 205 height 22
click at [258, 117] on div "Existing Customer - ETA/PI/REDO/complain/cancel" at bounding box center [299, 119] width 197 height 8
click at [239, 148] on button "Save" at bounding box center [225, 145] width 55 height 22
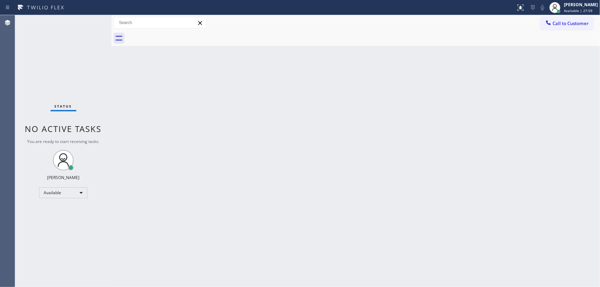
click at [80, 100] on div "Status No active tasks You are ready to start receiving tasks. [PERSON_NAME]" at bounding box center [63, 151] width 96 height 272
click at [79, 19] on div "Status No active tasks You are ready to start receiving tasks. [PERSON_NAME]" at bounding box center [63, 151] width 96 height 272
click at [95, 24] on div "Status No active tasks You are ready to start receiving tasks. [PERSON_NAME]" at bounding box center [63, 151] width 96 height 272
click at [91, 22] on div "Status No active tasks You are ready to start receiving tasks. [PERSON_NAME]" at bounding box center [63, 151] width 96 height 272
click at [89, 23] on div "Status No active tasks You are ready to start receiving tasks. [PERSON_NAME]" at bounding box center [63, 151] width 96 height 272
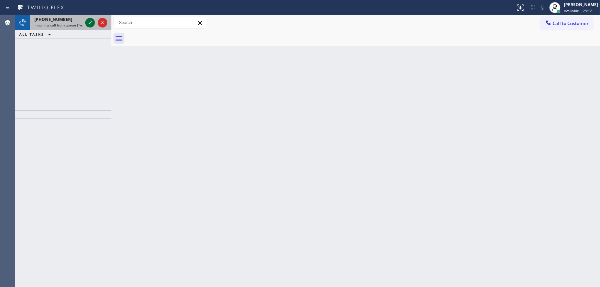
click at [91, 24] on icon at bounding box center [90, 23] width 8 height 8
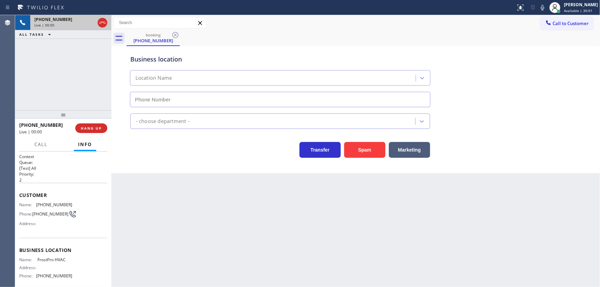
type input "[PHONE_NUMBER]"
click at [30, 77] on div "[PHONE_NUMBER] Live | 00:04 ALL TASKS ALL TASKS ACTIVE TASKS TASKS IN WRAP UP" at bounding box center [63, 62] width 96 height 95
click at [360, 148] on button "Spam" at bounding box center [364, 150] width 41 height 16
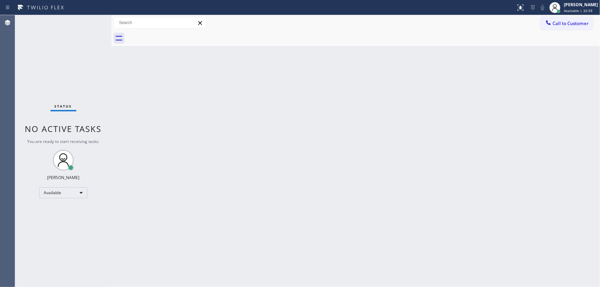
click at [94, 22] on div "Status No active tasks You are ready to start receiving tasks. [PERSON_NAME]" at bounding box center [63, 151] width 96 height 272
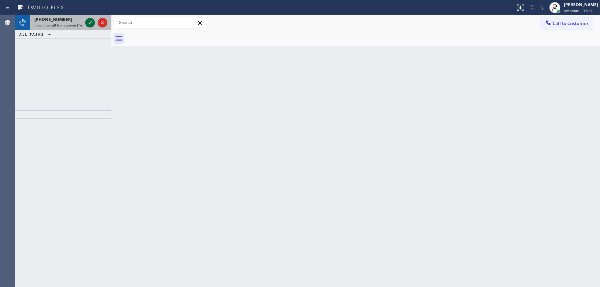
click at [88, 22] on icon at bounding box center [90, 23] width 8 height 8
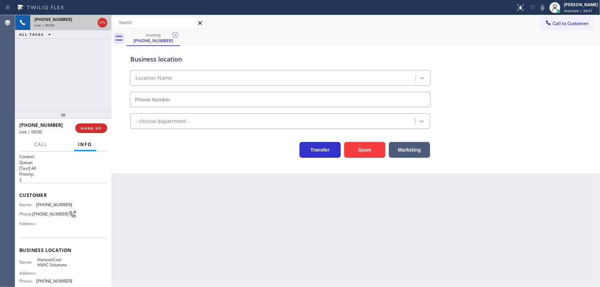
type input "[PHONE_NUMBER]"
click at [352, 148] on button "Spam" at bounding box center [364, 150] width 41 height 16
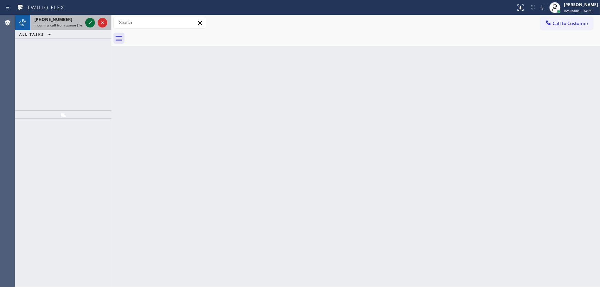
click at [89, 22] on icon at bounding box center [90, 23] width 8 height 8
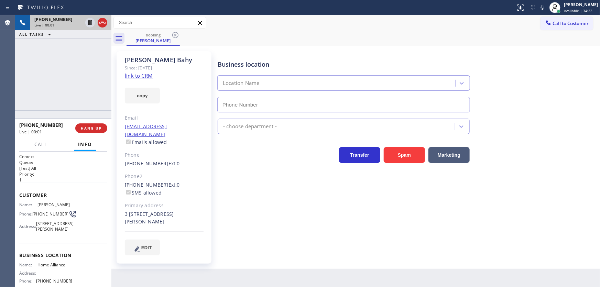
type input "[PHONE_NUMBER]"
click at [142, 74] on link "link to CRM" at bounding box center [139, 75] width 28 height 7
click at [546, 8] on icon at bounding box center [542, 7] width 8 height 8
click at [89, 23] on icon at bounding box center [89, 22] width 3 height 5
click at [86, 22] on icon at bounding box center [90, 23] width 8 height 8
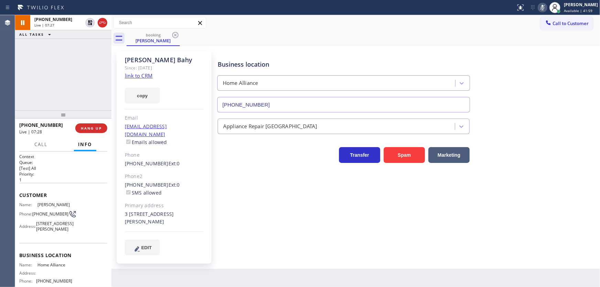
click at [544, 5] on icon at bounding box center [542, 7] width 3 height 5
drag, startPoint x: 45, startPoint y: 219, endPoint x: 34, endPoint y: 211, distance: 13.2
click at [34, 211] on span "[PHONE_NUMBER]" at bounding box center [50, 213] width 36 height 5
copy span "[PHONE_NUMBER]"
click at [55, 64] on div "[PHONE_NUMBER] Live | 07:47 ALL TASKS ALL TASKS ACTIVE TASKS TASKS IN WRAP UP" at bounding box center [63, 62] width 96 height 95
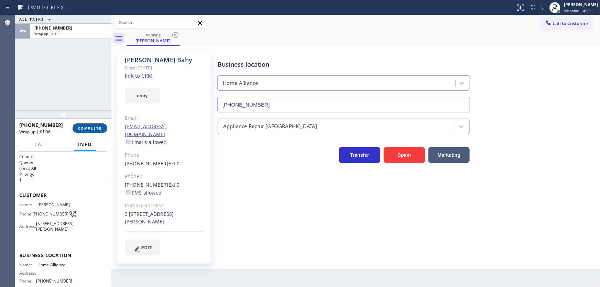
click at [87, 129] on span "COMPLETE" at bounding box center [90, 128] width 24 height 5
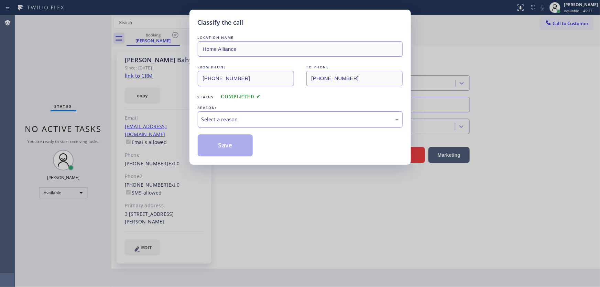
click at [239, 120] on div "Select a reason" at bounding box center [299, 119] width 197 height 8
click at [223, 153] on button "Save" at bounding box center [225, 145] width 55 height 22
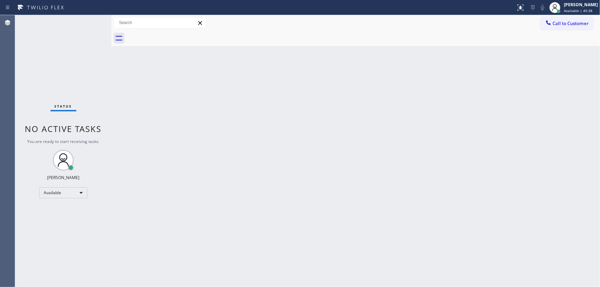
click at [39, 64] on div "Status No active tasks You are ready to start receiving tasks. [PERSON_NAME]" at bounding box center [63, 151] width 96 height 272
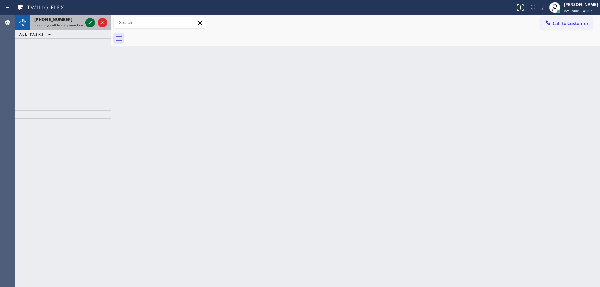
click at [87, 24] on icon at bounding box center [90, 23] width 8 height 8
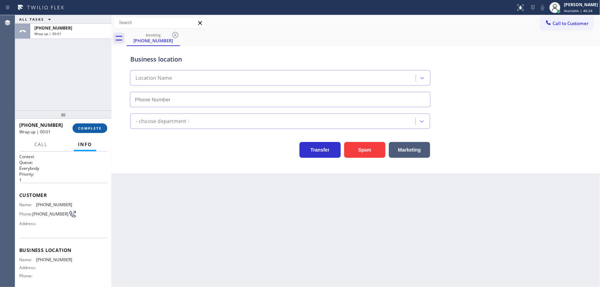
click at [98, 130] on span "COMPLETE" at bounding box center [90, 128] width 24 height 5
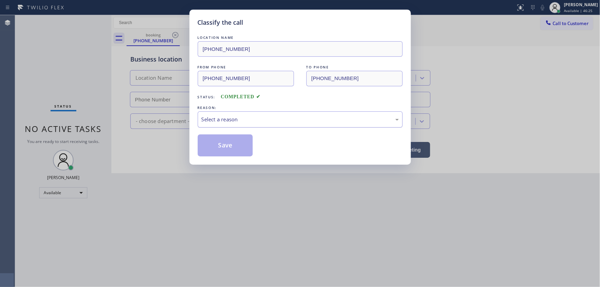
click at [223, 119] on div "Select a reason" at bounding box center [299, 119] width 197 height 8
click at [226, 145] on button "Save" at bounding box center [225, 145] width 55 height 22
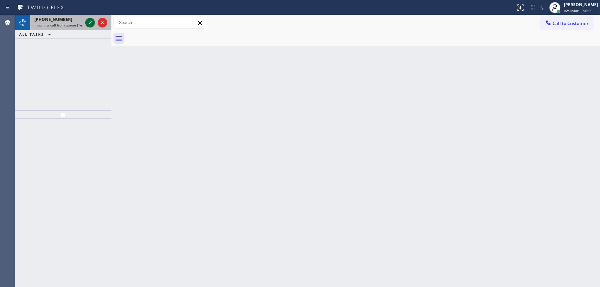
click at [93, 21] on icon at bounding box center [90, 23] width 8 height 8
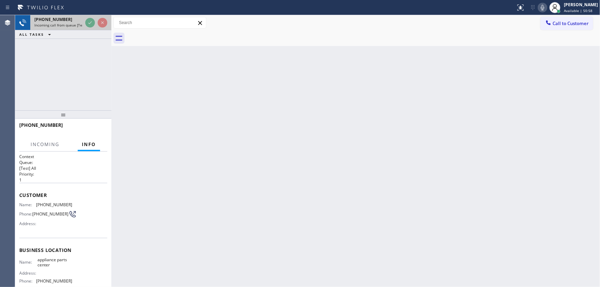
click at [102, 23] on icon at bounding box center [102, 22] width 3 height 3
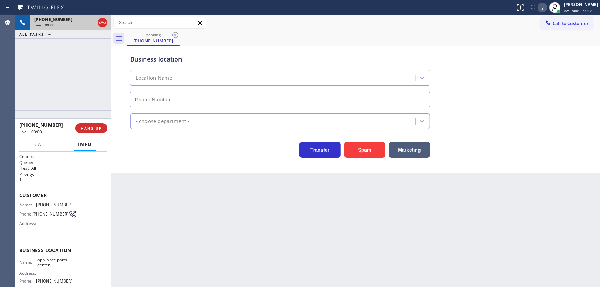
click at [102, 23] on icon at bounding box center [102, 23] width 8 height 8
click at [95, 23] on div "Live | 00:00" at bounding box center [64, 25] width 60 height 5
type input "[PHONE_NUMBER]"
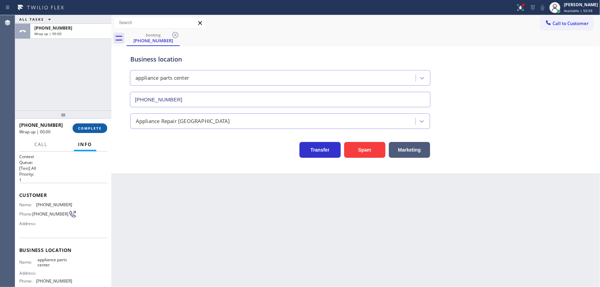
click at [95, 128] on span "COMPLETE" at bounding box center [90, 128] width 24 height 5
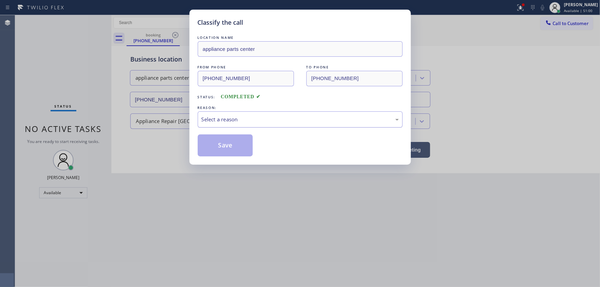
drag, startPoint x: 214, startPoint y: 131, endPoint x: 217, endPoint y: 127, distance: 4.5
click at [215, 129] on div "LOCATION NAME appliance parts center FROM PHONE [PHONE_NUMBER] TO PHONE [PHONE_…" at bounding box center [300, 95] width 205 height 122
drag, startPoint x: 219, startPoint y: 121, endPoint x: 222, endPoint y: 125, distance: 5.7
click at [219, 121] on div "Select a reason" at bounding box center [299, 119] width 197 height 8
click at [220, 150] on button "Save" at bounding box center [225, 145] width 55 height 22
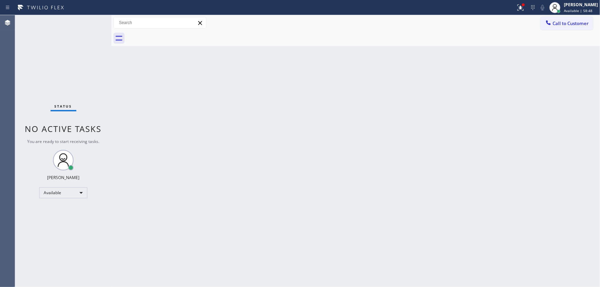
click at [524, 10] on icon at bounding box center [520, 7] width 8 height 8
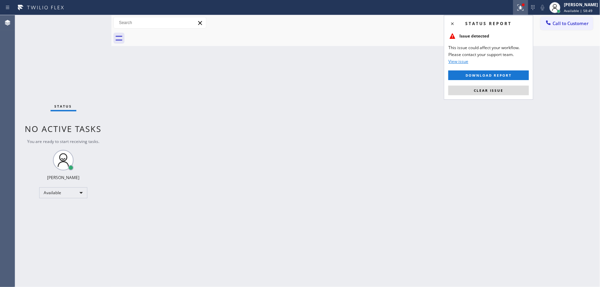
drag, startPoint x: 499, startPoint y: 89, endPoint x: 489, endPoint y: 87, distance: 10.1
click at [499, 89] on span "Clear issue" at bounding box center [489, 90] width 30 height 5
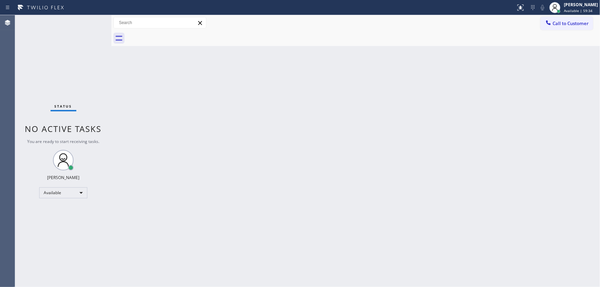
click at [94, 21] on div "Status No active tasks You are ready to start receiving tasks. [PERSON_NAME]" at bounding box center [63, 151] width 96 height 272
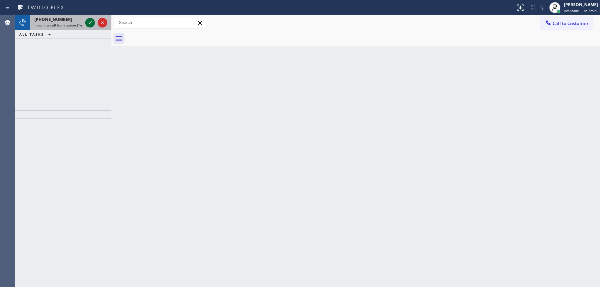
click at [93, 22] on icon at bounding box center [90, 23] width 8 height 8
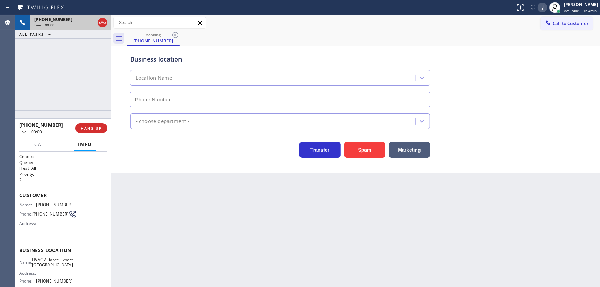
type input "[PHONE_NUMBER]"
click at [364, 148] on button "Spam" at bounding box center [364, 150] width 41 height 16
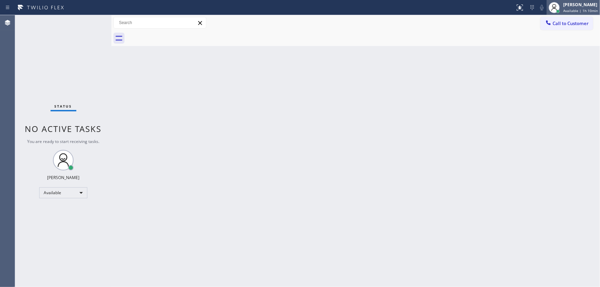
click at [576, 4] on div "[PERSON_NAME]" at bounding box center [580, 5] width 35 height 6
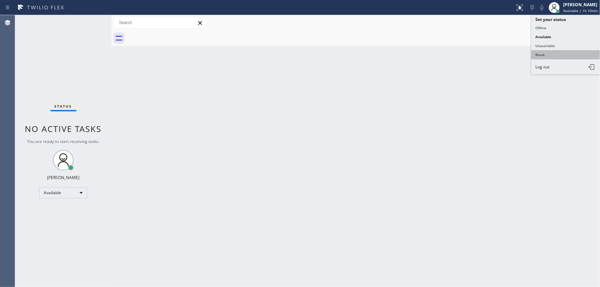
click at [544, 52] on button "Break" at bounding box center [565, 54] width 69 height 9
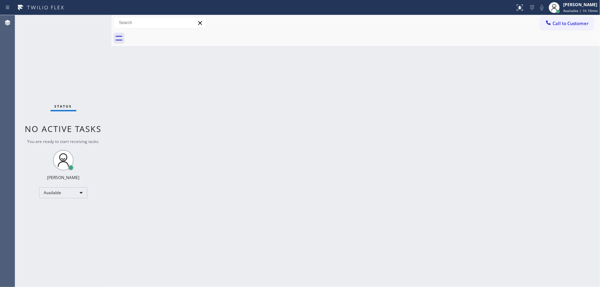
drag, startPoint x: 415, startPoint y: 84, endPoint x: 335, endPoint y: 169, distance: 116.7
click at [415, 85] on div "Back to Dashboard Change Sender ID Customers Technicians Select a contact Outbo…" at bounding box center [355, 151] width 488 height 272
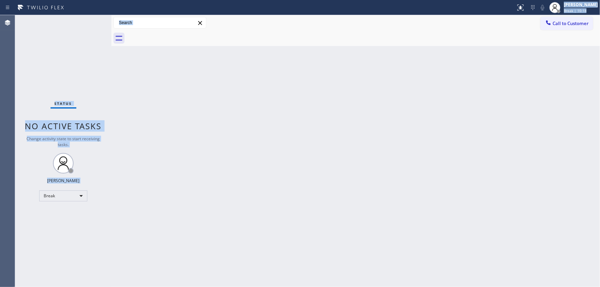
drag, startPoint x: 494, startPoint y: 17, endPoint x: 492, endPoint y: 12, distance: 4.8
click at [492, 12] on div "Status report No issues detected If you experience an issue, please download th…" at bounding box center [300, 143] width 600 height 287
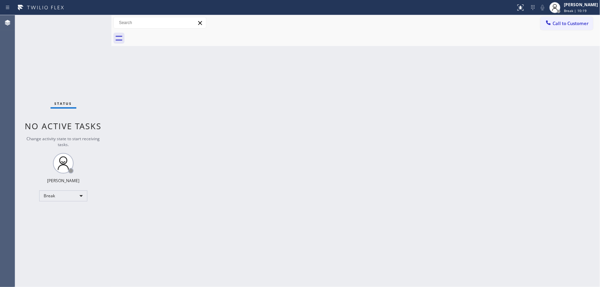
click at [501, 38] on div at bounding box center [362, 38] width 473 height 15
